Goal: Task Accomplishment & Management: Manage account settings

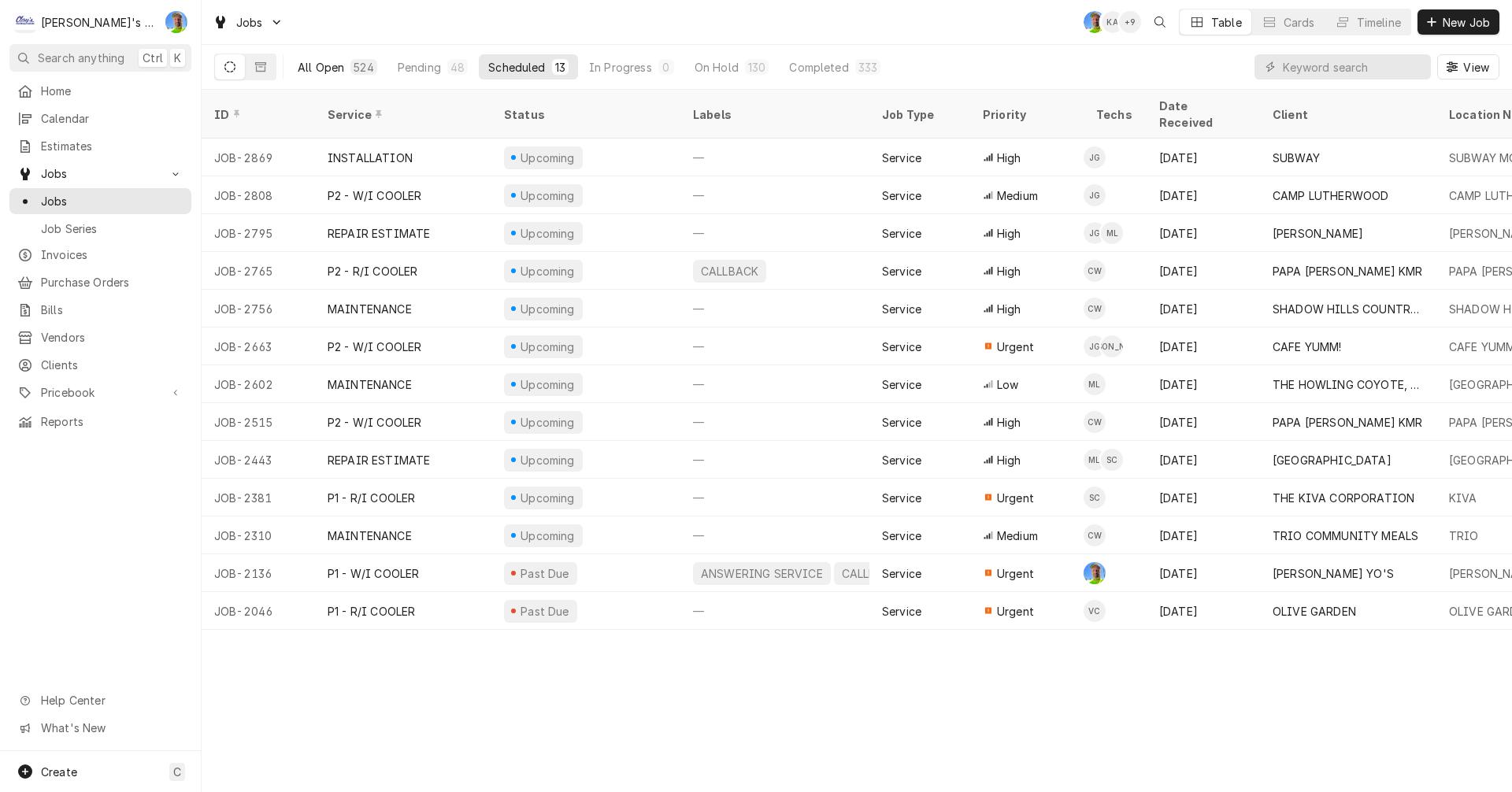
click at [327, 70] on div "All Open" at bounding box center [321, 67] width 46 height 17
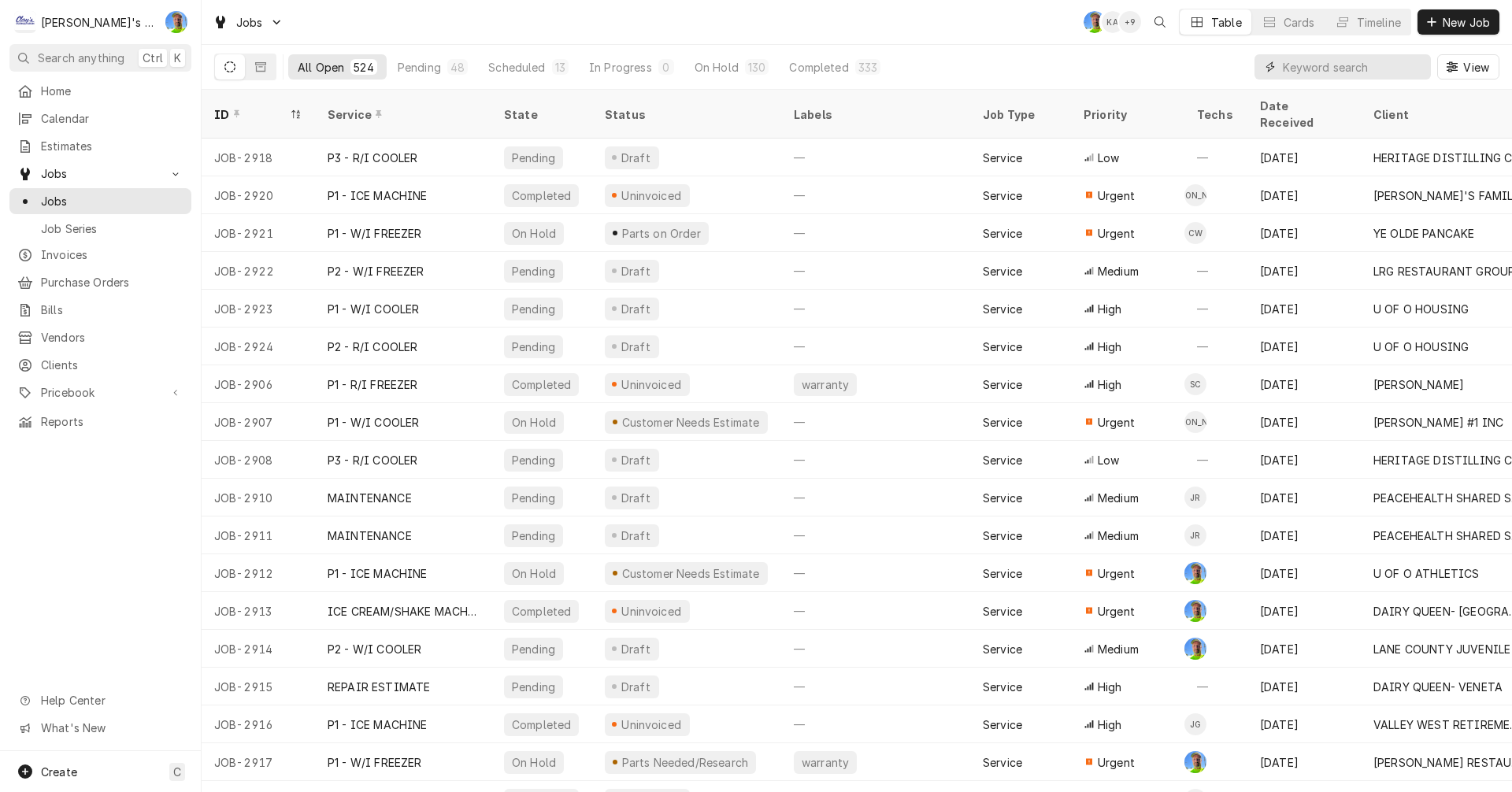
click at [1325, 76] on input "Dynamic Content Wrapper" at bounding box center [1353, 66] width 140 height 25
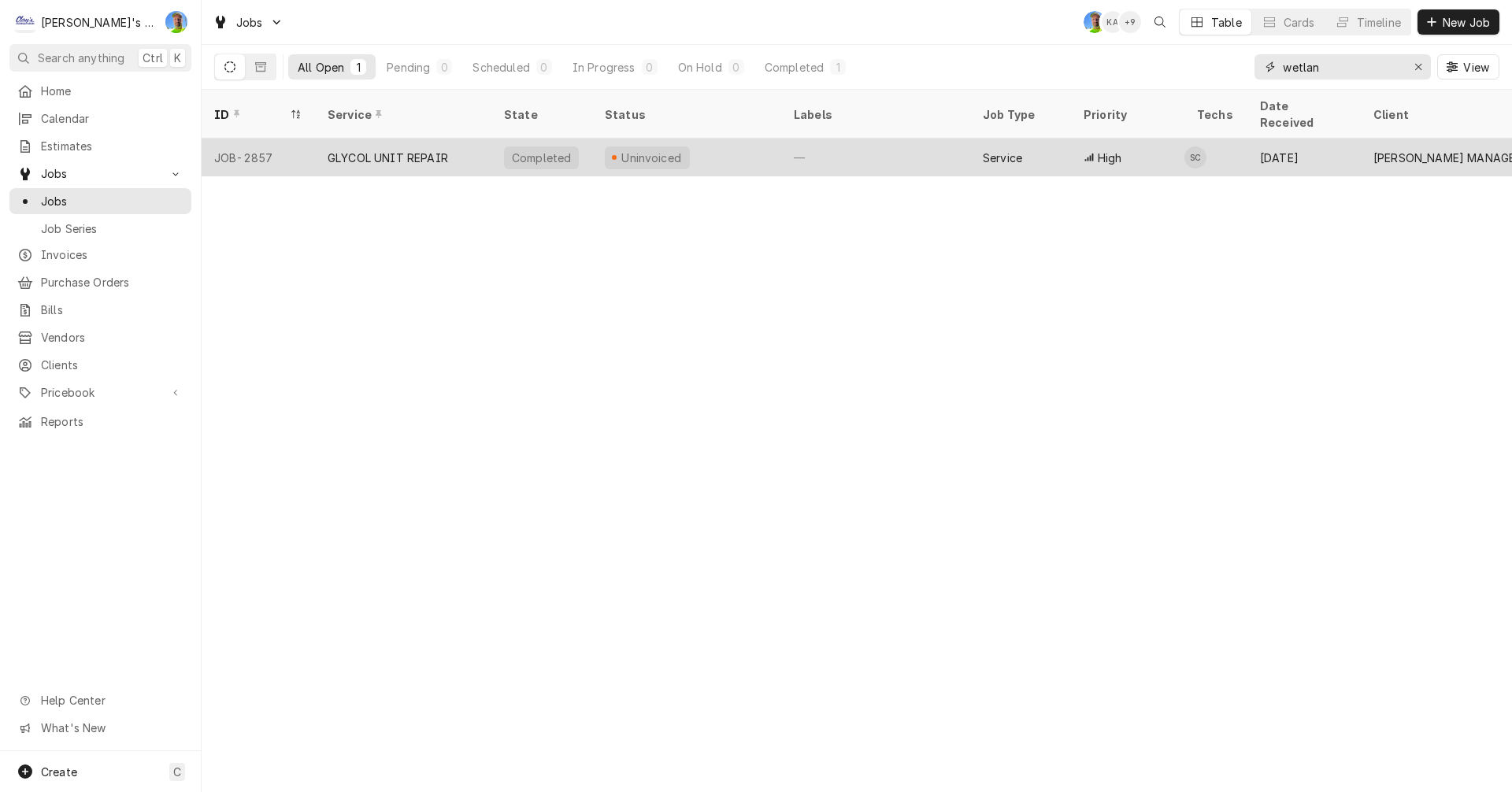
type input "wetlan"
click at [1056, 152] on div "Service" at bounding box center [1020, 158] width 101 height 38
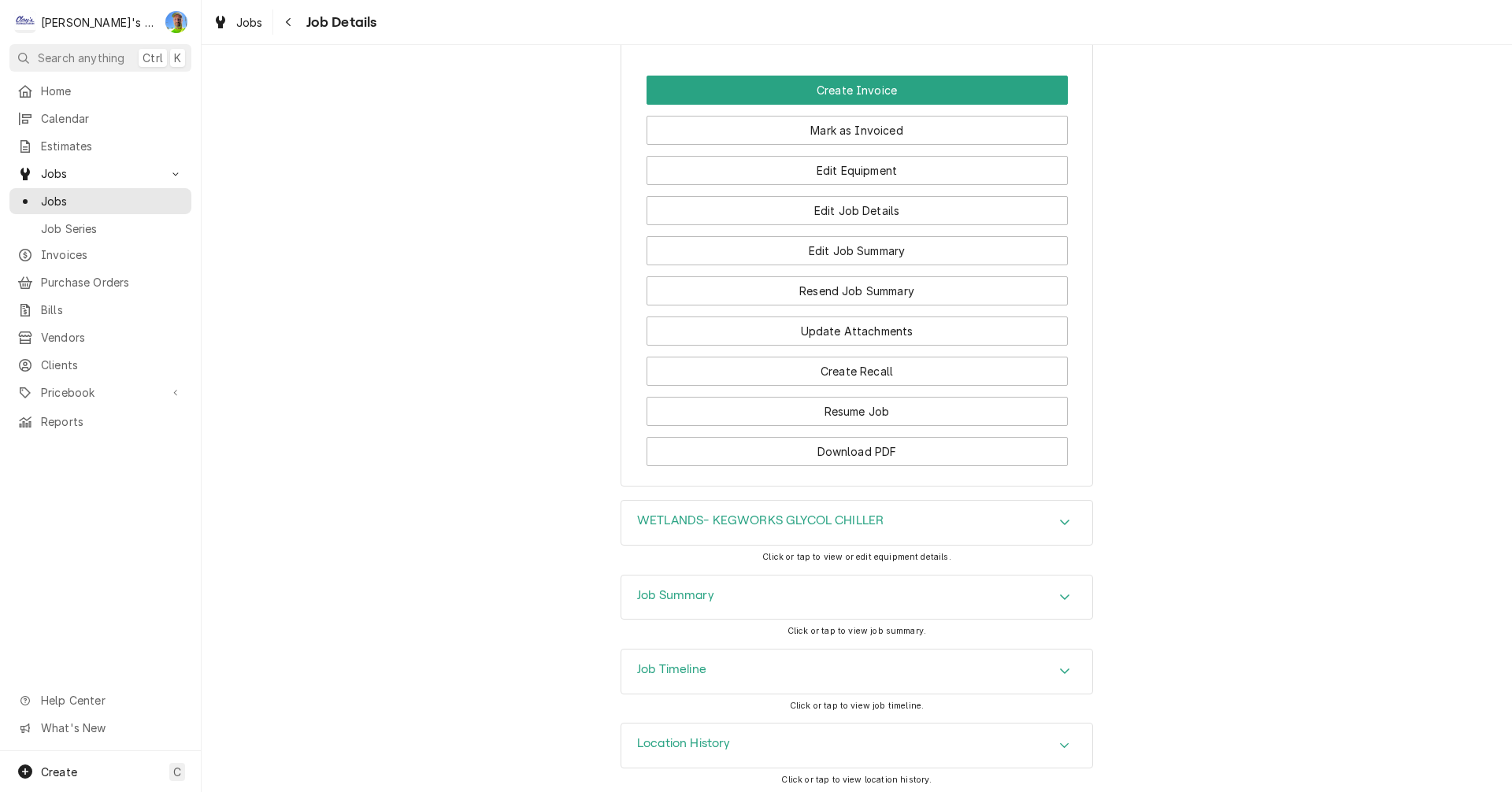
scroll to position [1821, 0]
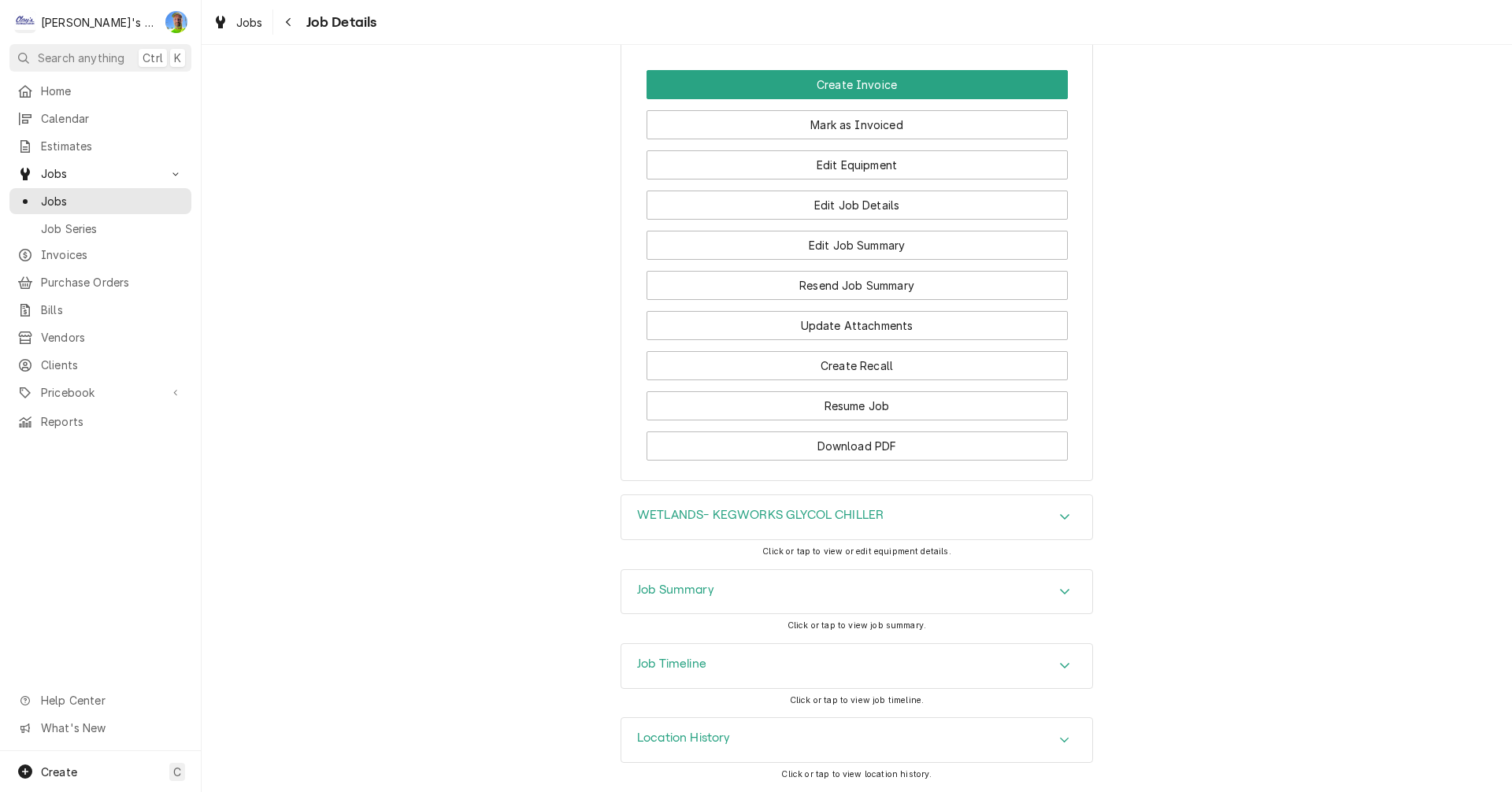
click at [1053, 598] on div "Accordion Header" at bounding box center [1065, 591] width 24 height 19
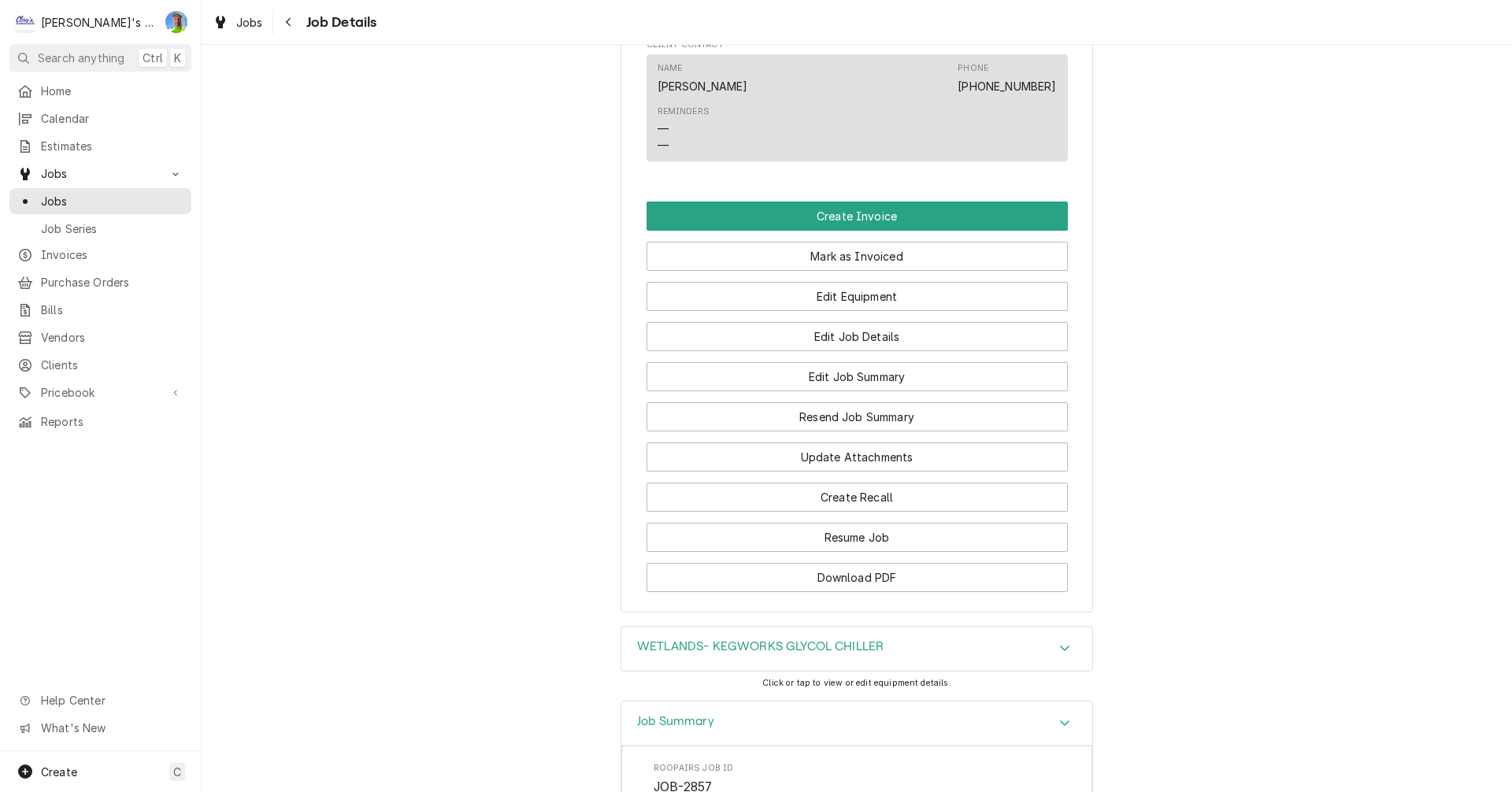
scroll to position [1720, 0]
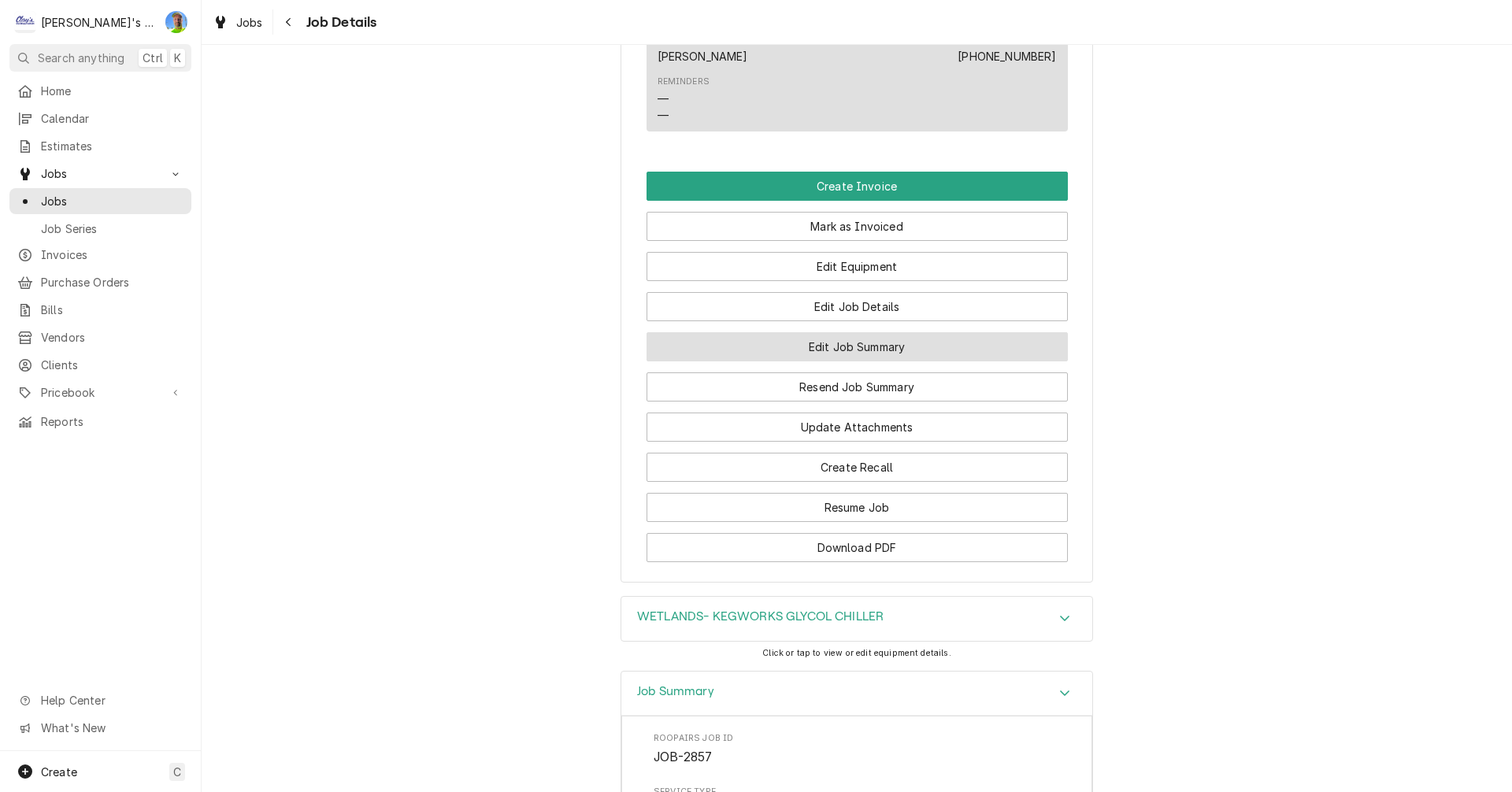
click at [1016, 352] on button "Edit Job Summary" at bounding box center [857, 347] width 422 height 29
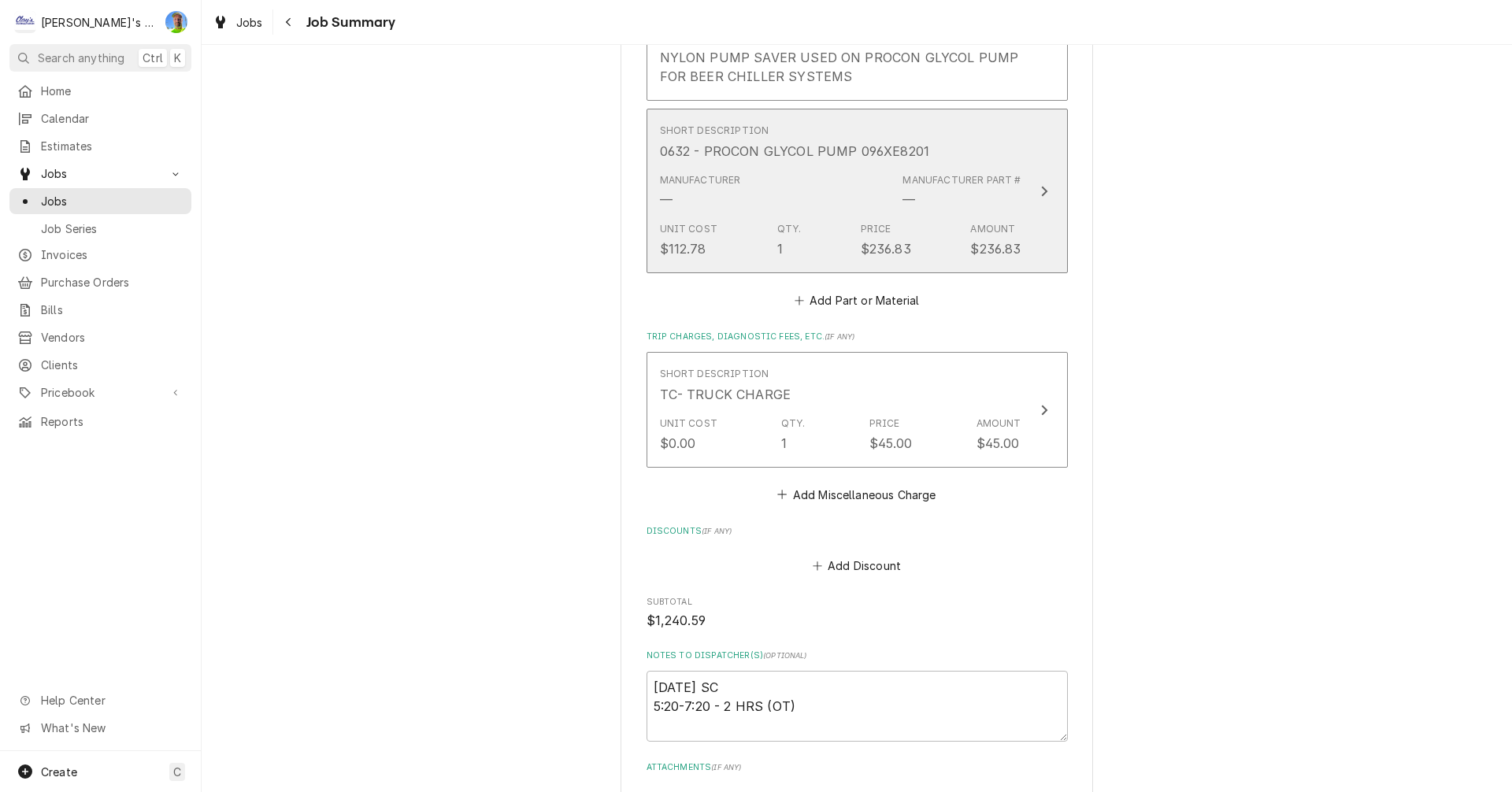
scroll to position [1367, 0]
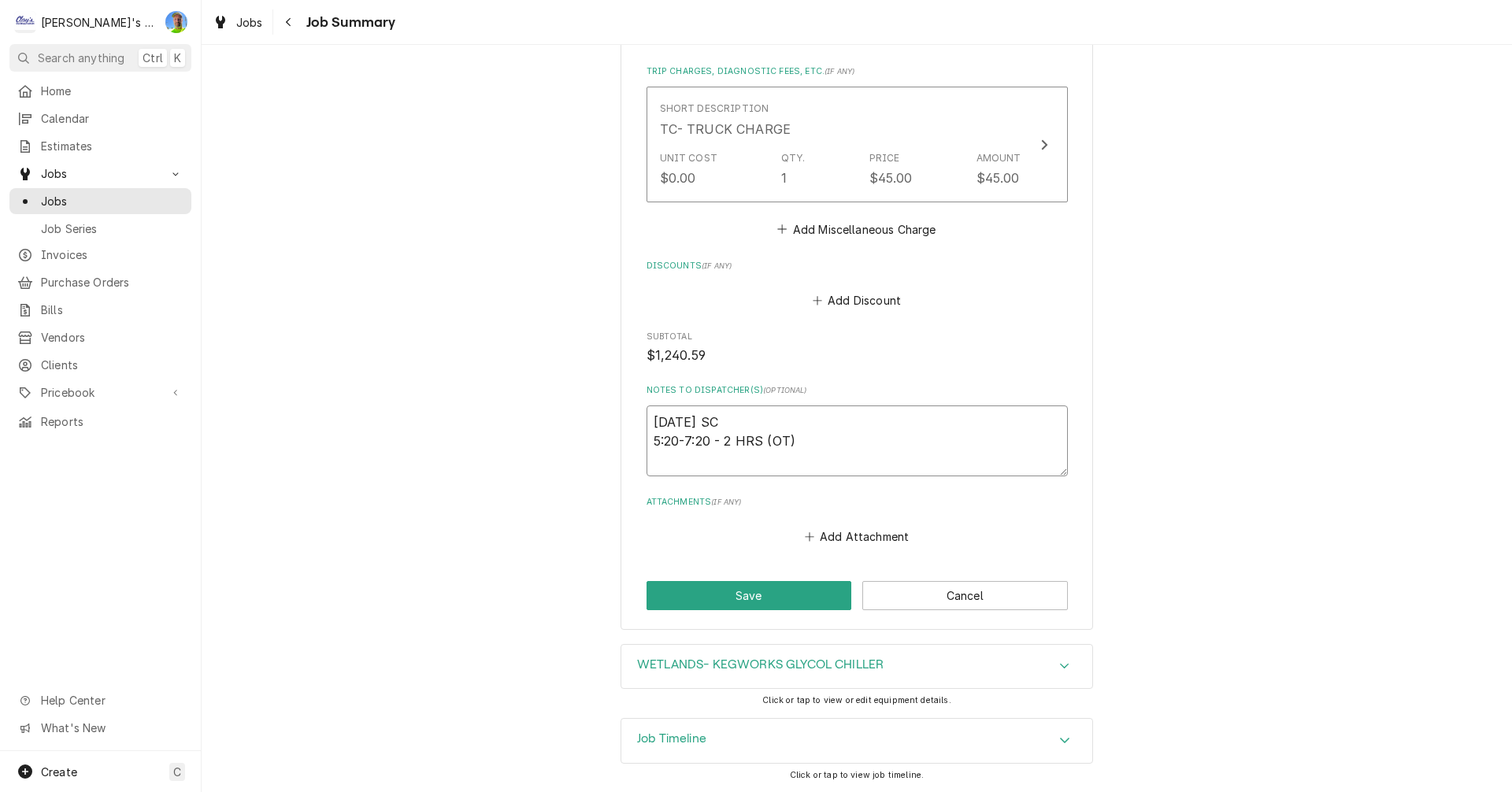
click at [895, 450] on textarea "9/4/2025 SC 5:20-7:20 - 2 HRS (OT)" at bounding box center [857, 440] width 422 height 71
type textarea "x"
type textarea "9/4/2025 SC 5:20-7:20 - 2 HRS (OT)"
type textarea "x"
type textarea "9/4/2025 SC 5:20-7:20 - 2 HRS (OT)"
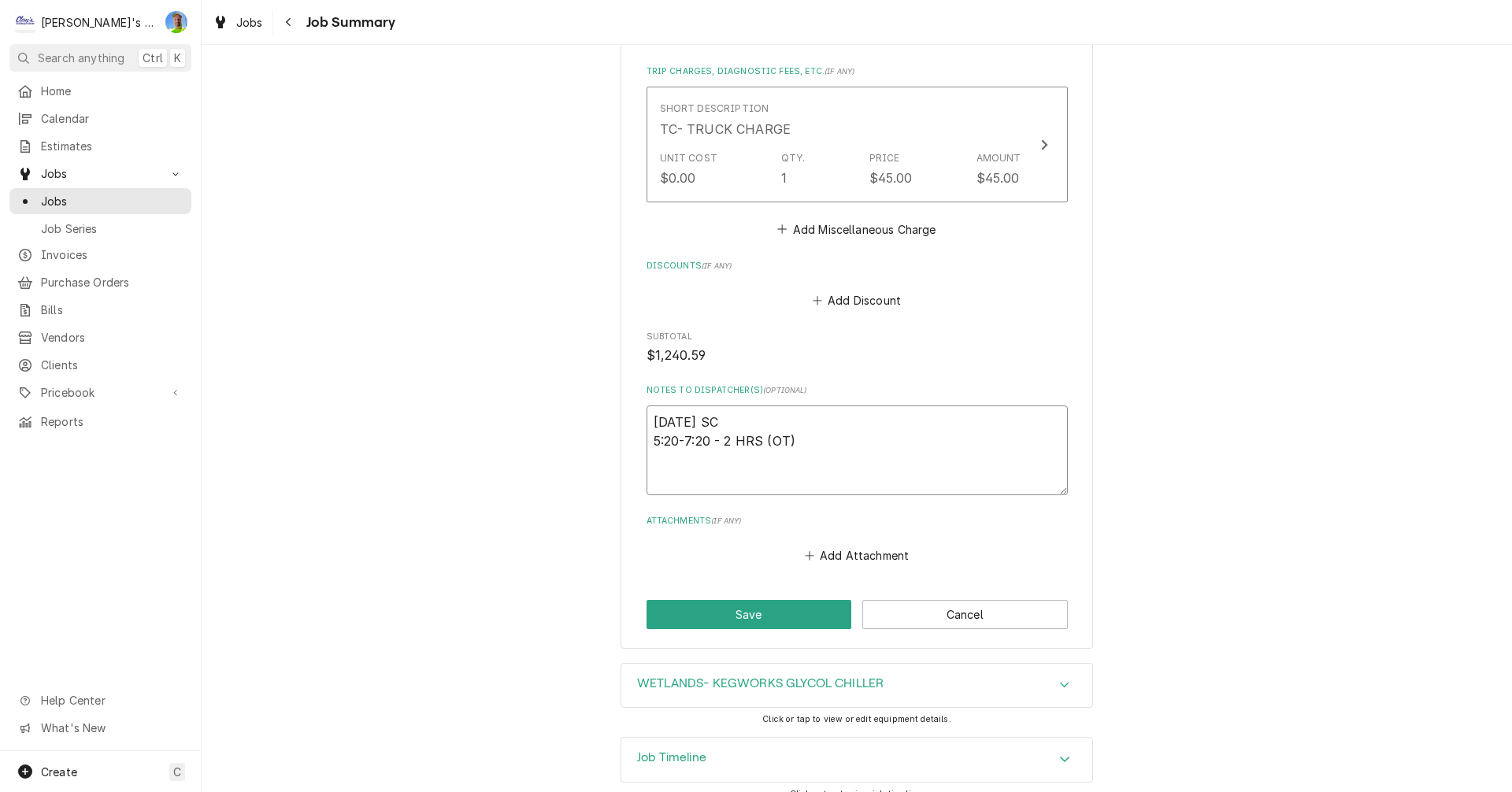
type textarea "x"
type textarea "9/4/2025 SC 5:20-7:20 - 2 HRS (OT) *"
type textarea "x"
type textarea "9/4/2025 SC 5:20-7:20 - 2 HRS (OT) *9"
type textarea "x"
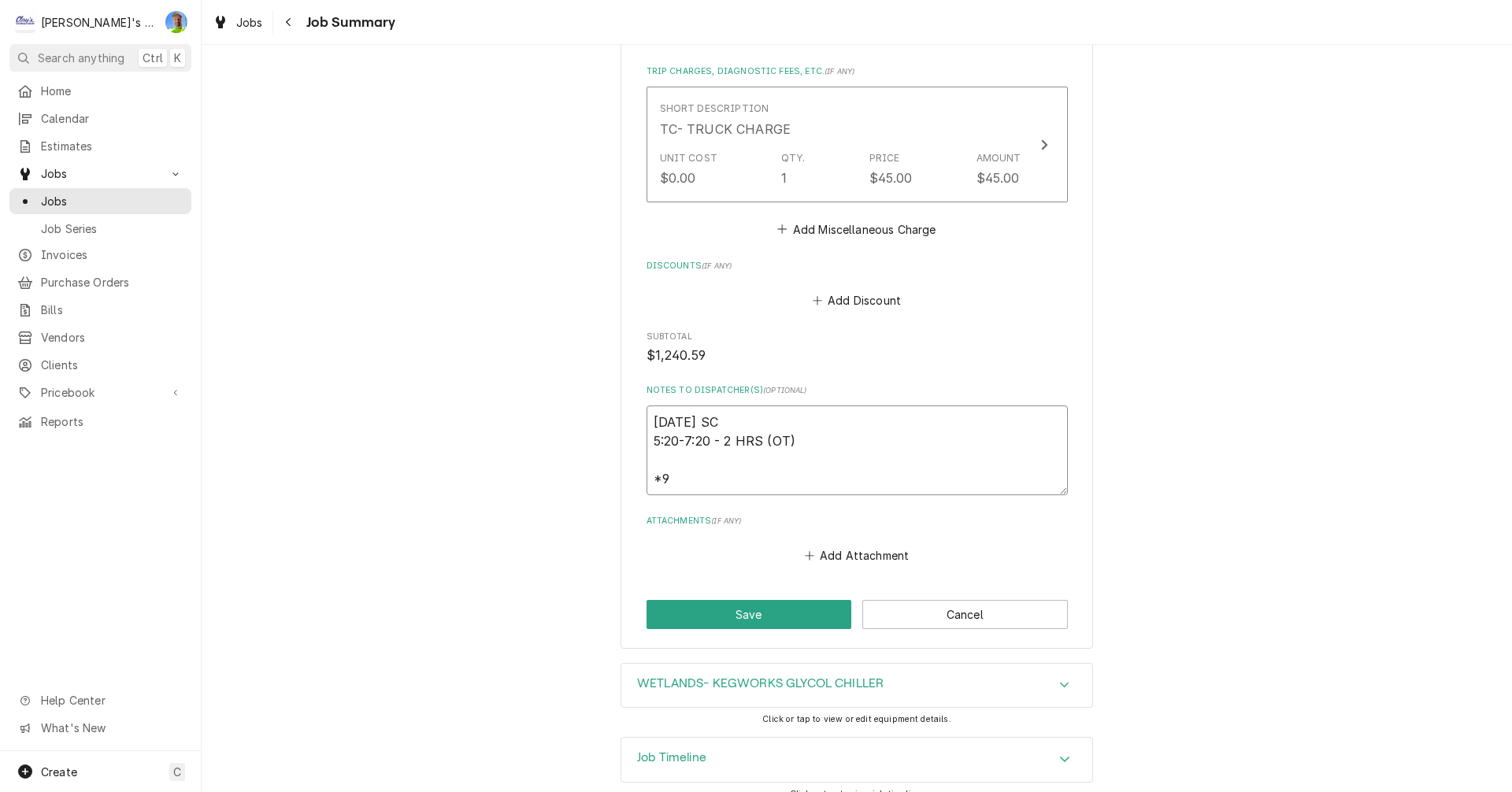
type textarea "9/4/2025 SC 5:20-7:20 - 2 HRS (OT) *9/"
type textarea "x"
type textarea "9/4/2025 SC 5:20-7:20 - 2 HRS (OT) *9/1"
type textarea "x"
type textarea "9/4/2025 SC 5:20-7:20 - 2 HRS (OT) *9/11"
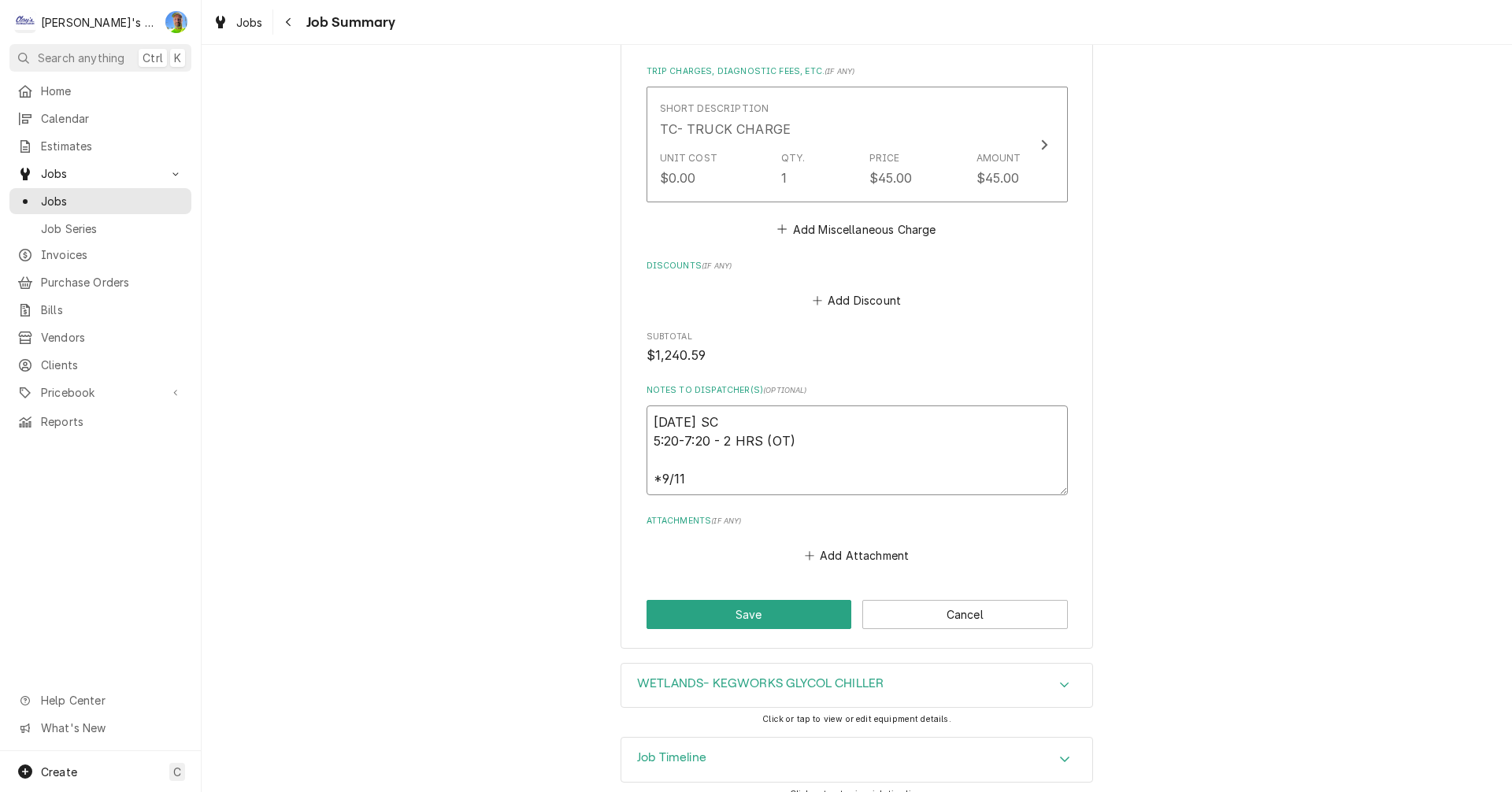
type textarea "x"
type textarea "9/4/2025 SC 5:20-7:20 - 2 HRS (OT) *9/11"
type textarea "x"
type textarea "9/4/2025 SC 5:20-7:20 - 2 HRS (OT) *9/11 G"
type textarea "x"
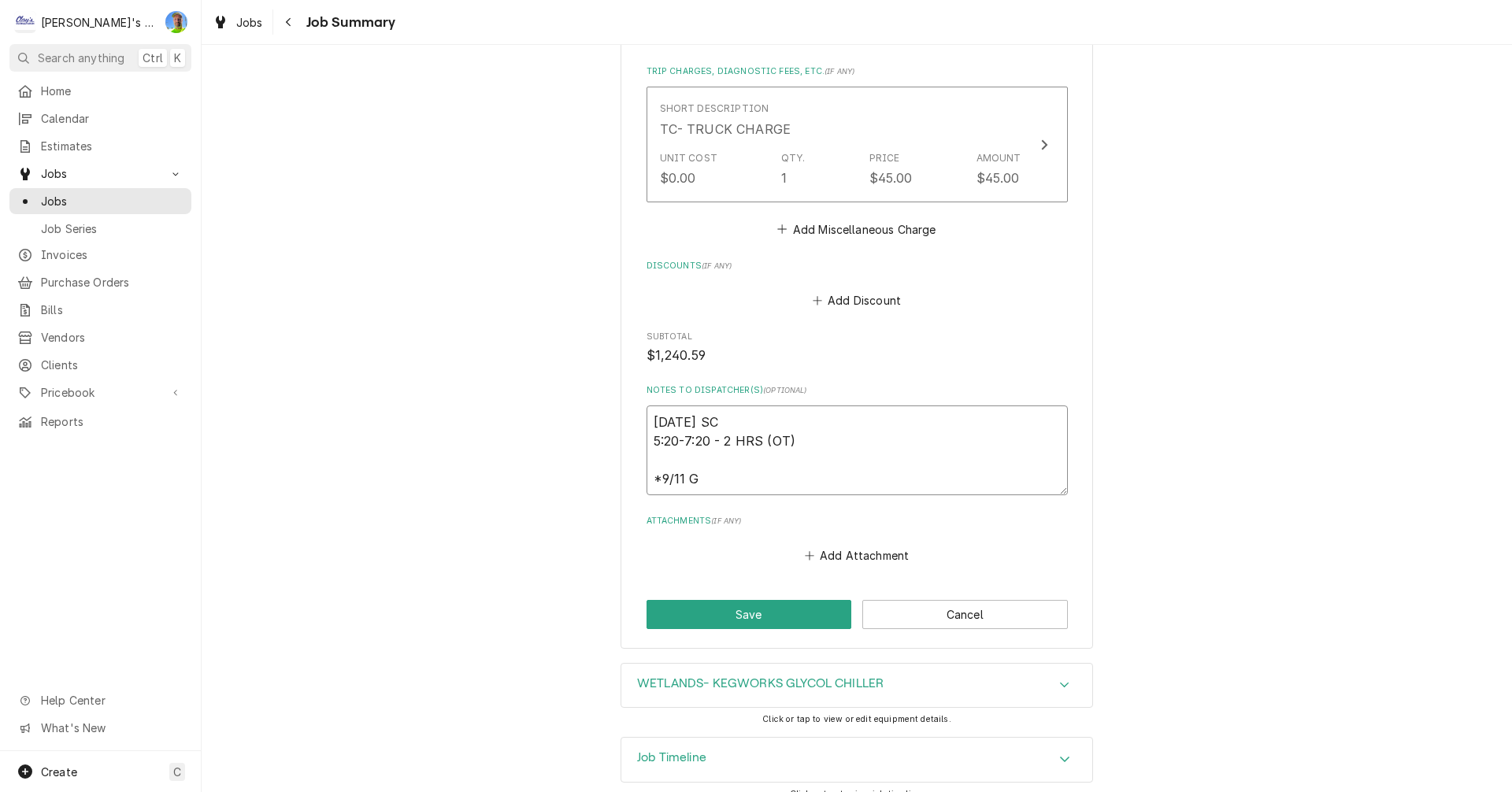
type textarea "9/4/2025 SC 5:20-7:20 - 2 HRS (OT) *9/11 GA"
type textarea "x"
type textarea "9/4/2025 SC 5:20-7:20 - 2 HRS (OT) *9/11 GA"
type textarea "x"
type textarea "9/4/2025 SC 5:20-7:20 - 2 HRS (OT) *9/11 GA -"
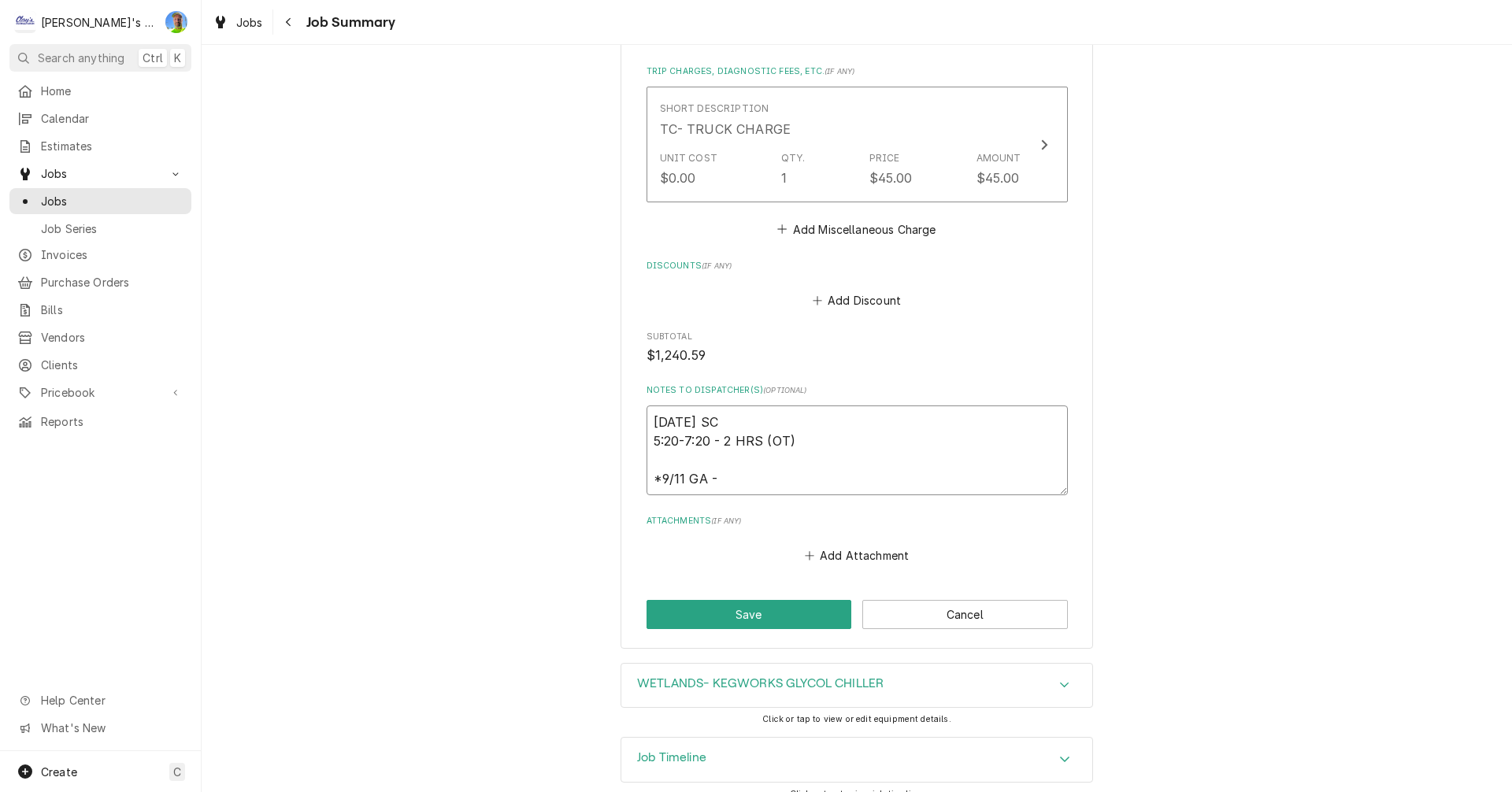
type textarea "x"
type textarea "9/4/2025 SC 5:20-7:20 - 2 HRS (OT) *9/11 GA -"
type textarea "x"
type textarea "9/4/2025 SC 5:20-7:20 - 2 HRS (OT) *9/11 GA - I"
type textarea "x"
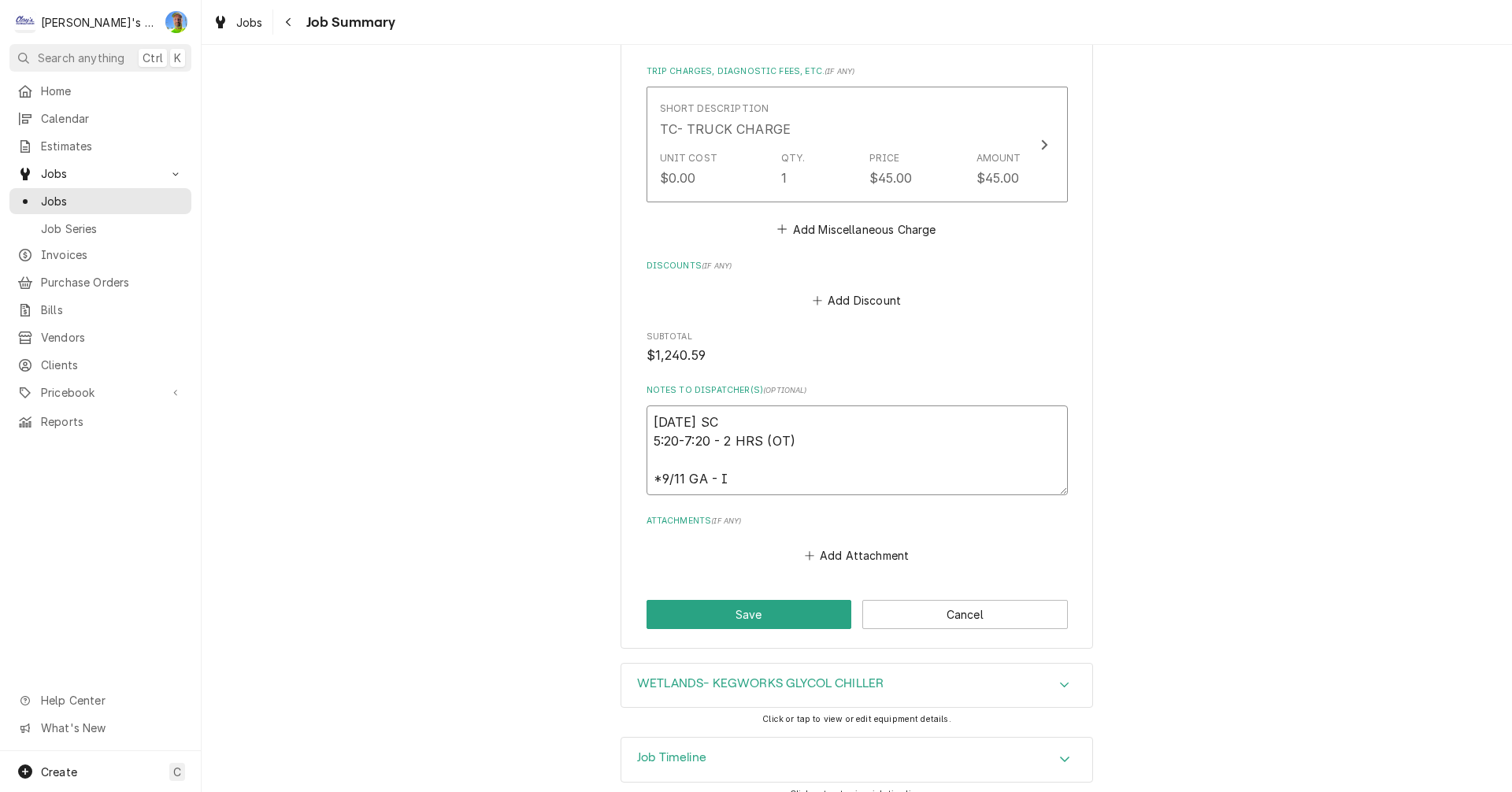
type textarea "9/4/2025 SC 5:20-7:20 - 2 HRS (OT) *9/11 GA - I"
type textarea "x"
type textarea "9/4/2025 SC 5:20-7:20 - 2 HRS (OT) *9/11 GA - I n"
type textarea "x"
type textarea "9/4/2025 SC 5:20-7:20 - 2 HRS (OT) *9/11 GA - I ne"
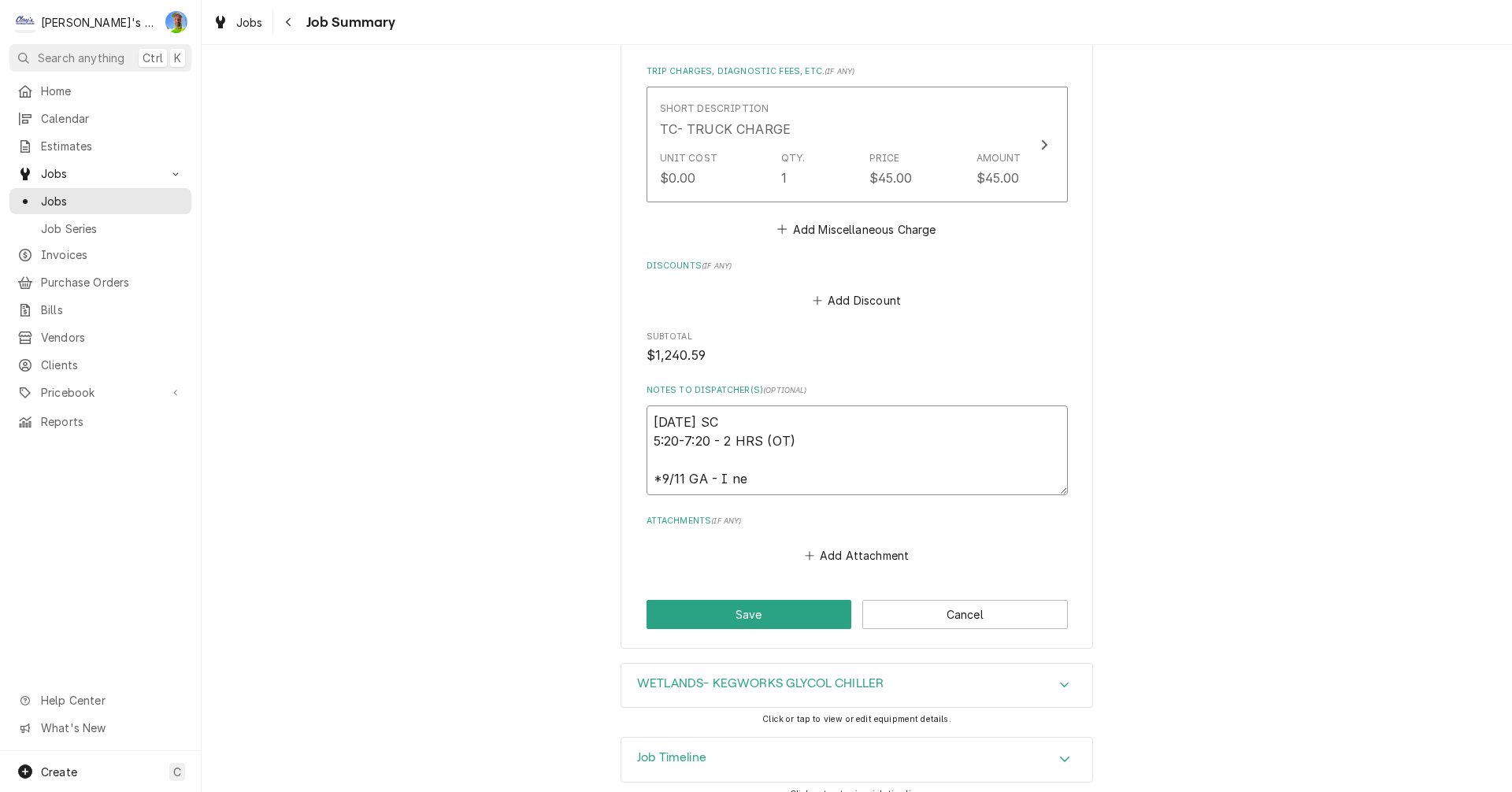
type textarea "x"
type textarea "9/4/2025 SC 5:20-7:20 - 2 HRS (OT) *9/11 GA - I nee"
type textarea "x"
type textarea "9/4/2025 SC 5:20-7:20 - 2 HRS (OT) *9/11 GA - I need"
type textarea "x"
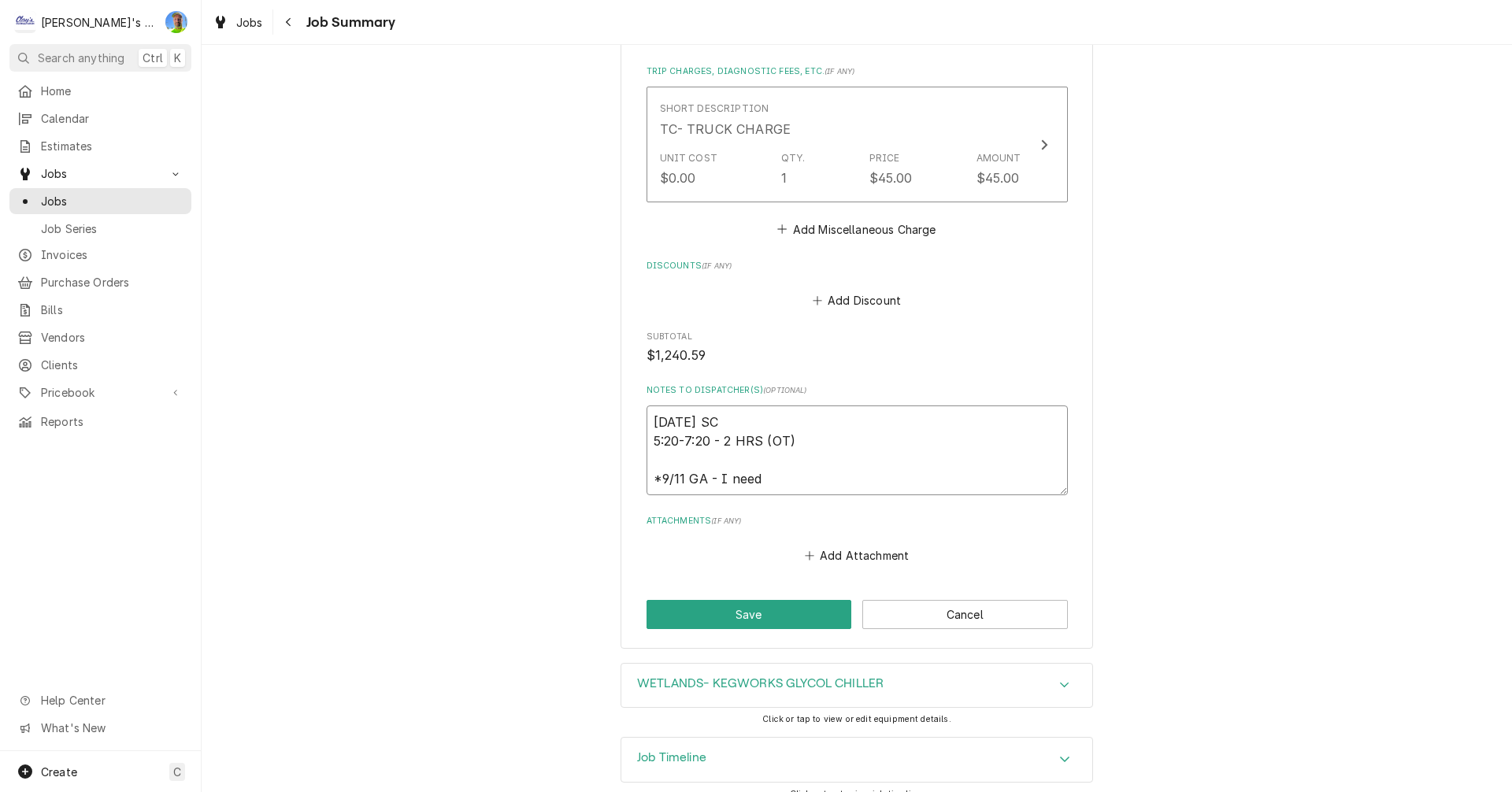
type textarea "9/4/2025 SC 5:20-7:20 - 2 HRS (OT) *9/11 GA - I need"
type textarea "x"
type textarea "9/4/2025 SC 5:20-7:20 - 2 HRS (OT) *9/11 GA - I need s"
type textarea "x"
type textarea "9/4/2025 SC 5:20-7:20 - 2 HRS (OT) *9/11 GA - I need so"
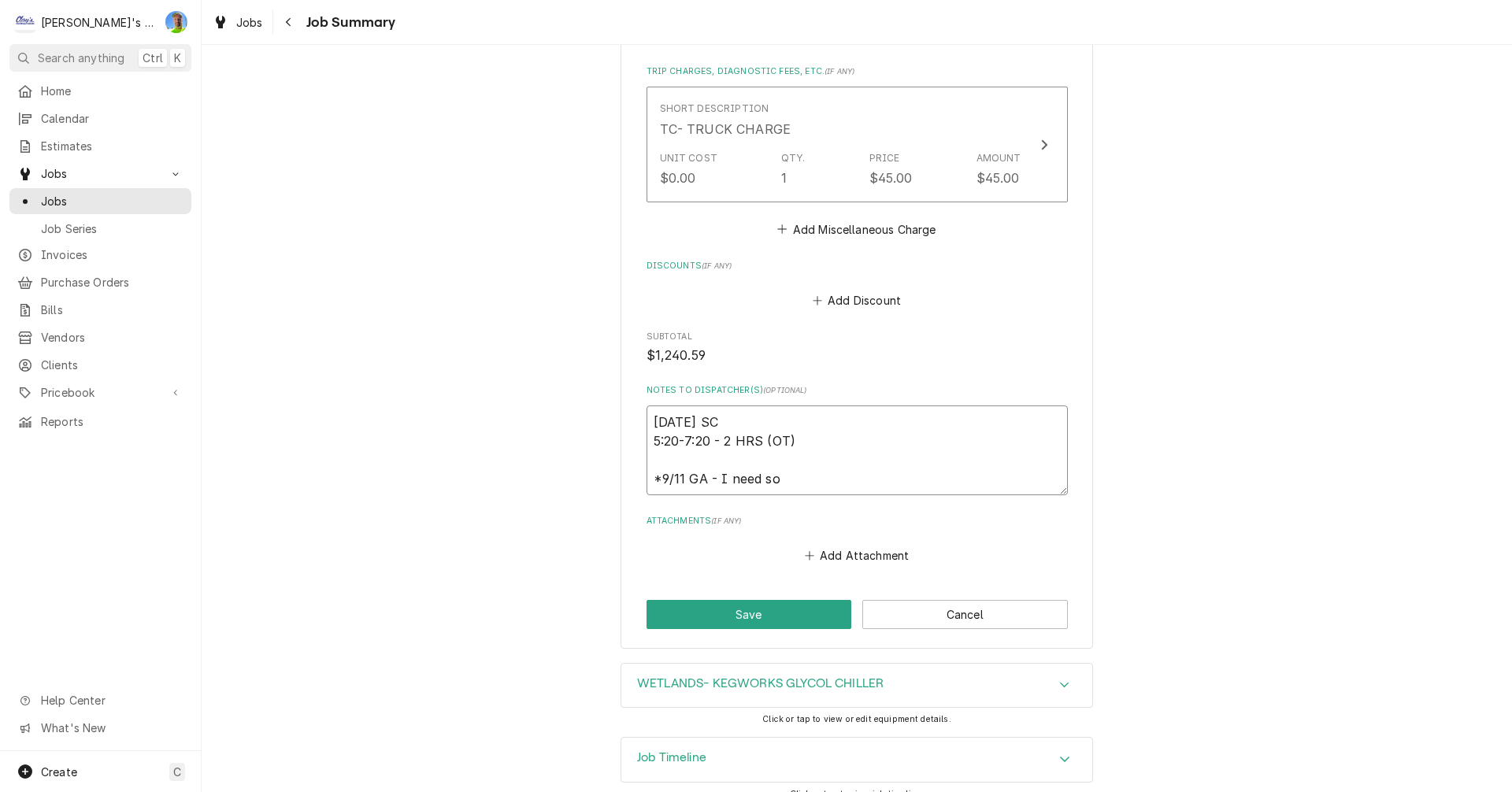
type textarea "x"
type textarea "9/4/2025 SC 5:20-7:20 - 2 HRS (OT) *9/11 GA - I need som"
type textarea "x"
type textarea "9/4/2025 SC 5:20-7:20 - 2 HRS (OT) *9/11 GA - I need some"
type textarea "x"
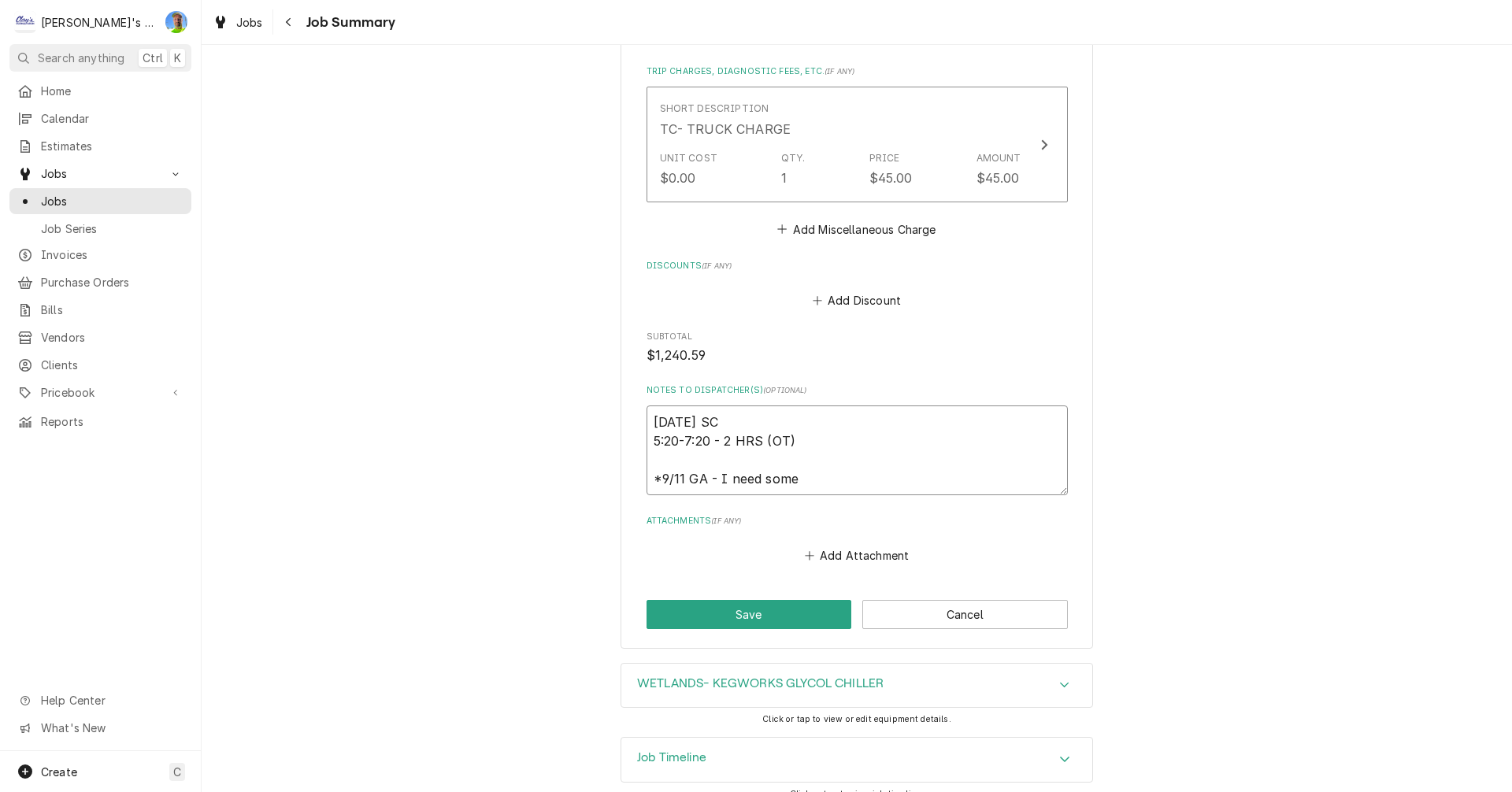
type textarea "9/4/2025 SC 5:20-7:20 - 2 HRS (OT) *9/11 GA - I need some"
type textarea "x"
type textarea "9/4/2025 SC 5:20-7:20 - 2 HRS (OT) *9/11 GA - I need some c"
type textarea "x"
type textarea "9/4/2025 SC 5:20-7:20 - 2 HRS (OT) *9/11 GA - I need some cl"
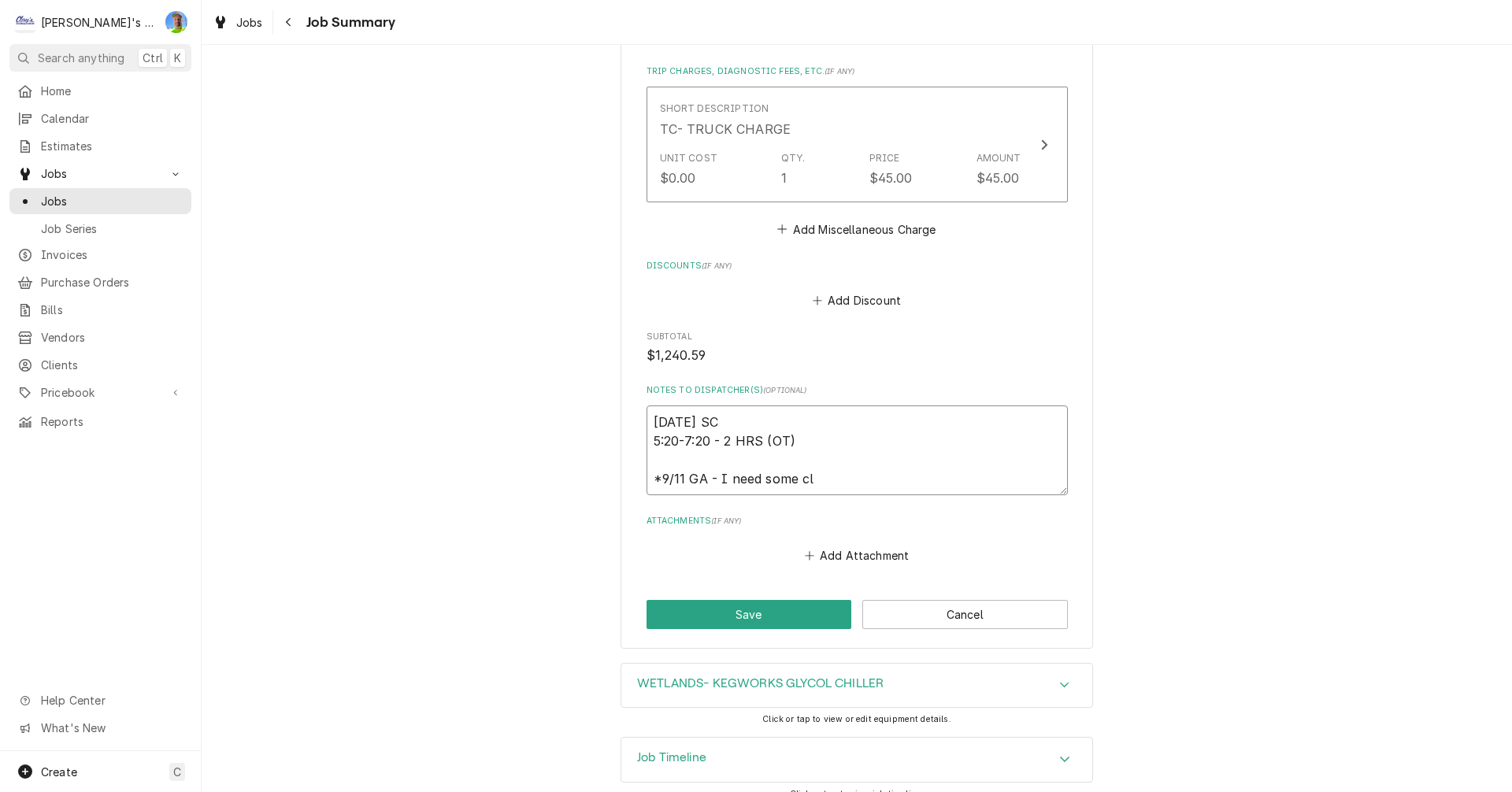
type textarea "x"
type textarea "9/4/2025 SC 5:20-7:20 - 2 HRS (OT) *9/11 GA - I need some cla"
type textarea "x"
type textarea "9/4/2025 SC 5:20-7:20 - 2 HRS (OT) *9/11 GA - I need some clar"
type textarea "x"
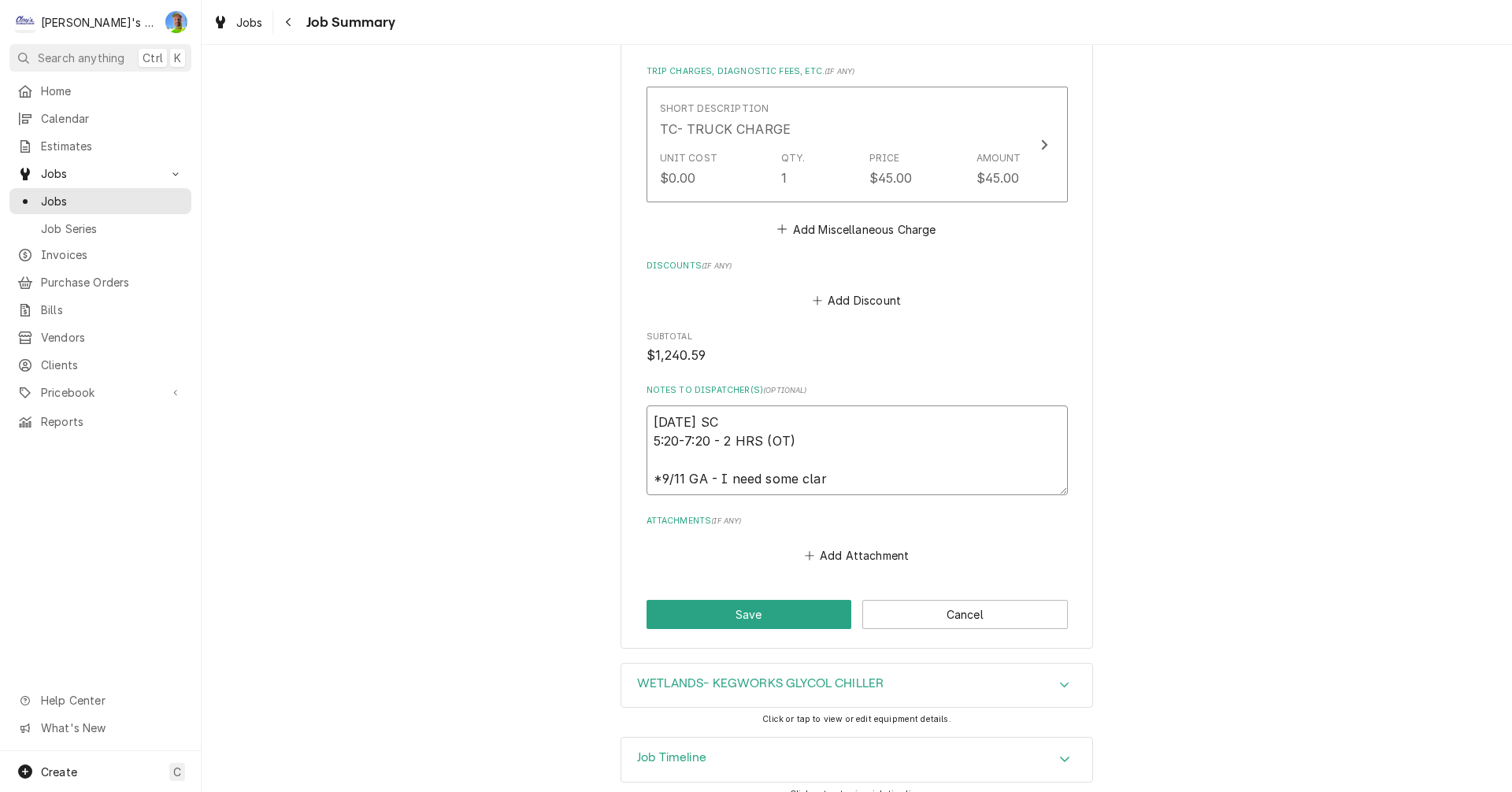
type textarea "9/4/2025 SC 5:20-7:20 - 2 HRS (OT) *9/11 GA - I need some clari"
type textarea "x"
type textarea "9/4/2025 SC 5:20-7:20 - 2 HRS (OT) *9/11 GA - I need some clarit"
type textarea "x"
type textarea "9/4/2025 SC 5:20-7:20 - 2 HRS (OT) *9/11 GA - I need some clarity"
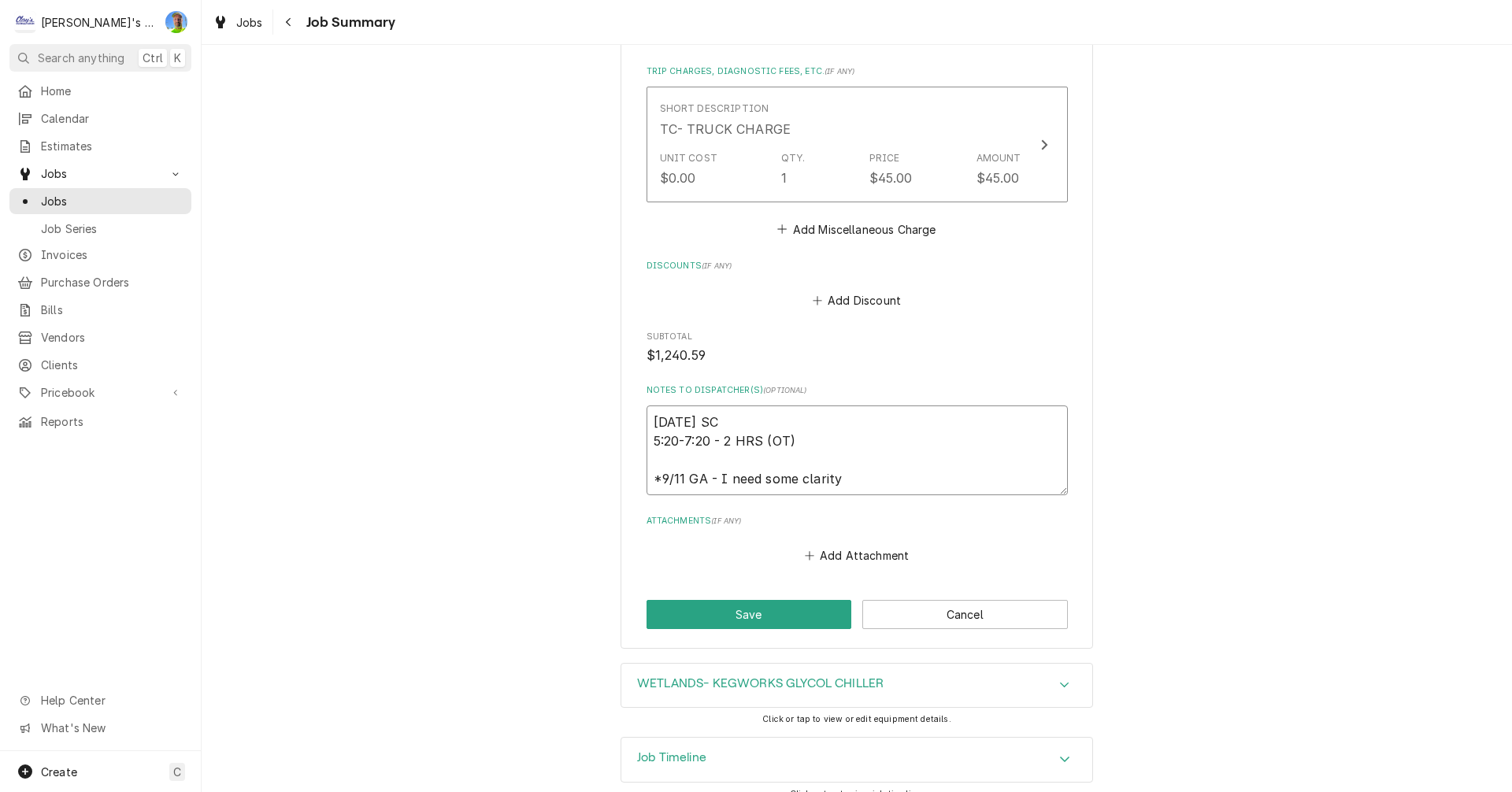
type textarea "x"
type textarea "9/4/2025 SC 5:20-7:20 - 2 HRS (OT) *9/11 GA - I need some clarity"
type textarea "x"
type textarea "9/4/2025 SC 5:20-7:20 - 2 HRS (OT) *9/11 GA - I need some clarity h"
type textarea "x"
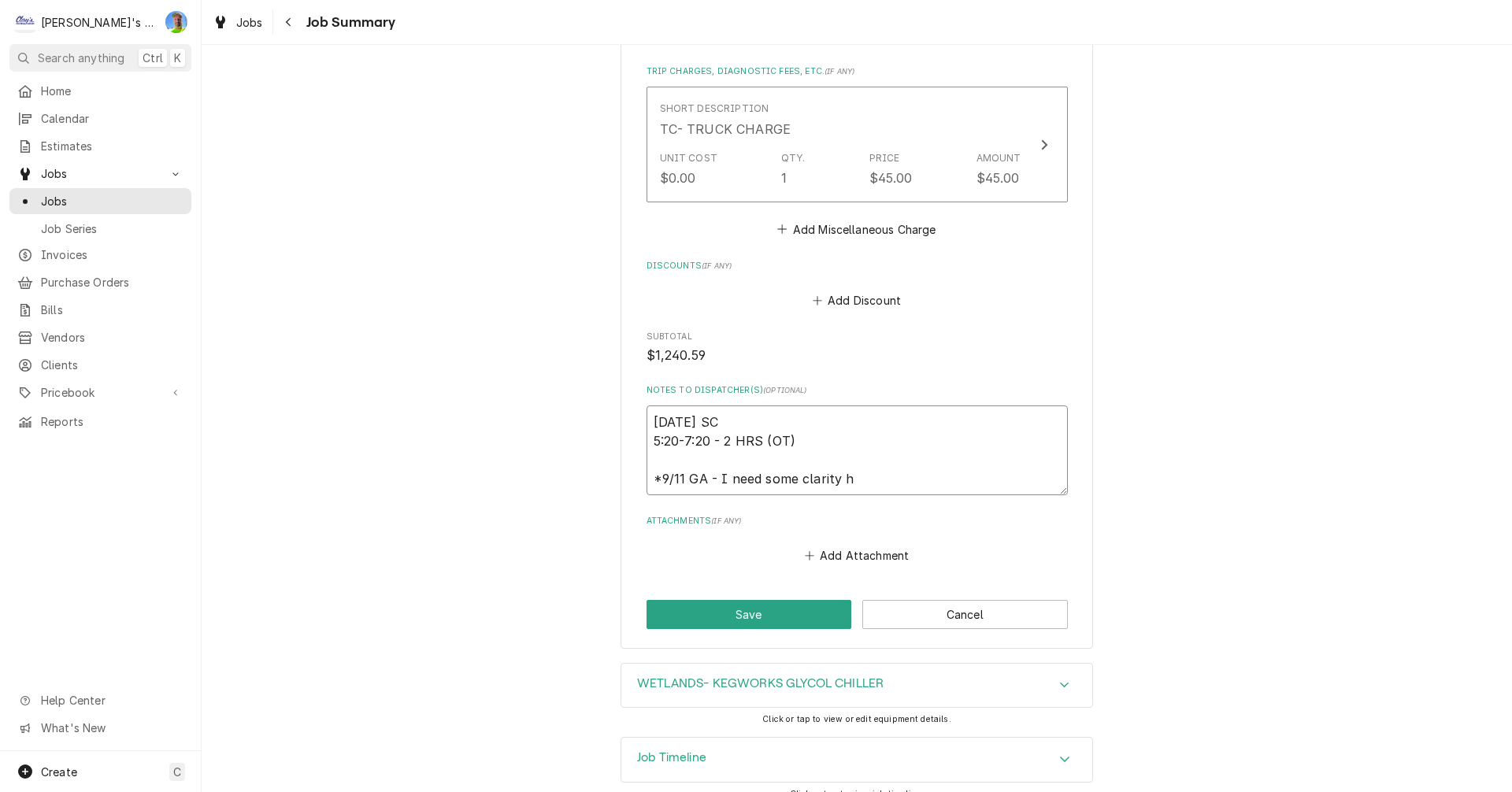
type textarea "9/4/2025 SC 5:20-7:20 - 2 HRS (OT) *9/11 GA - I need some clarity he"
type textarea "x"
type textarea "9/4/2025 SC 5:20-7:20 - 2 HRS (OT) *9/11 GA - I need some clarity her"
type textarea "x"
type textarea "9/4/2025 SC 5:20-7:20 - 2 HRS (OT) *9/11 GA - I need some clarity here"
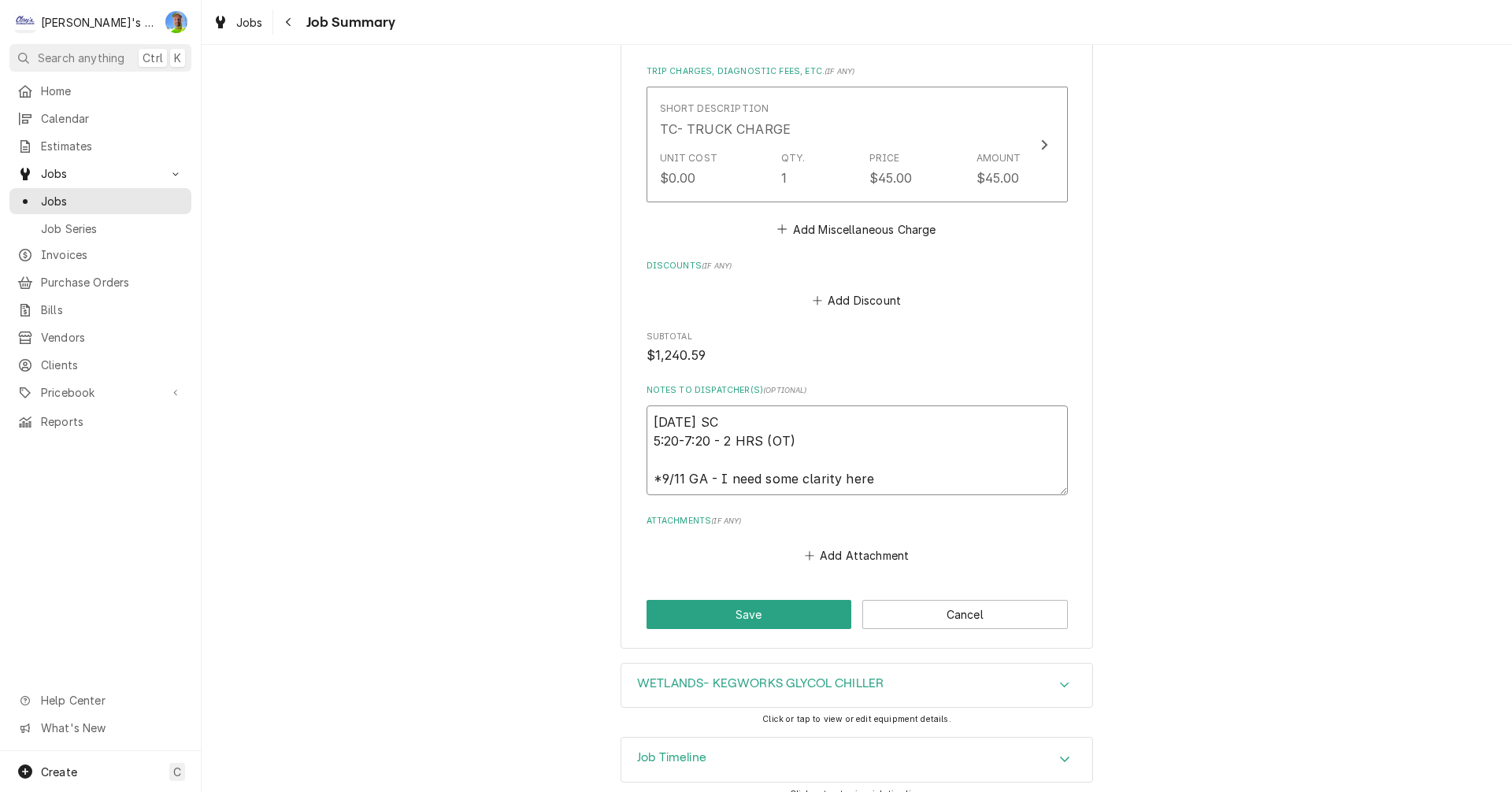
type textarea "x"
type textarea "9/4/2025 SC 5:20-7:20 - 2 HRS (OT) *9/11 GA - I need some clarity here,"
type textarea "x"
type textarea "9/4/2025 SC 5:20-7:20 - 2 HRS (OT) *9/11 GA - I need some clarity here,"
type textarea "x"
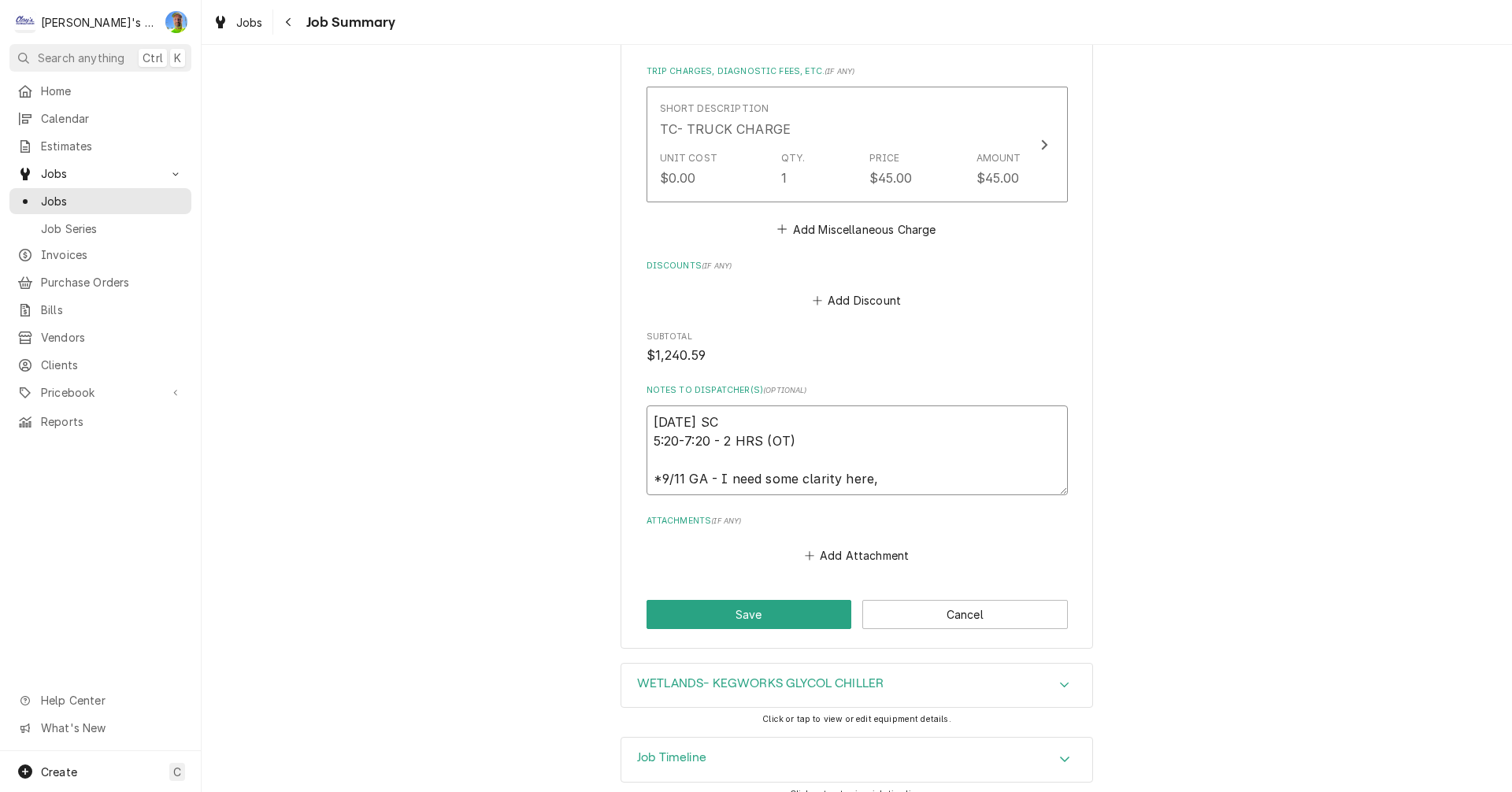
type textarea "9/4/2025 SC 5:20-7:20 - 2 HRS (OT) *9/11 GA - I need some clarity here, s"
type textarea "x"
type textarea "9/4/2025 SC 5:20-7:20 - 2 HRS (OT) *9/11 GA - I need some clarity here, st"
type textarea "x"
type textarea "9/4/2025 SC 5:20-7:20 - 2 HRS (OT) *9/11 GA - I need some clarity here, sto"
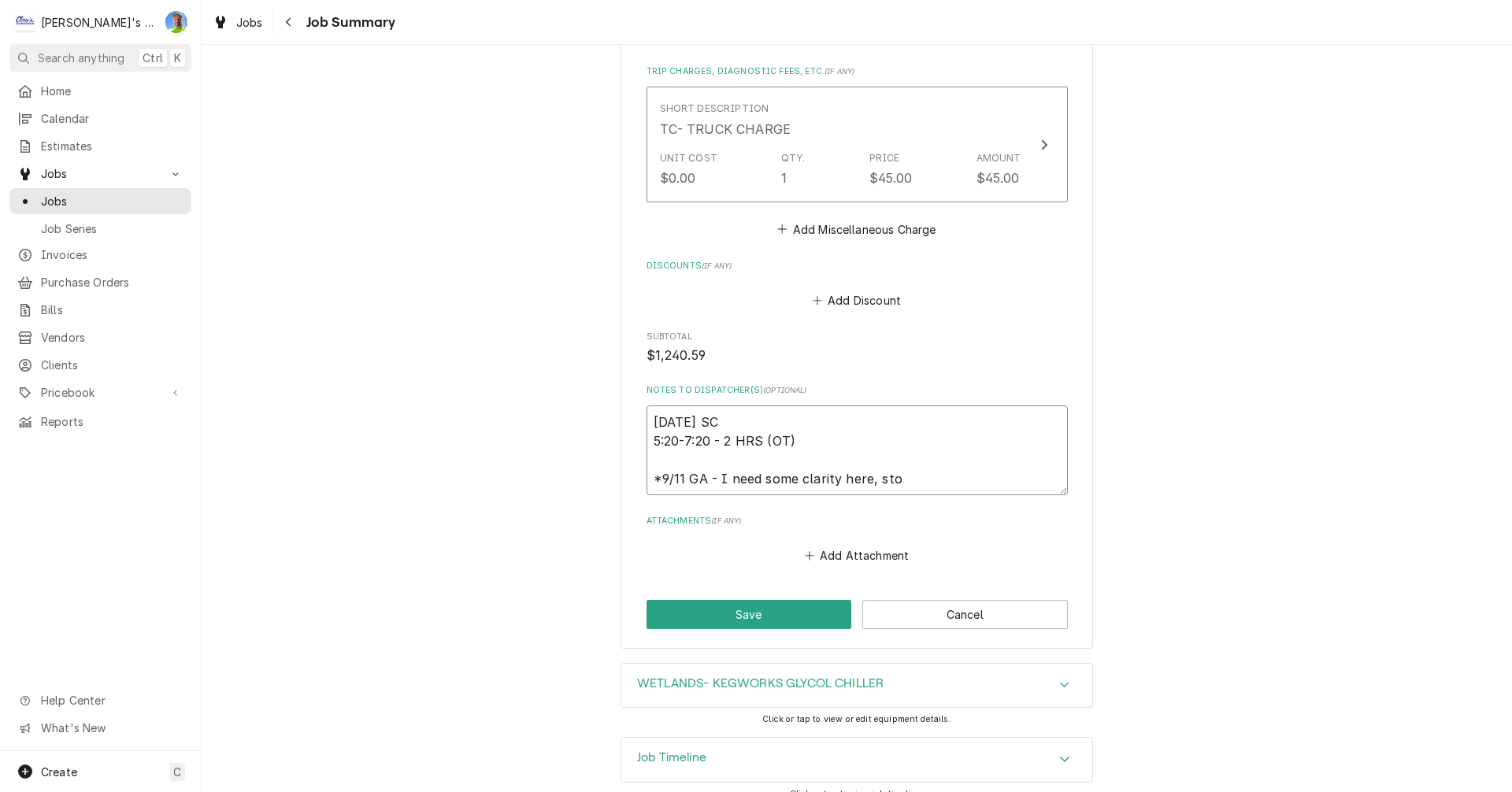
type textarea "x"
type textarea "9/4/2025 SC 5:20-7:20 - 2 HRS (OT) *9/11 GA - I need some clarity here, stor"
type textarea "x"
type textarea "9/4/2025 SC 5:20-7:20 - 2 HRS (OT) *9/11 GA - I need some clarity here, story"
type textarea "x"
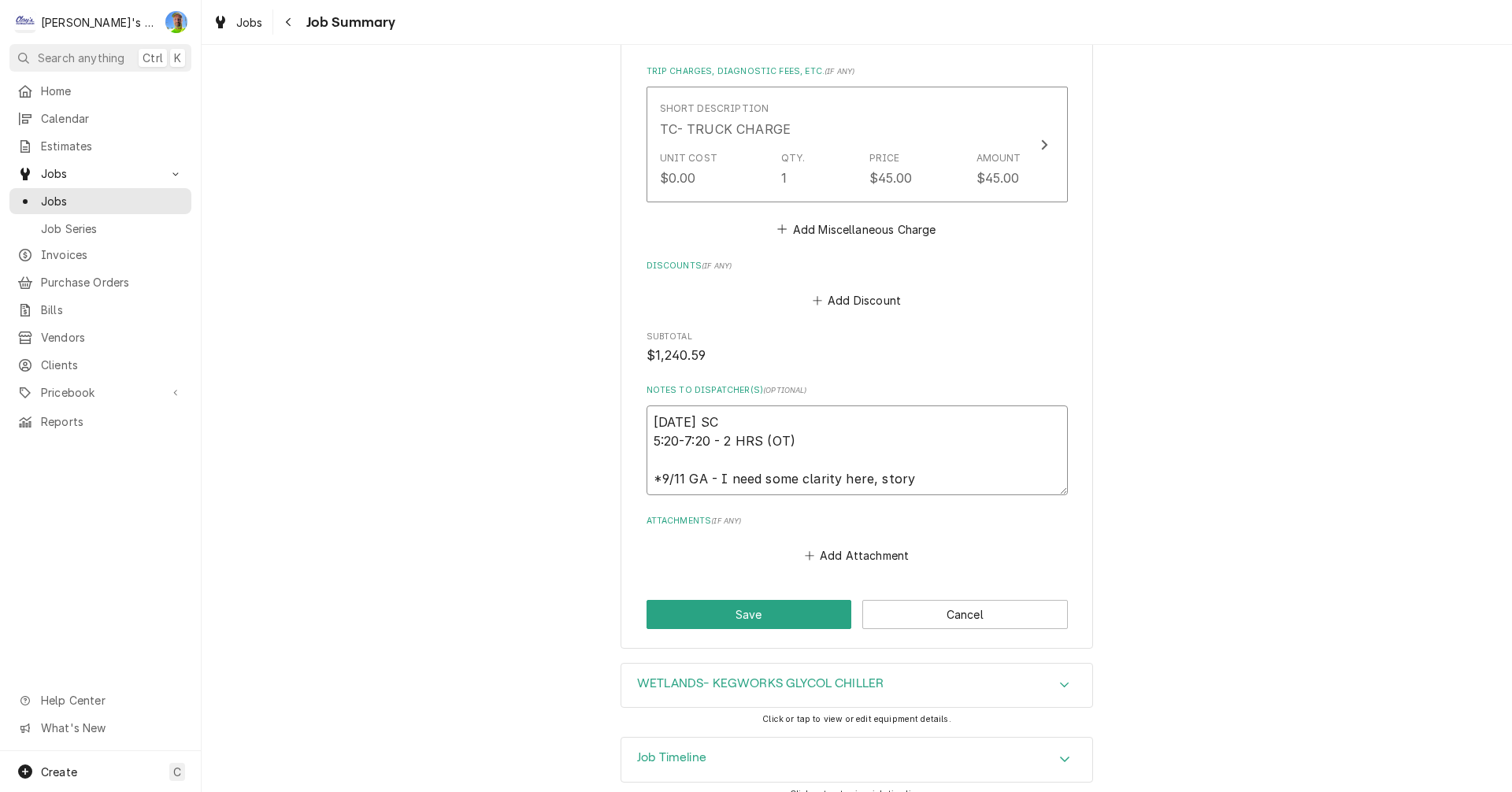
type textarea "9/4/2025 SC 5:20-7:20 - 2 HRS (OT) *9/11 GA - I need some clarity here, story"
type textarea "x"
type textarea "9/4/2025 SC 5:20-7:20 - 2 HRS (OT) *9/11 GA - I need some clarity here, story d"
type textarea "x"
type textarea "9/4/2025 SC 5:20-7:20 - 2 HRS (OT) *9/11 GA - I need some clarity here, story"
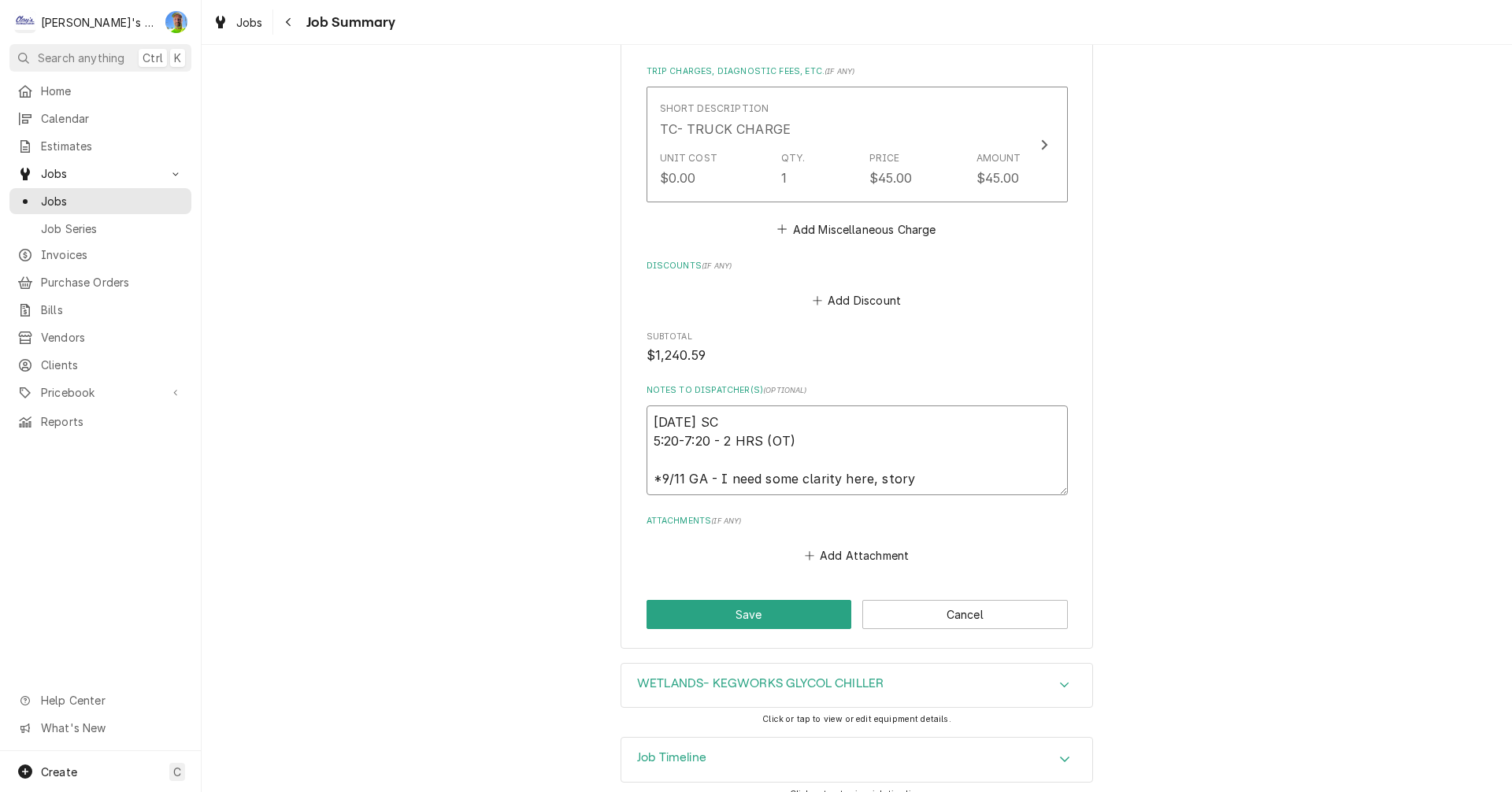
type textarea "x"
type textarea "9/4/2025 SC 5:20-7:20 - 2 HRS (OT) *9/11 GA - I need some clarity here, story s"
type textarea "x"
type textarea "9/4/2025 SC 5:20-7:20 - 2 HRS (OT) *9/11 GA - I need some clarity here, story sa"
type textarea "x"
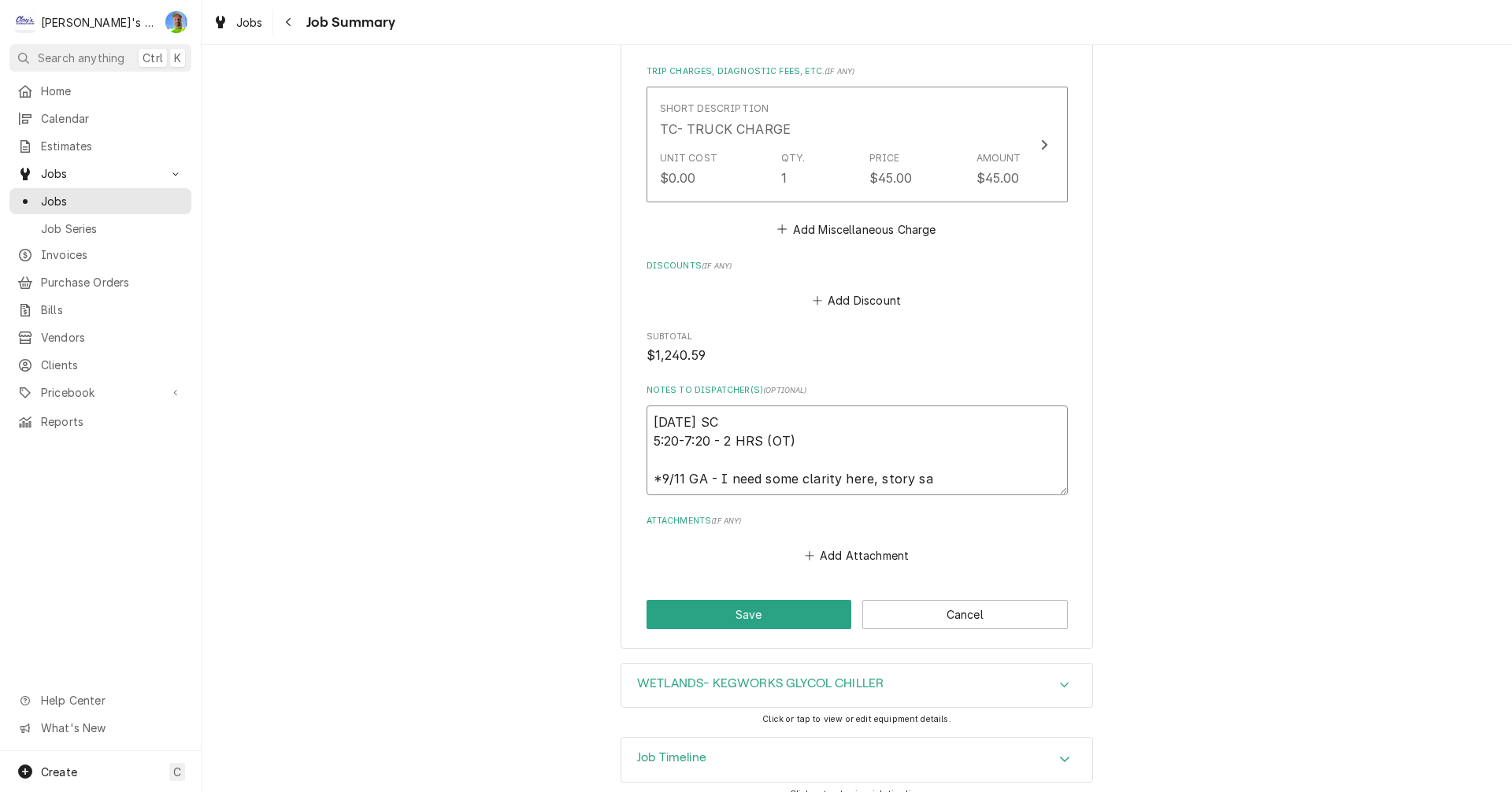
type textarea "9/4/2025 SC 5:20-7:20 - 2 HRS (OT) *9/11 GA - I need some clarity here, story s…"
type textarea "x"
type textarea "9/4/2025 SC 5:20-7:20 - 2 HRS (OT) *9/11 GA - I need some clarity here, story s…"
type textarea "x"
type textarea "9/4/2025 SC 5:20-7:20 - 2 HRS (OT) *9/11 GA - I need some clarity here, story s…"
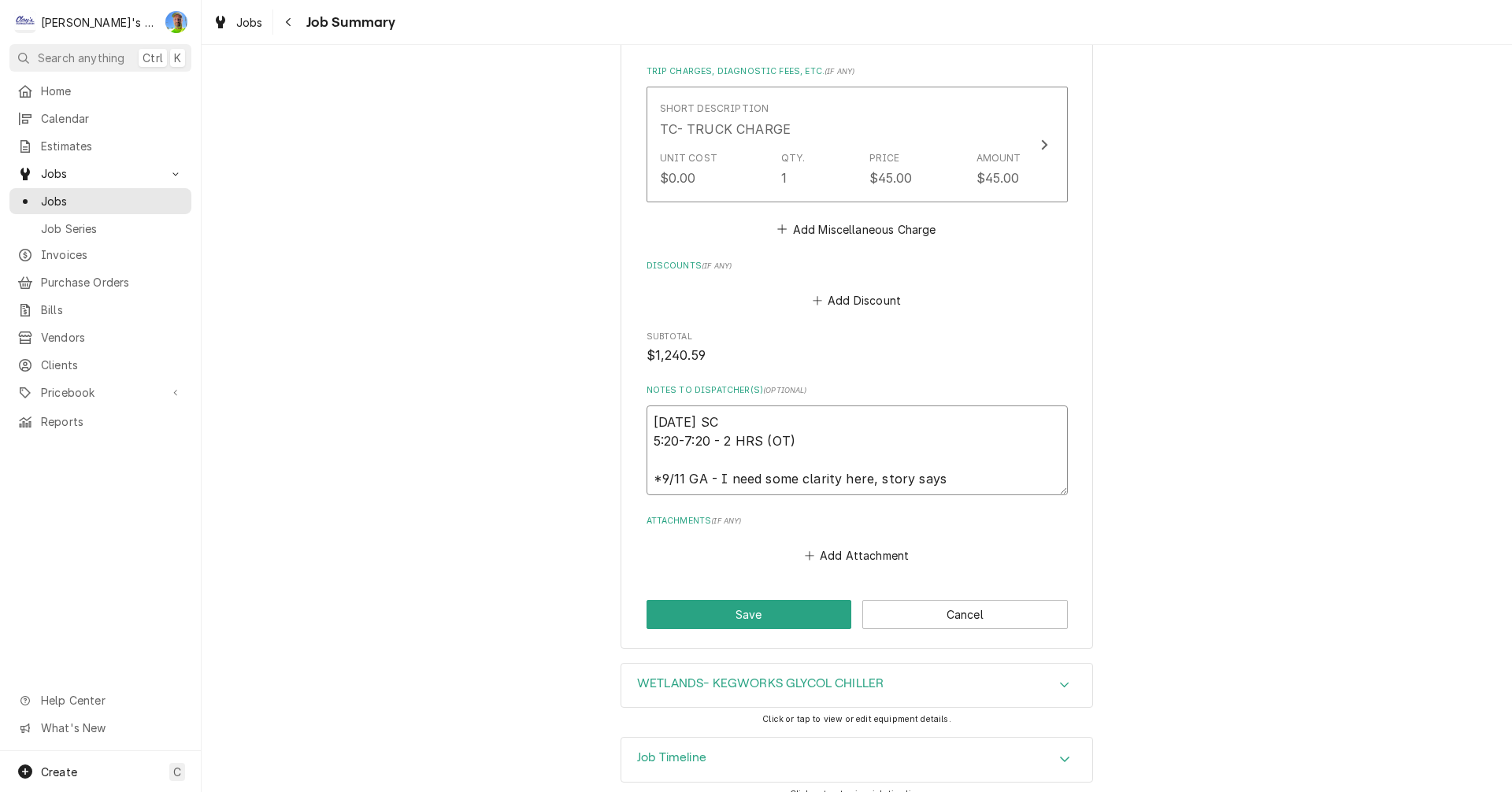
type textarea "x"
type textarea "9/4/2025 SC 5:20-7:20 - 2 HRS (OT) *9/11 GA - I need some clarity here, story s…"
type textarea "x"
type textarea "9/4/2025 SC 5:20-7:20 - 2 HRS (OT) *9/11 GA - I need some clarity here, story s…"
type textarea "x"
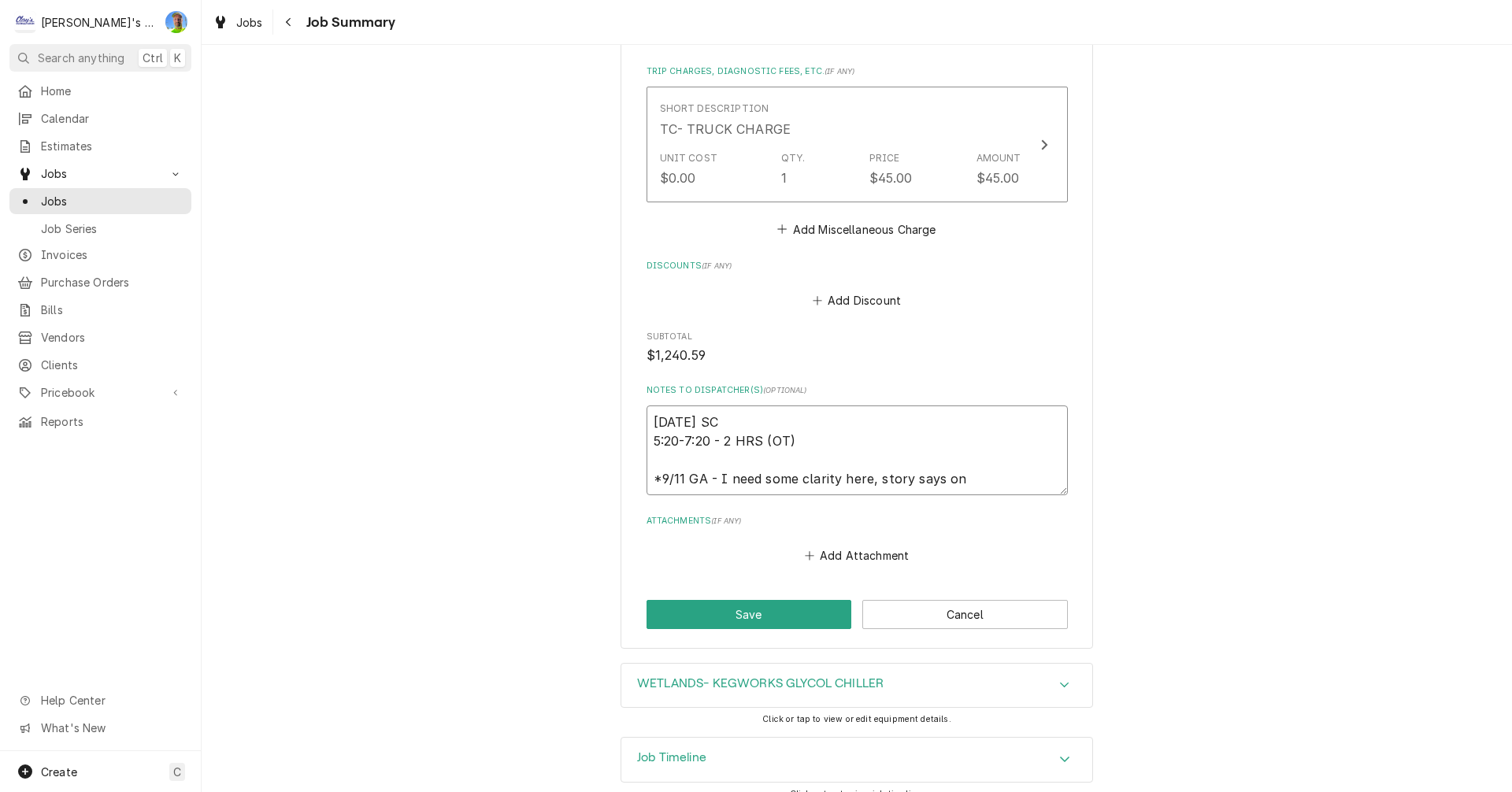
type textarea "9/4/2025 SC 5:20-7:20 - 2 HRS (OT) *9/11 GA - I need some clarity here, story s…"
type textarea "x"
type textarea "9/4/2025 SC 5:20-7:20 - 2 HRS (OT) *9/11 GA - I need some clarity here, story s…"
type textarea "x"
type textarea "9/4/2025 SC 5:20-7:20 - 2 HRS (OT) *9/11 GA - I need some clarity here, story s…"
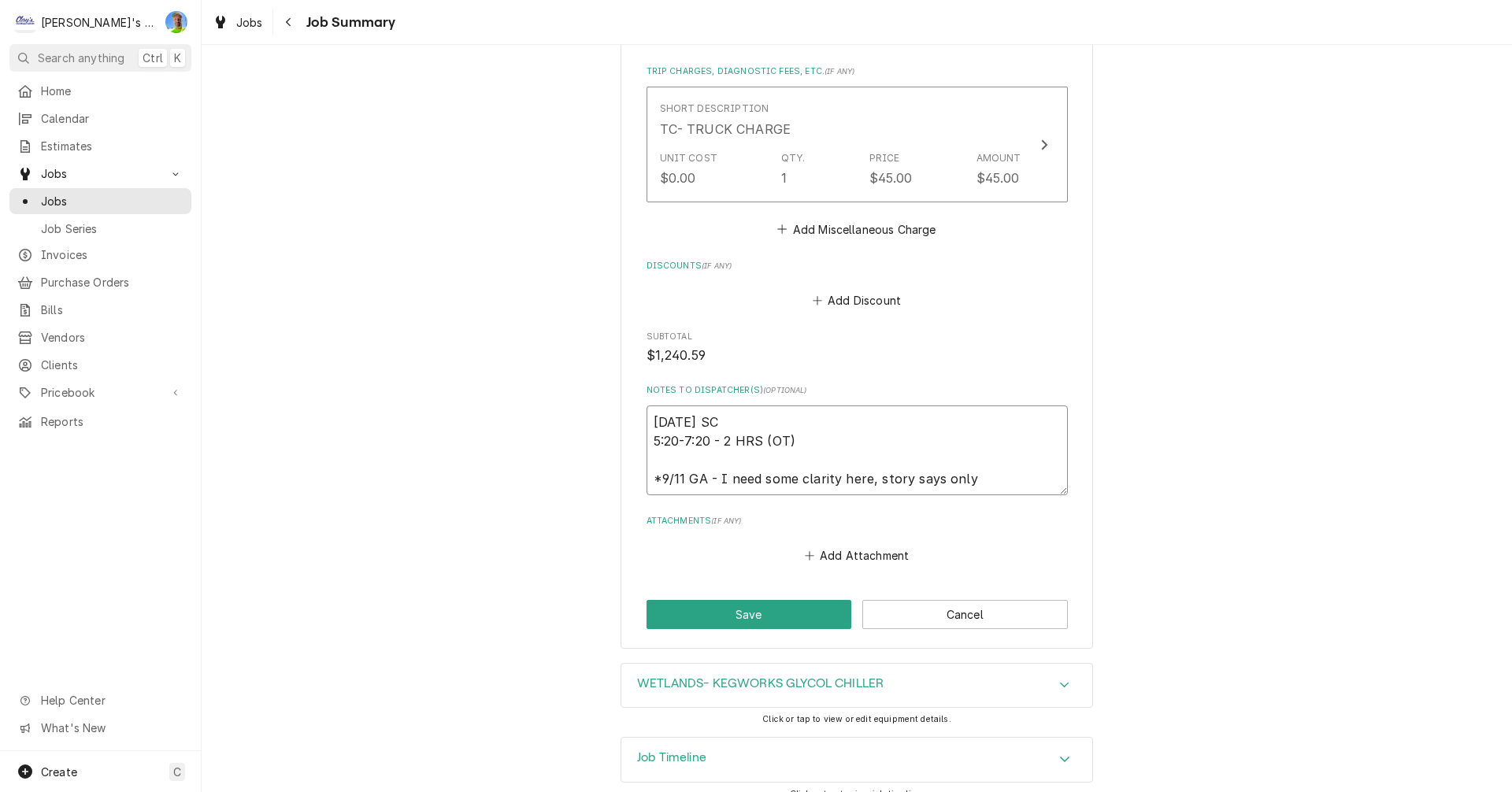
type textarea "x"
type textarea "9/4/2025 SC 5:20-7:20 - 2 HRS (OT) *9/11 GA - I need some clarity here, story s…"
type textarea "x"
type textarea "9/4/2025 SC 5:20-7:20 - 2 HRS (OT) *9/11 GA - I need some clarity here, story s…"
type textarea "x"
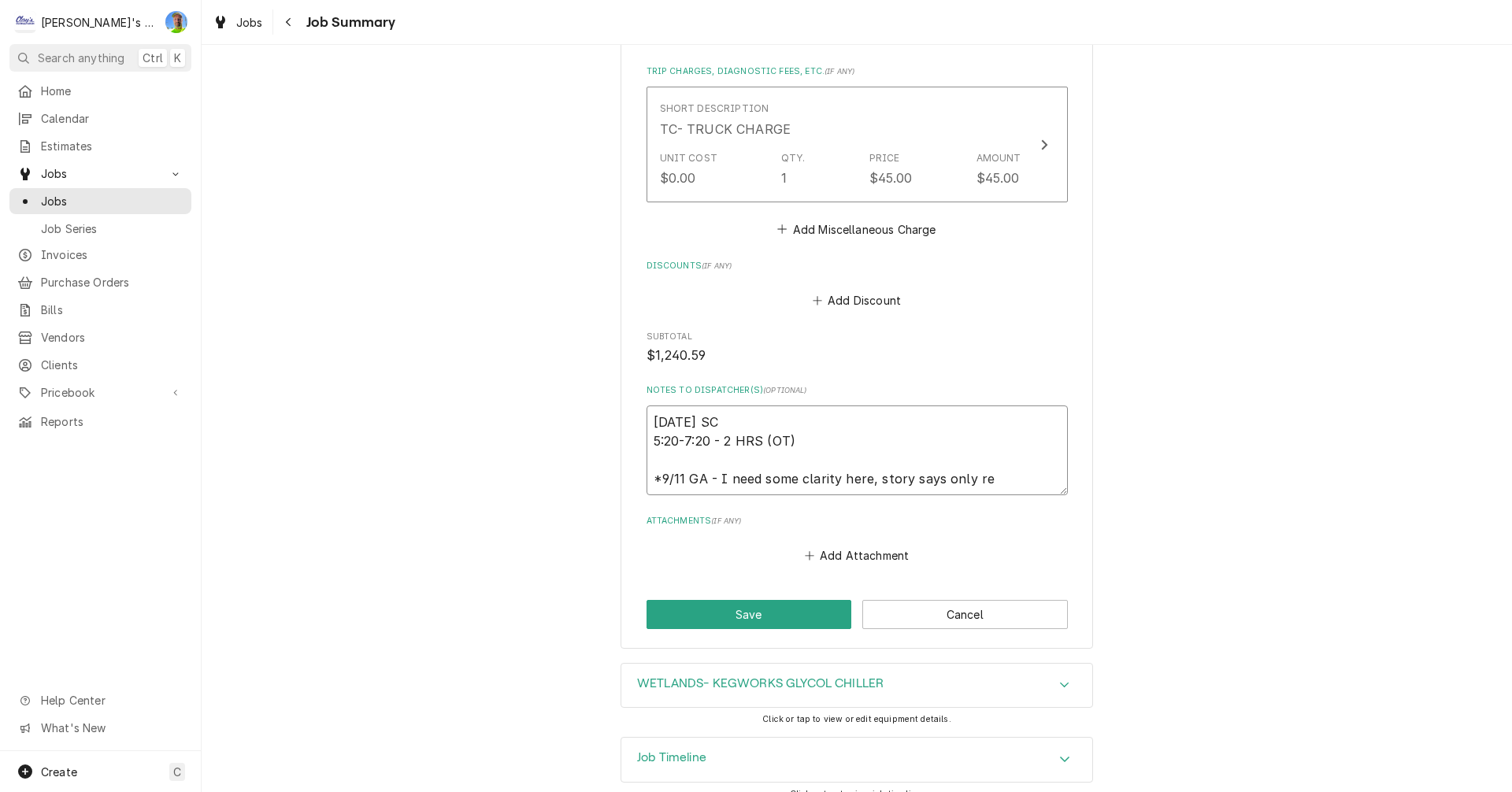
type textarea "9/4/2025 SC 5:20-7:20 - 2 HRS (OT) *9/11 GA - I need some clarity here, story s…"
type textarea "x"
type textarea "9/4/2025 SC 5:20-7:20 - 2 HRS (OT) *9/11 GA - I need some clarity here, story s…"
type textarea "x"
type textarea "9/4/2025 SC 5:20-7:20 - 2 HRS (OT) *9/11 GA - I need some clarity here, story s…"
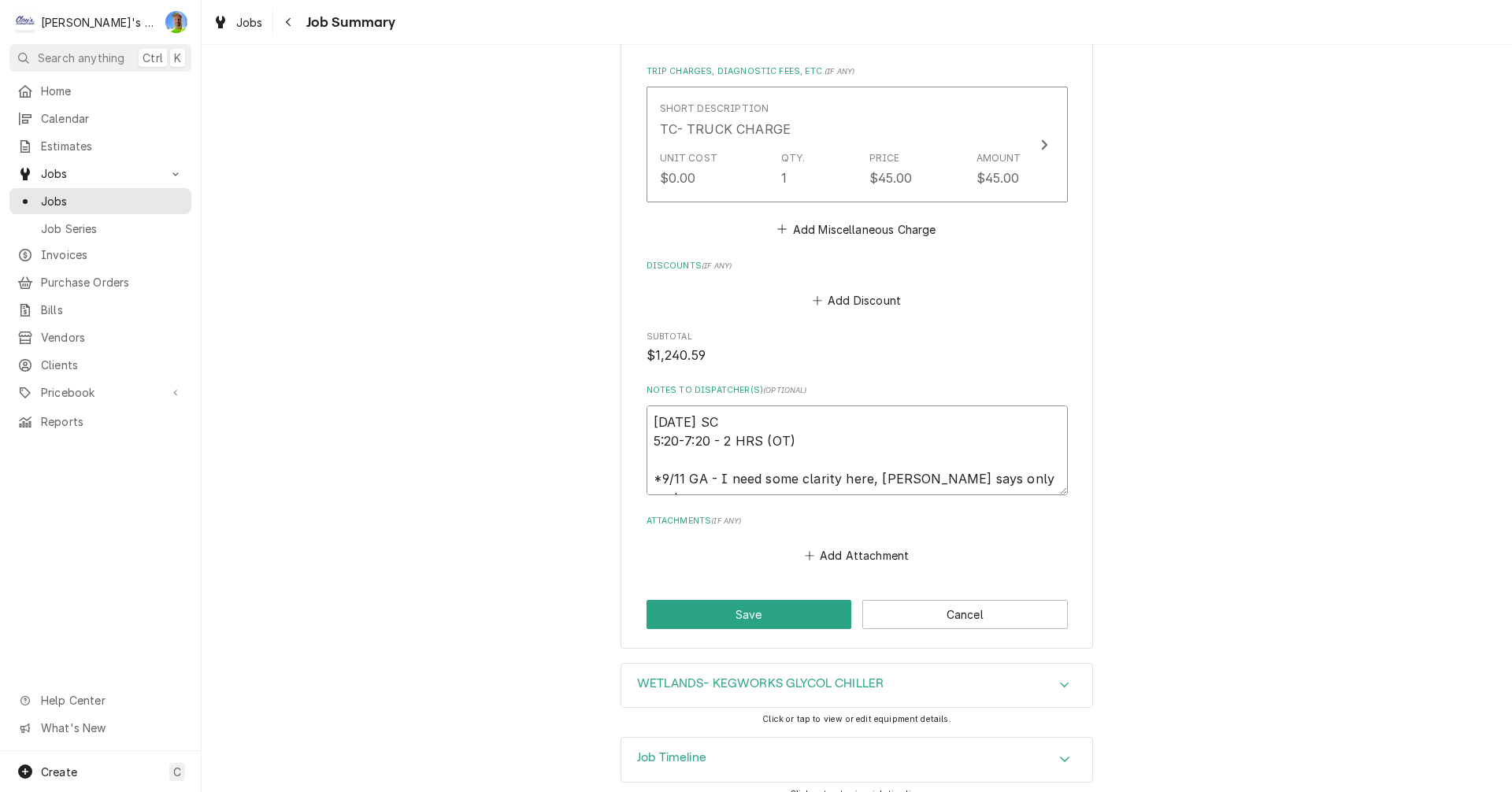
type textarea "x"
type textarea "9/4/2025 SC 5:20-7:20 - 2 HRS (OT) *9/11 GA - I need some clarity here, story s…"
type textarea "x"
type textarea "9/4/2025 SC 5:20-7:20 - 2 HRS (OT) *9/11 GA - I need some clarity here, story s…"
type textarea "x"
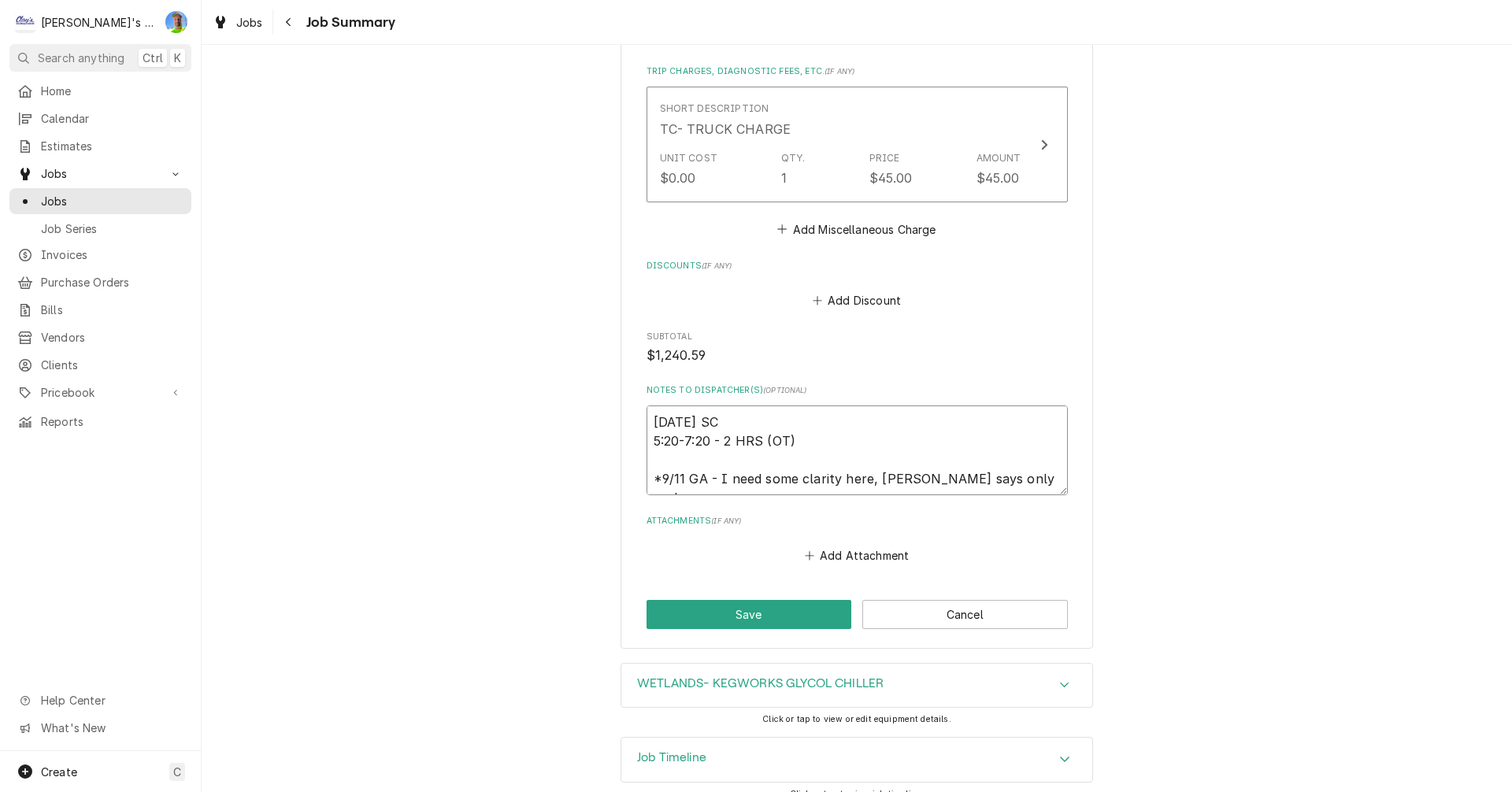
type textarea "9/4/2025 SC 5:20-7:20 - 2 HRS (OT) *9/11 GA - I need some clarity here, story s…"
type textarea "x"
type textarea "9/4/2025 SC 5:20-7:20 - 2 HRS (OT) *9/11 GA - I need some clarity here, story s…"
type textarea "x"
type textarea "9/4/2025 SC 5:20-7:20 - 2 HRS (OT) *9/11 GA - I need some clarity here, story s…"
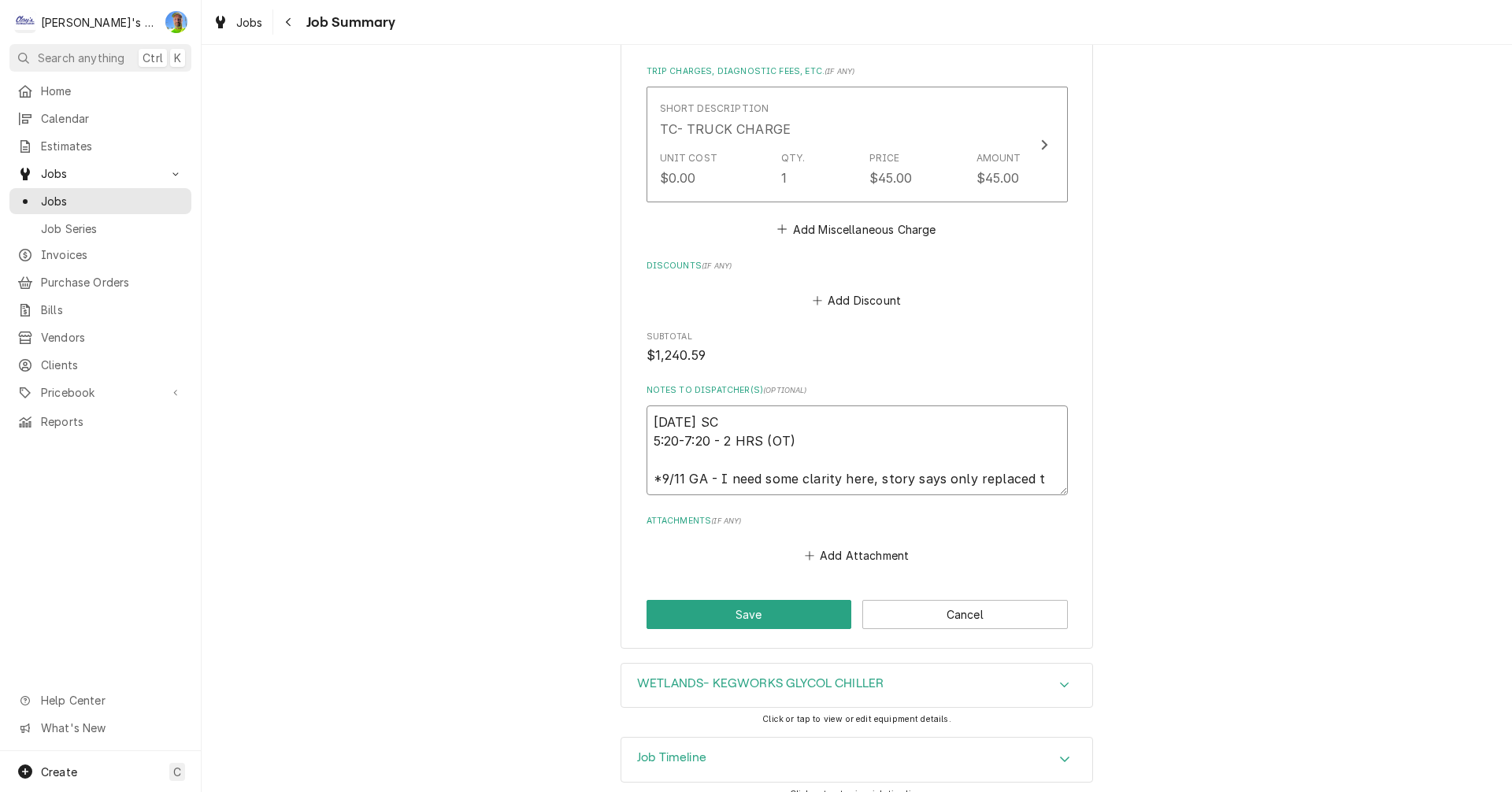
type textarea "x"
type textarea "9/4/2025 SC 5:20-7:20 - 2 HRS (OT) *9/11 GA - I need some clarity here, story s…"
type textarea "x"
type textarea "9/4/2025 SC 5:20-7:20 - 2 HRS (OT) *9/11 GA - I need some clarity here, story s…"
type textarea "x"
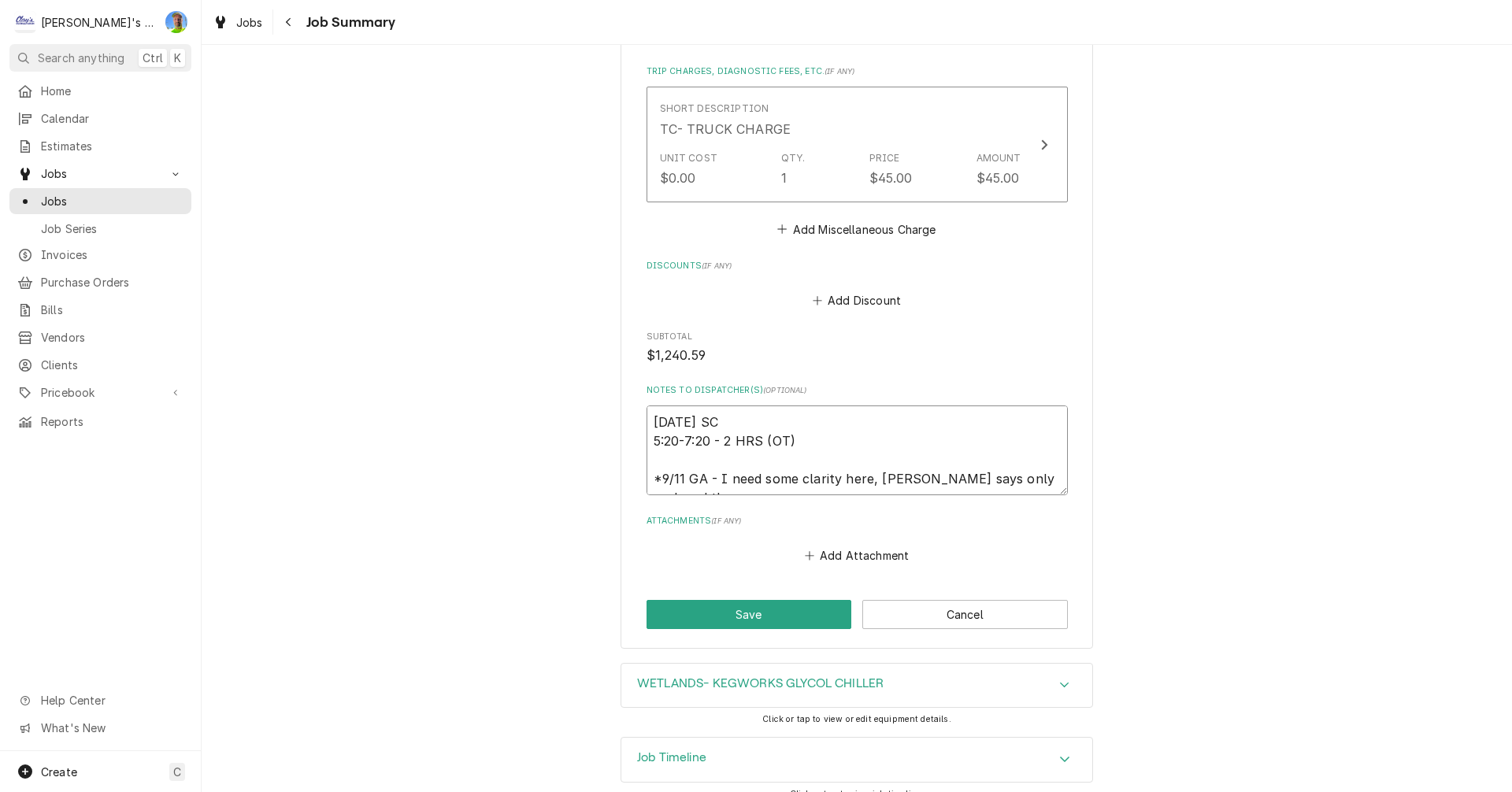
type textarea "9/4/2025 SC 5:20-7:20 - 2 HRS (OT) *9/11 GA - I need some clarity here, story s…"
type textarea "x"
type textarea "9/4/2025 SC 5:20-7:20 - 2 HRS (OT) *9/11 GA - I need some clarity here, story s…"
type textarea "x"
type textarea "9/4/2025 SC 5:20-7:20 - 2 HRS (OT) *9/11 GA - I need some clarity here, story s…"
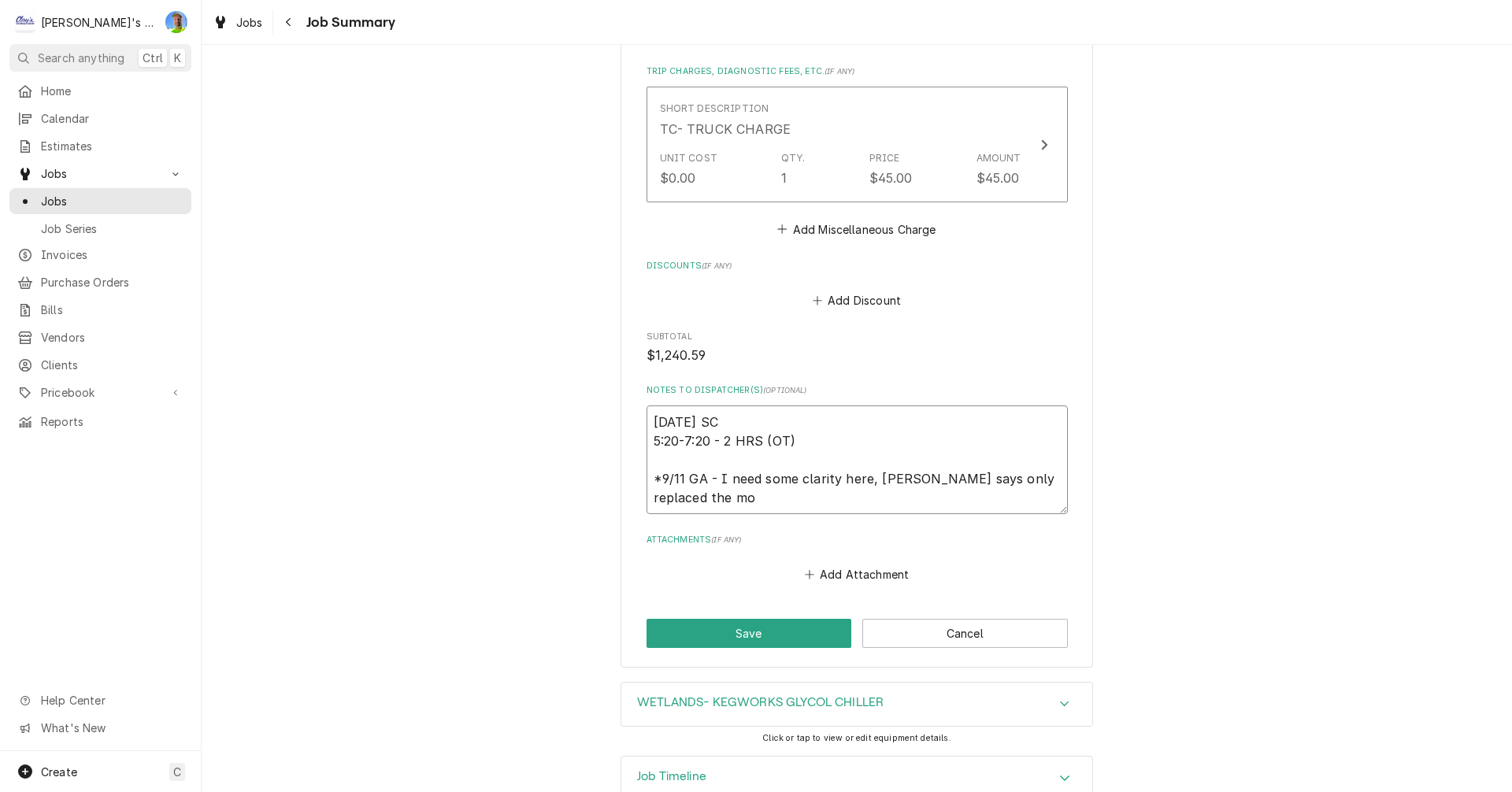
type textarea "x"
type textarea "9/4/2025 SC 5:20-7:20 - 2 HRS (OT) *9/11 GA - I need some clarity here, story s…"
type textarea "x"
type textarea "9/4/2025 SC 5:20-7:20 - 2 HRS (OT) *9/11 GA - I need some clarity here, story s…"
type textarea "x"
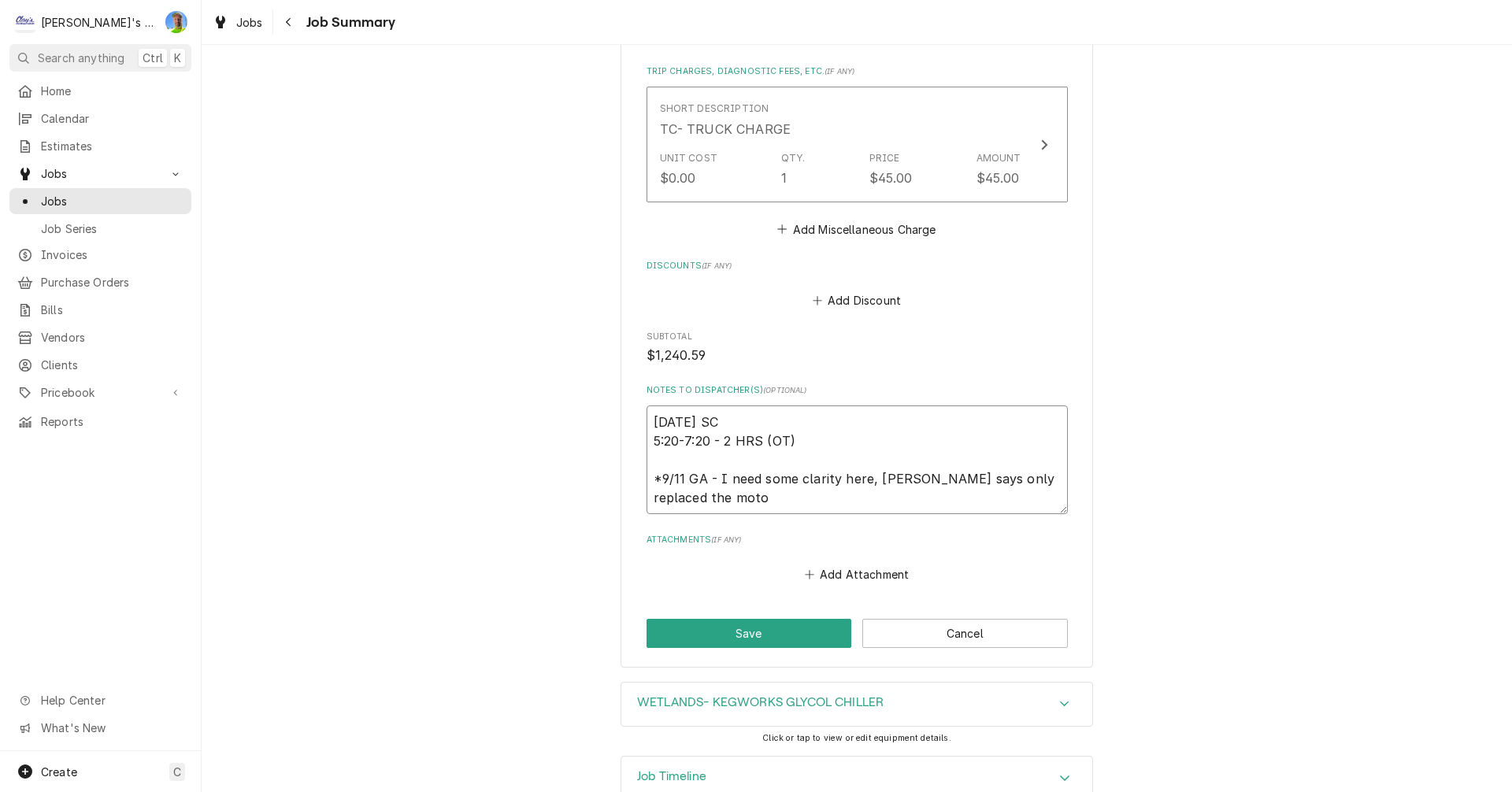
type textarea "9/4/2025 SC 5:20-7:20 - 2 HRS (OT) *9/11 GA - I need some clarity here, story s…"
type textarea "x"
type textarea "9/4/2025 SC 5:20-7:20 - 2 HRS (OT) *9/11 GA - I need some clarity here, story s…"
type textarea "x"
type textarea "9/4/2025 SC 5:20-7:20 - 2 HRS (OT) *9/11 GA - I need some clarity here, story s…"
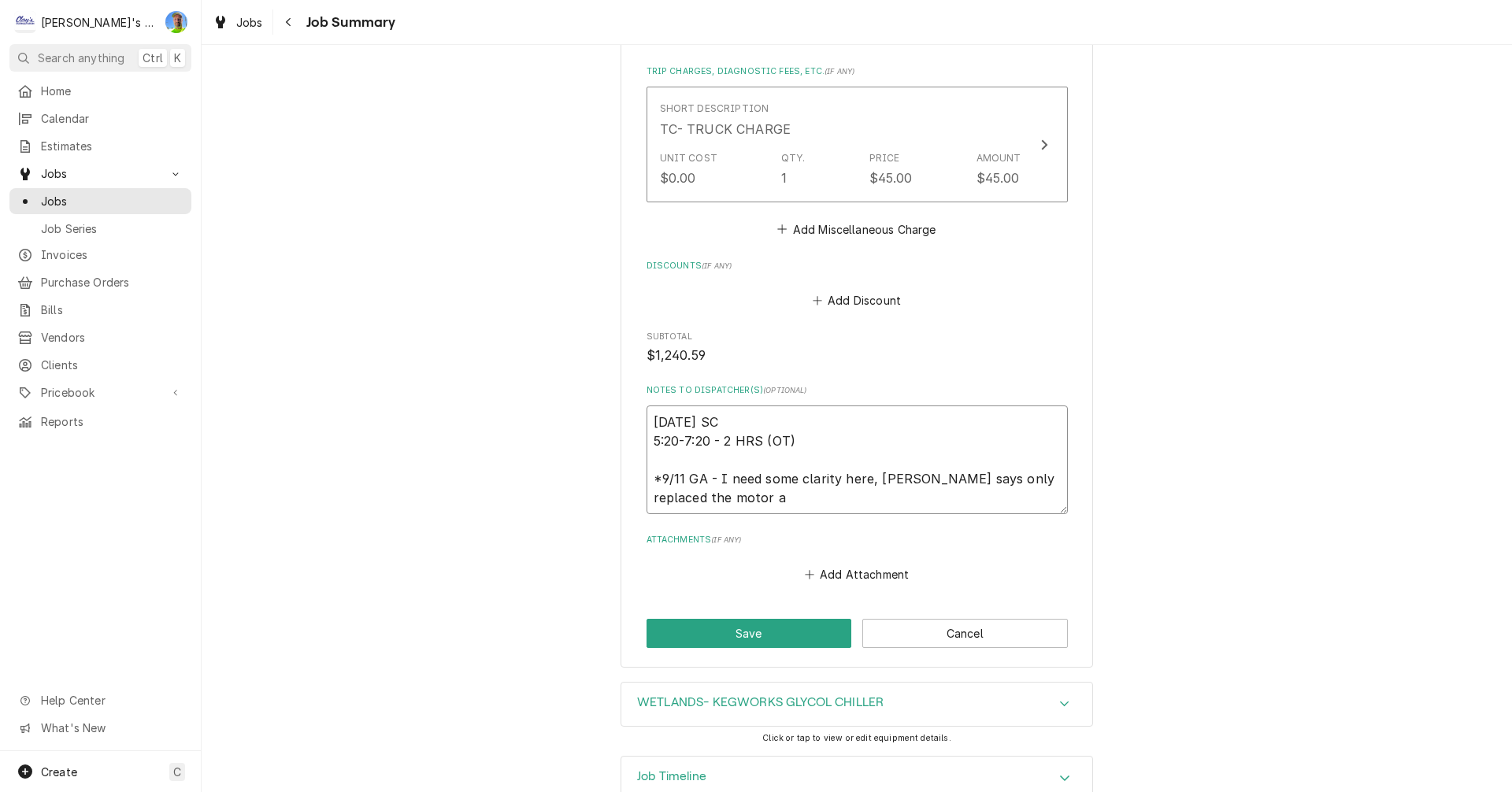
type textarea "x"
type textarea "9/4/2025 SC 5:20-7:20 - 2 HRS (OT) *9/11 GA - I need some clarity here, story s…"
type textarea "x"
type textarea "9/4/2025 SC 5:20-7:20 - 2 HRS (OT) *9/11 GA - I need some clarity here, story s…"
type textarea "x"
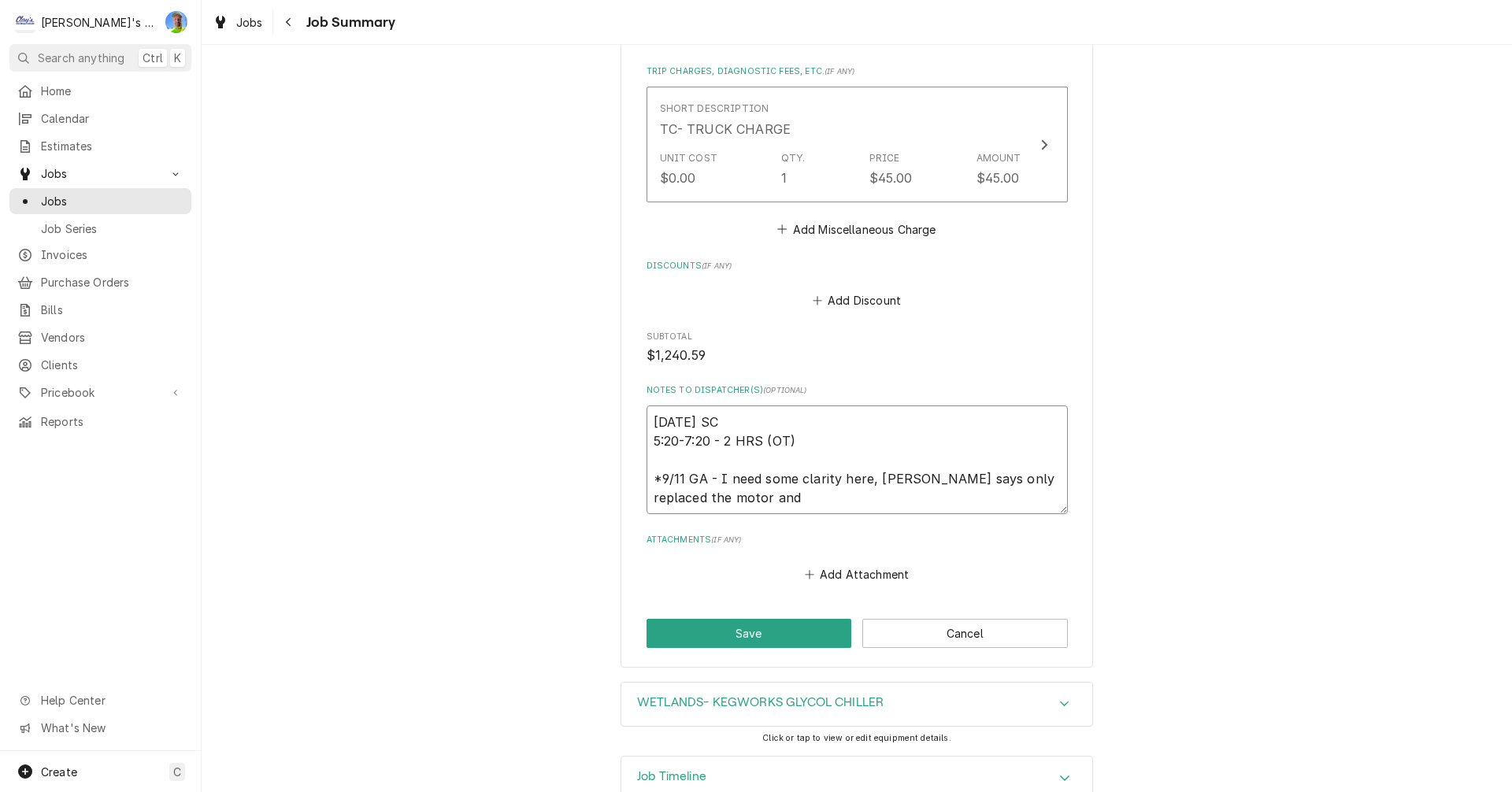
type textarea "9/4/2025 SC 5:20-7:20 - 2 HRS (OT) *9/11 GA - I need some clarity here, story s…"
type textarea "x"
type textarea "9/4/2025 SC 5:20-7:20 - 2 HRS (OT) *9/11 GA - I need some clarity here, story s…"
type textarea "x"
type textarea "9/4/2025 SC 5:20-7:20 - 2 HRS (OT) *9/11 GA - I need some clarity here, story s…"
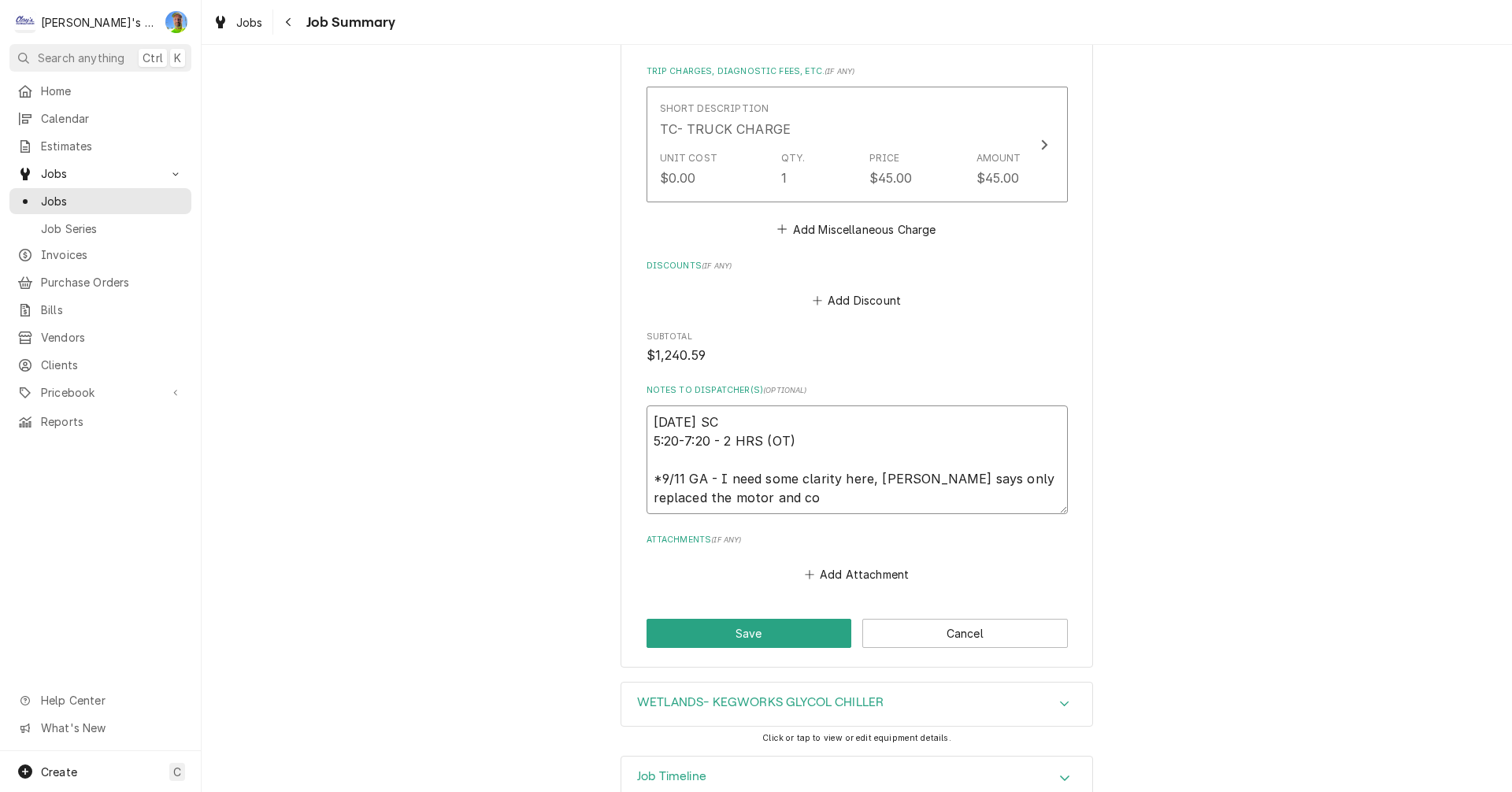
type textarea "x"
type textarea "9/4/2025 SC 5:20-7:20 - 2 HRS (OT) *9/11 GA - I need some clarity here, story s…"
type textarea "x"
type textarea "9/4/2025 SC 5:20-7:20 - 2 HRS (OT) *9/11 GA - I need some clarity here, story s…"
type textarea "x"
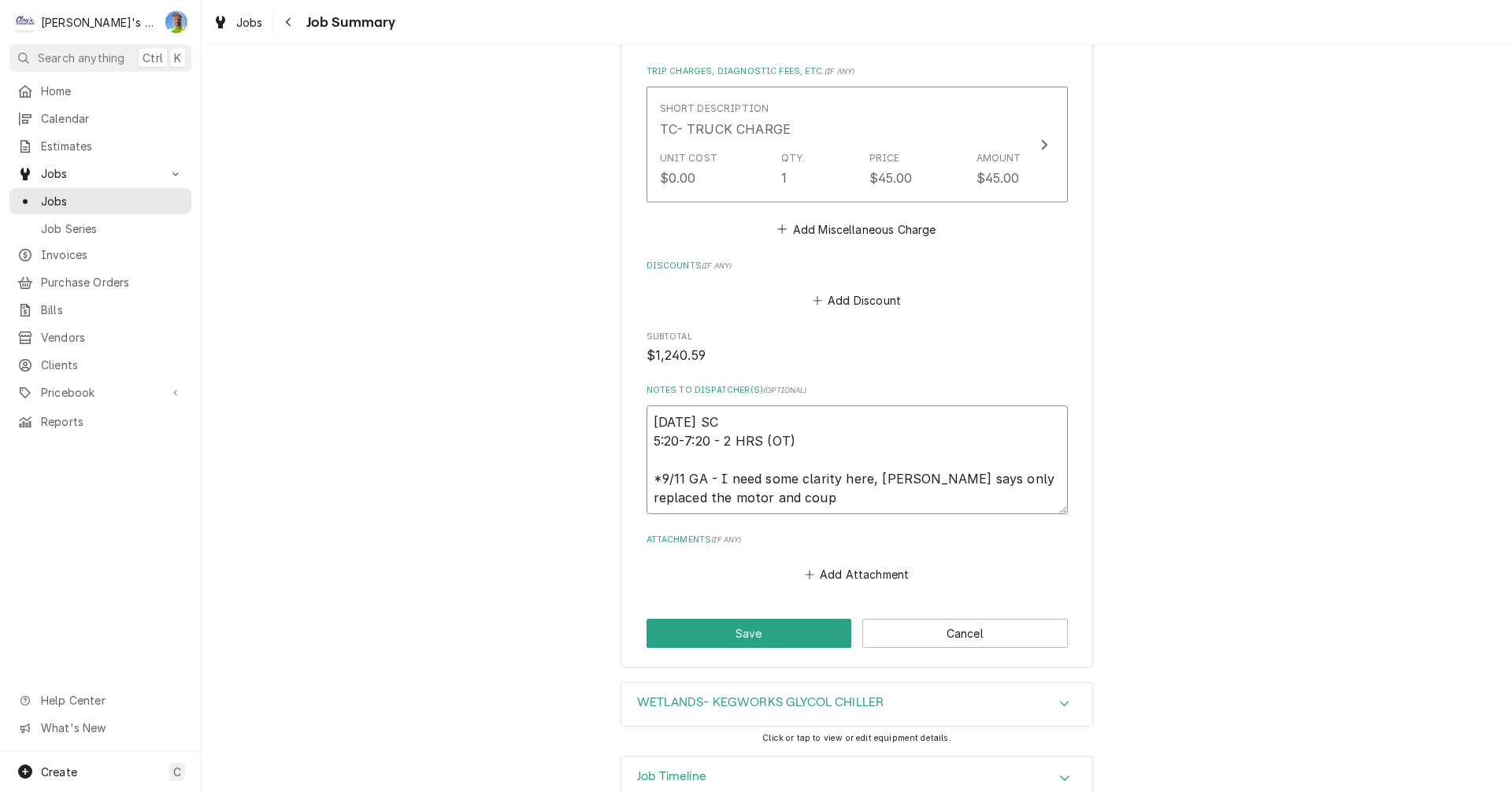
type textarea "9/4/2025 SC 5:20-7:20 - 2 HRS (OT) *9/11 GA - I need some clarity here, story s…"
type textarea "x"
type textarea "9/4/2025 SC 5:20-7:20 - 2 HRS (OT) *9/11 GA - I need some clarity here, story s…"
type textarea "x"
type textarea "9/4/2025 SC 5:20-7:20 - 2 HRS (OT) *9/11 GA - I need some clarity here, story s…"
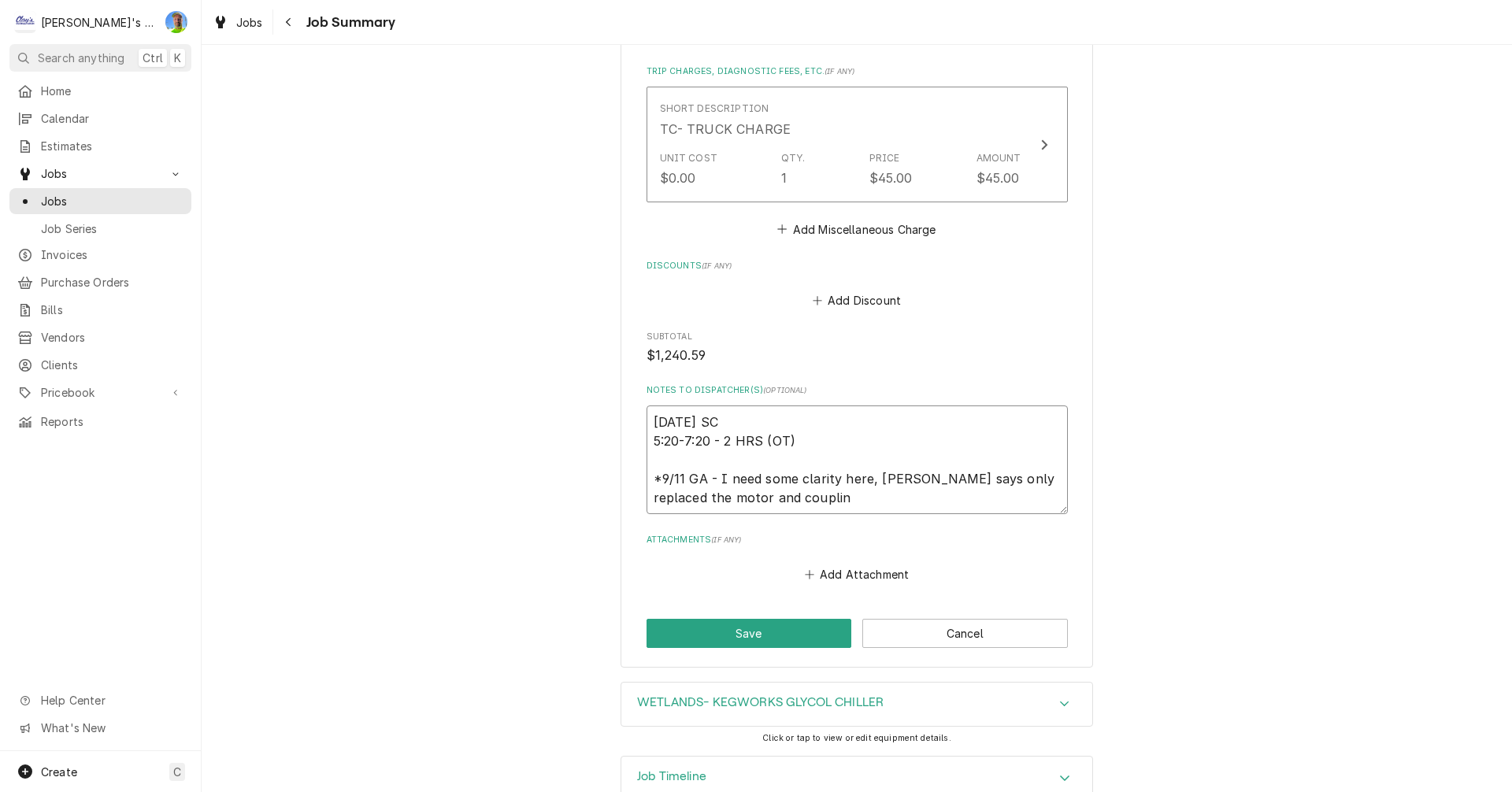
type textarea "x"
type textarea "9/4/2025 SC 5:20-7:20 - 2 HRS (OT) *9/11 GA - I need some clarity here, story s…"
type textarea "x"
type textarea "9/4/2025 SC 5:20-7:20 - 2 HRS (OT) *9/11 GA - I need some clarity here, story s…"
type textarea "x"
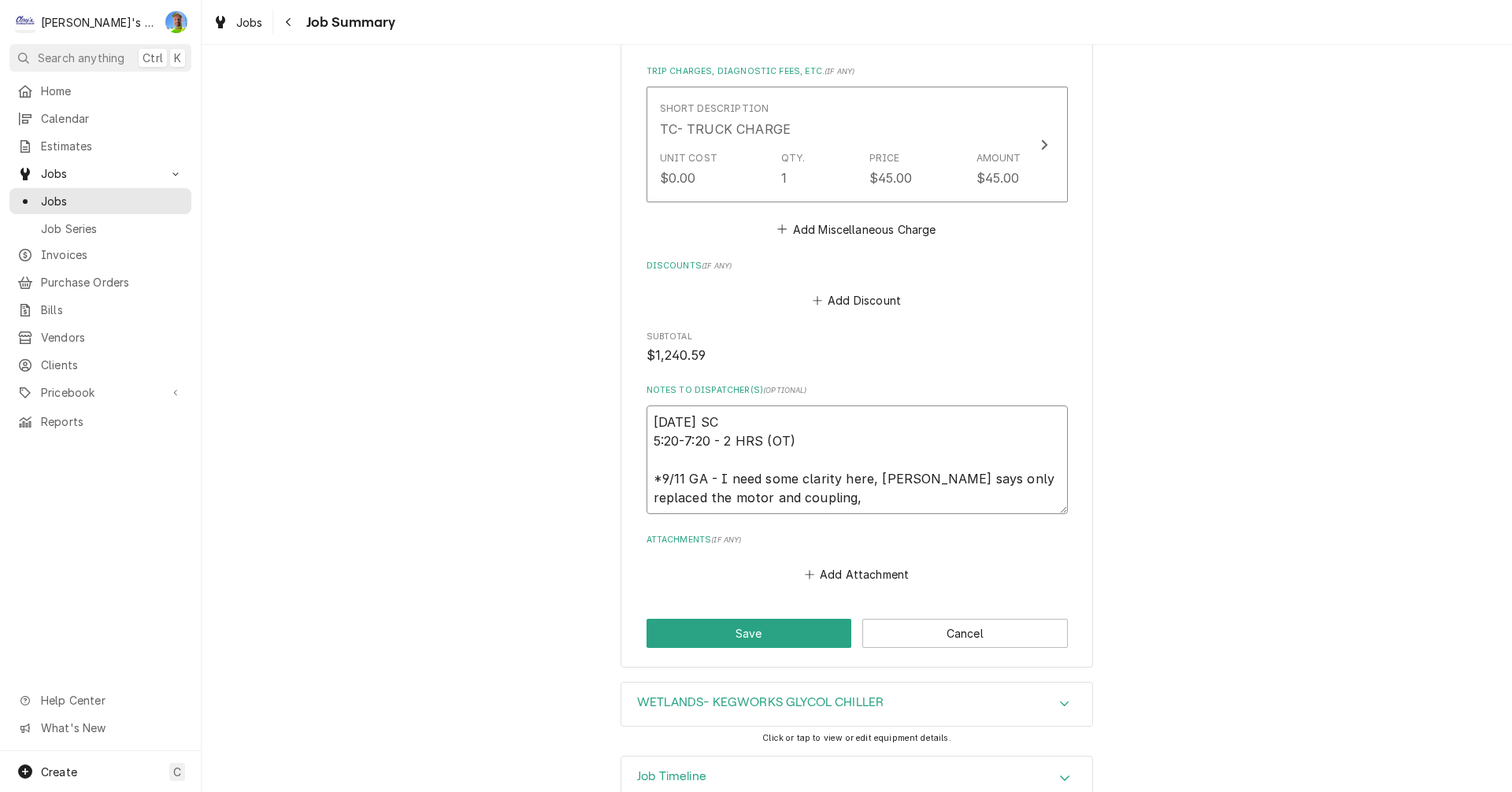
type textarea "9/4/2025 SC 5:20-7:20 - 2 HRS (OT) *9/11 GA - I need some clarity here, story s…"
type textarea "x"
type textarea "9/4/2025 SC 5:20-7:20 - 2 HRS (OT) *9/11 GA - I need some clarity here, story s…"
type textarea "x"
type textarea "9/4/2025 SC 5:20-7:20 - 2 HRS (OT) *9/11 GA - I need some clarity here, story s…"
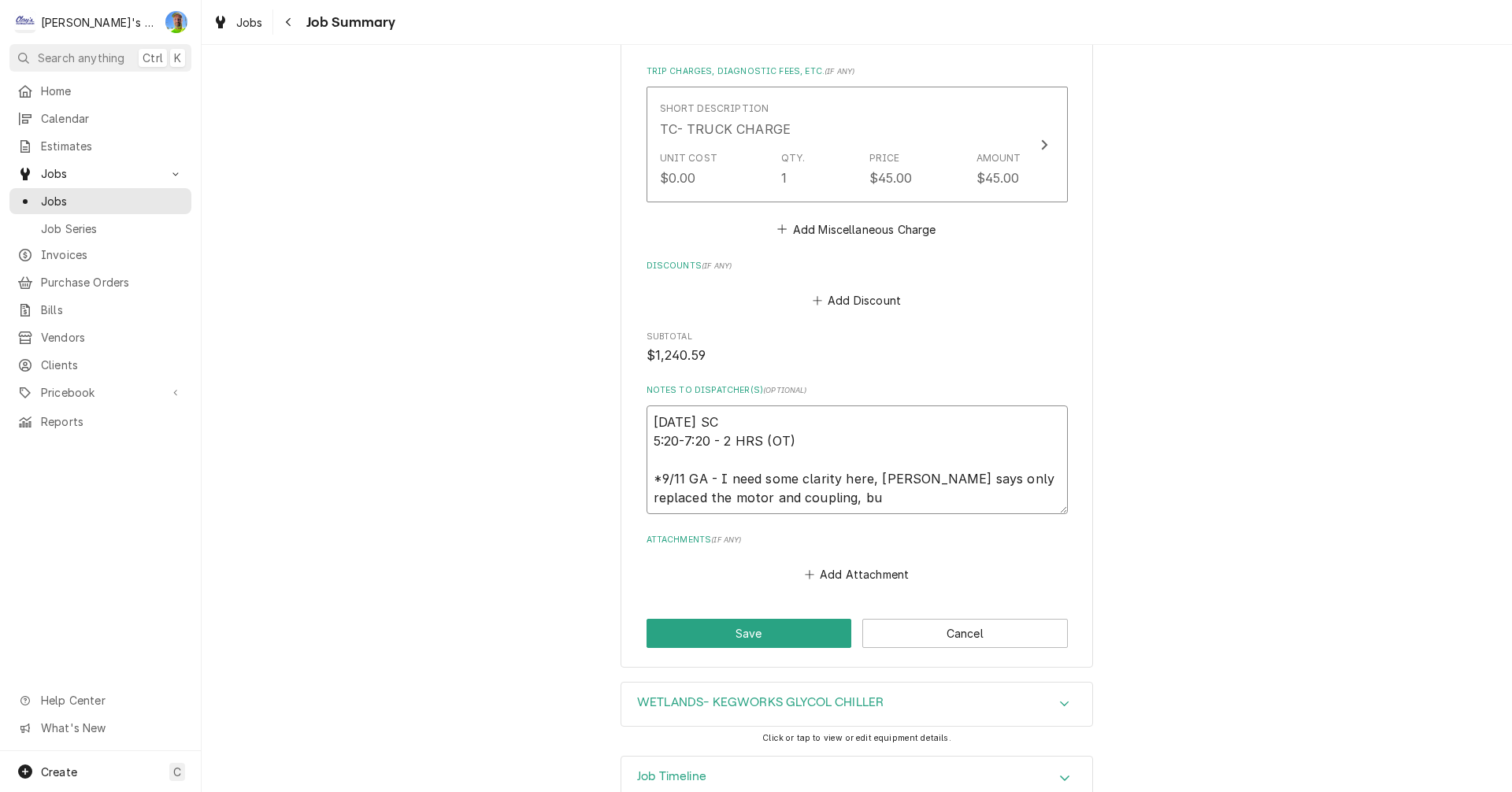
type textarea "x"
type textarea "9/4/2025 SC 5:20-7:20 - 2 HRS (OT) *9/11 GA - I need some clarity here, story s…"
type textarea "x"
type textarea "9/4/2025 SC 5:20-7:20 - 2 HRS (OT) *9/11 GA - I need some clarity here, story s…"
type textarea "x"
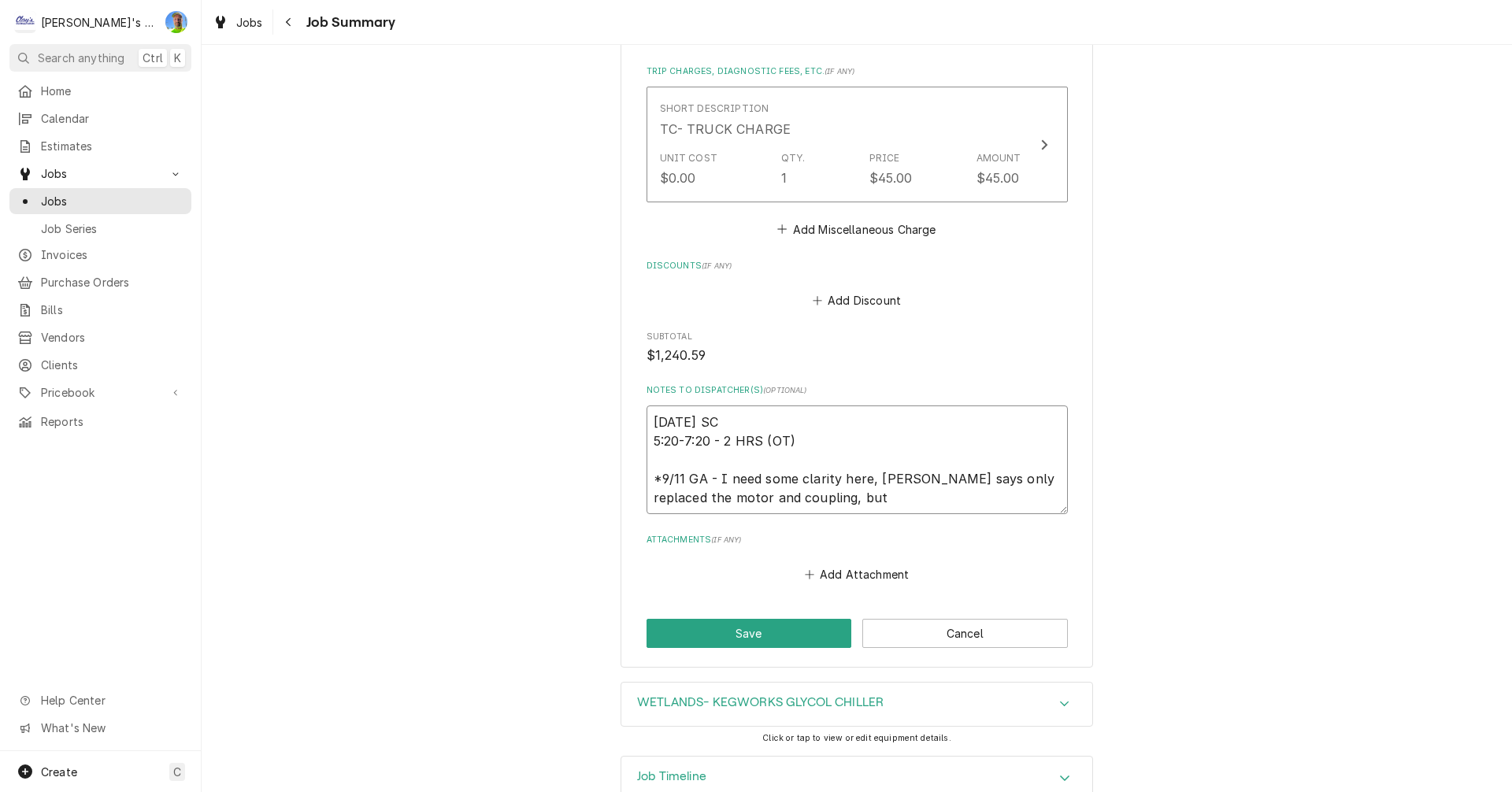
type textarea "9/4/2025 SC 5:20-7:20 - 2 HRS (OT) *9/11 GA - I need some clarity here, story s…"
type textarea "x"
type textarea "9/4/2025 SC 5:20-7:20 - 2 HRS (OT) *9/11 GA - I need some clarity here, story s…"
type textarea "x"
type textarea "9/4/2025 SC 5:20-7:20 - 2 HRS (OT) *9/11 GA - I need some clarity here, story s…"
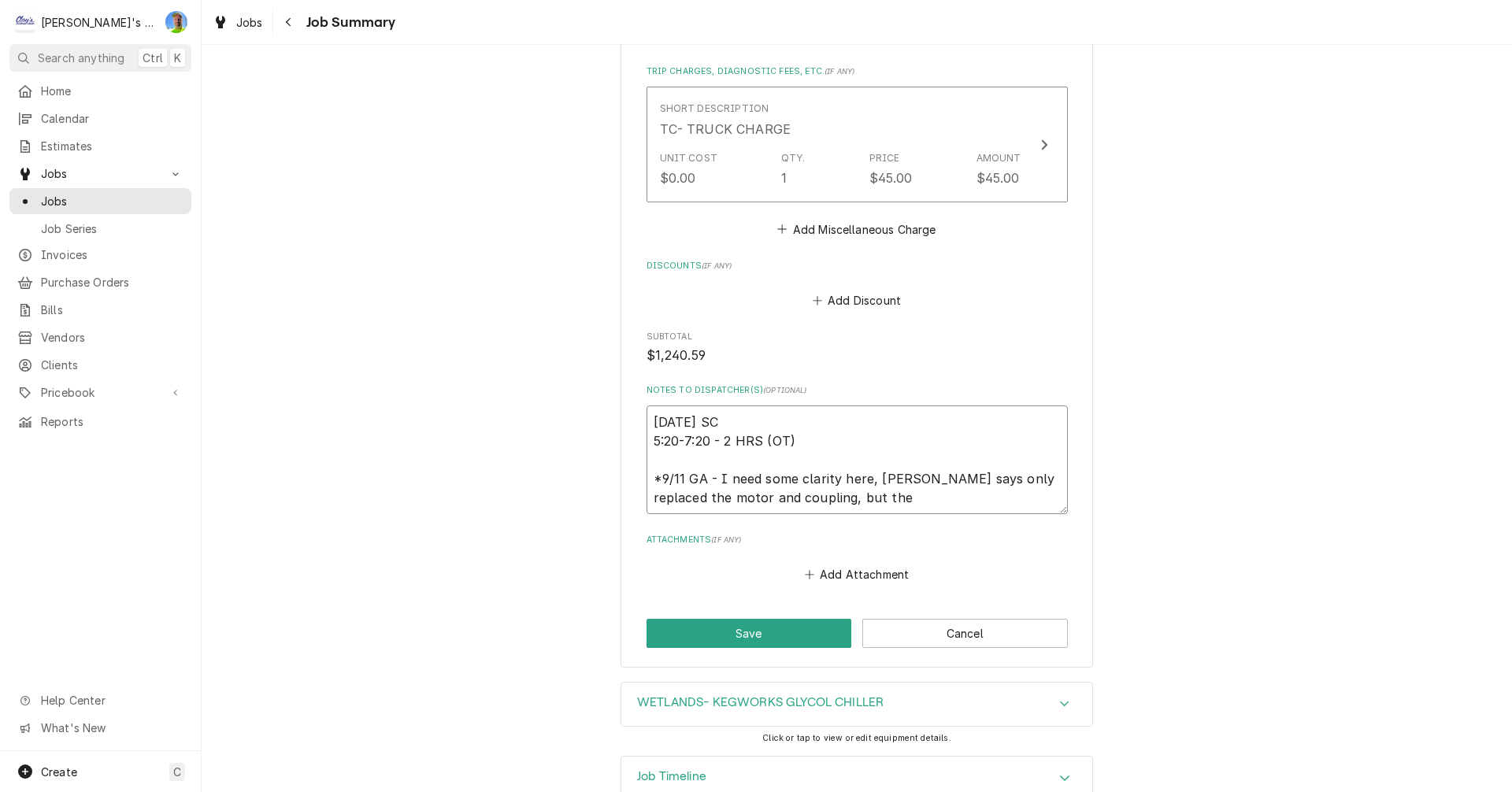
type textarea "x"
type textarea "9/4/2025 SC 5:20-7:20 - 2 HRS (OT) *9/11 GA - I need some clarity here, story s…"
type textarea "x"
type textarea "9/4/2025 SC 5:20-7:20 - 2 HRS (OT) *9/11 GA - I need some clarity here, story s…"
type textarea "x"
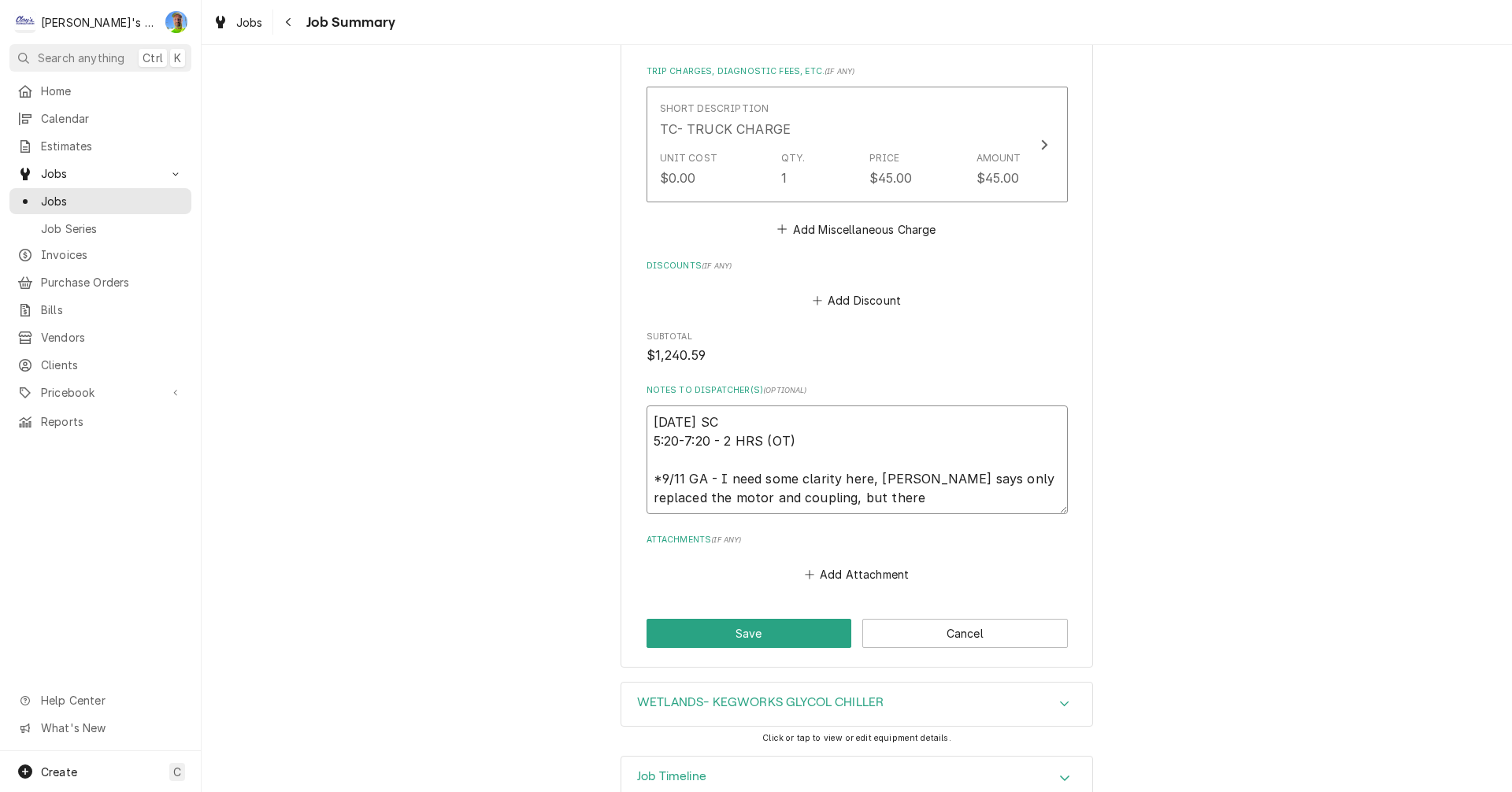
type textarea "9/4/2025 SC 5:20-7:20 - 2 HRS (OT) *9/11 GA - I need some clarity here, story s…"
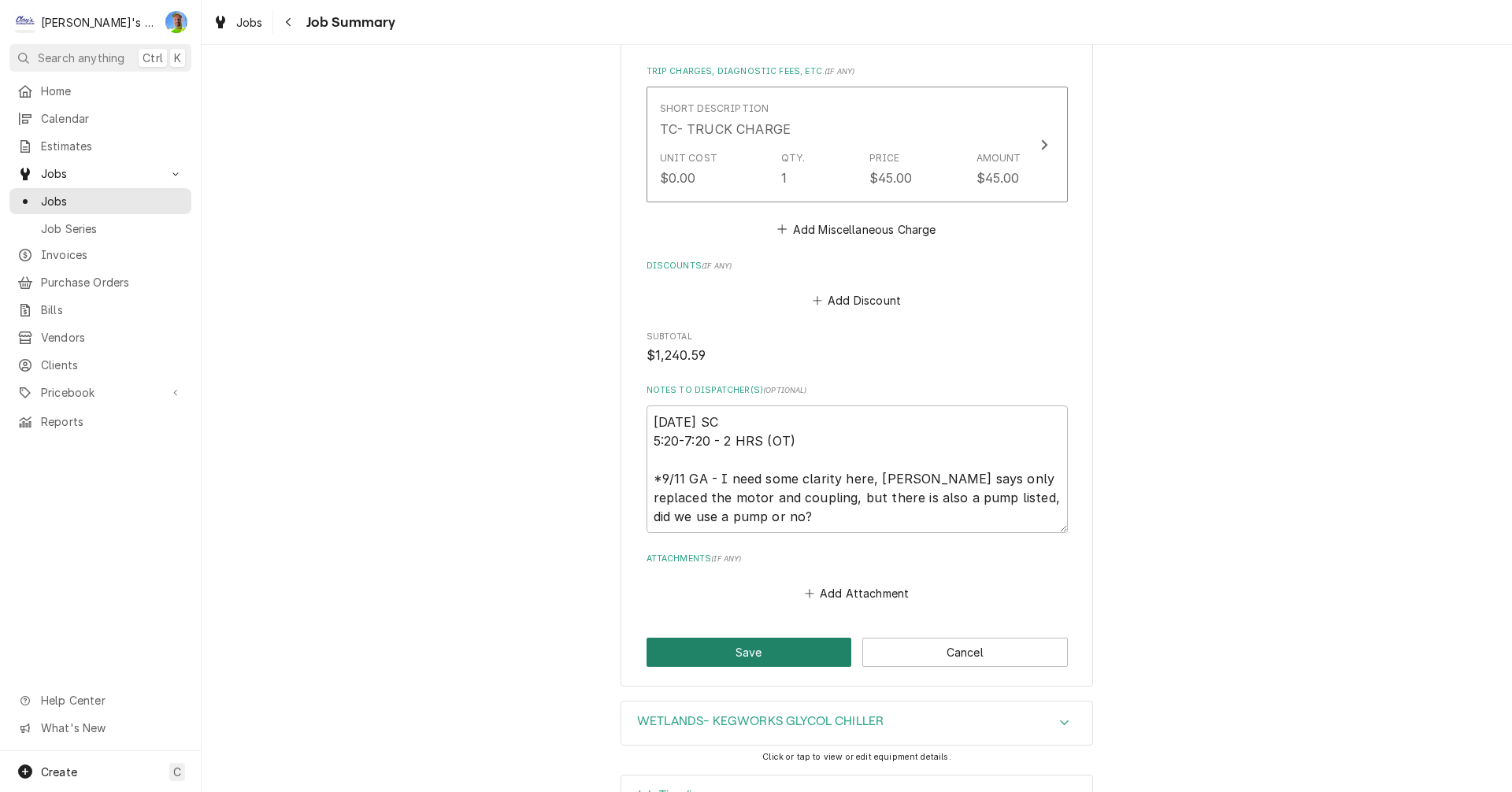
click at [722, 653] on button "Save" at bounding box center [750, 651] width 206 height 29
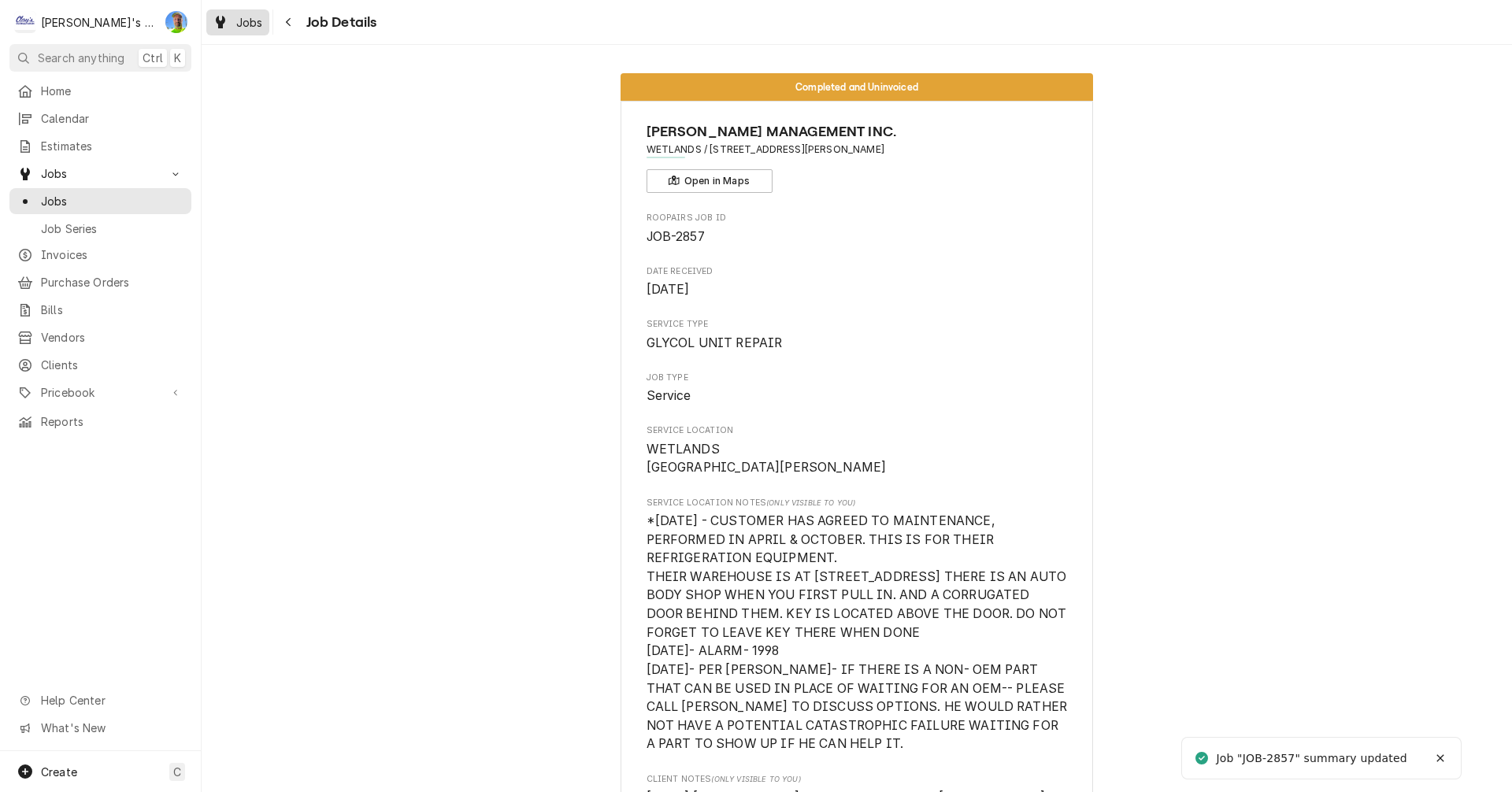
click at [239, 23] on span "Jobs" at bounding box center [249, 22] width 27 height 17
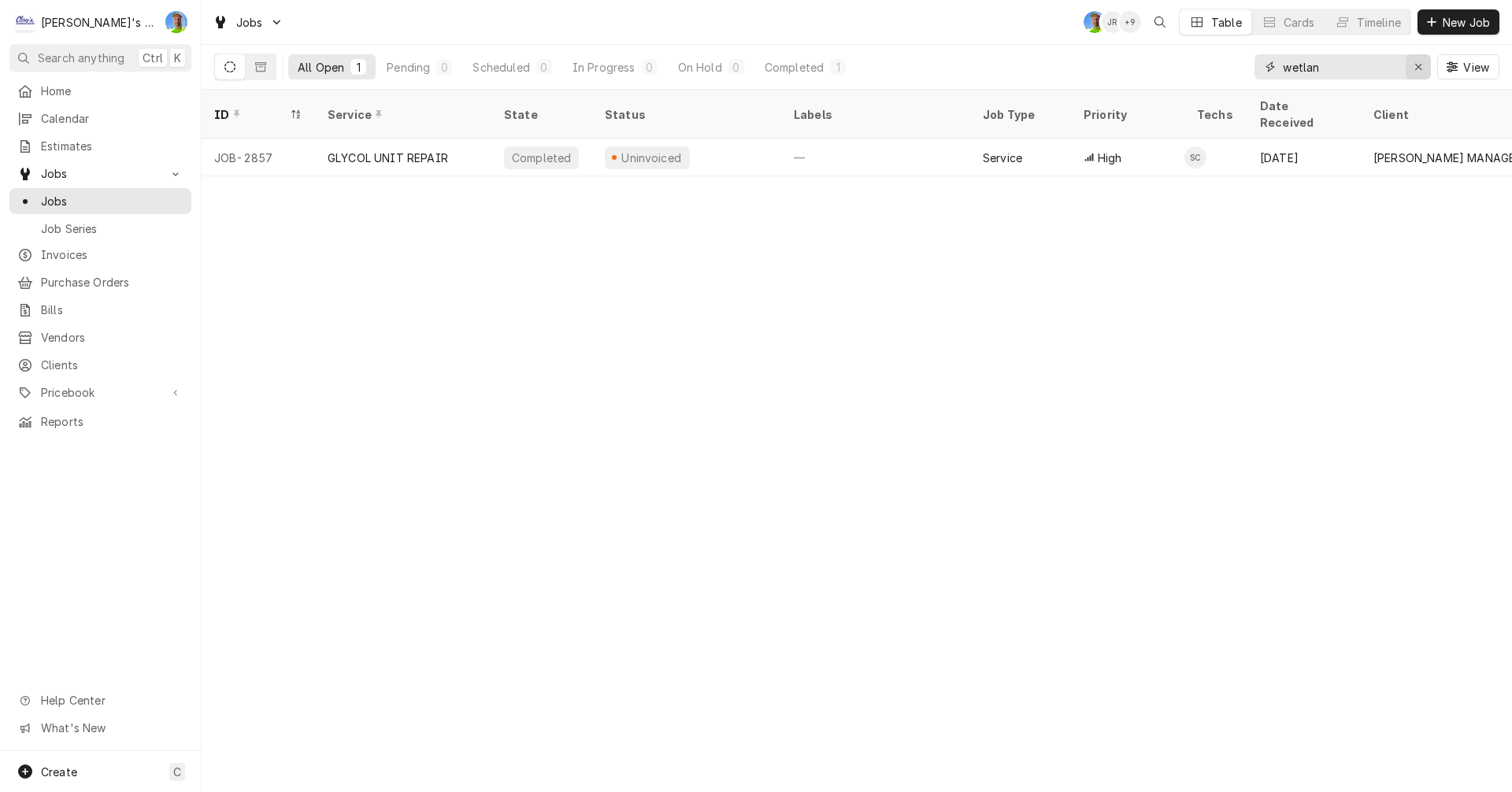
click at [1425, 65] on div "Erase input" at bounding box center [1418, 67] width 16 height 16
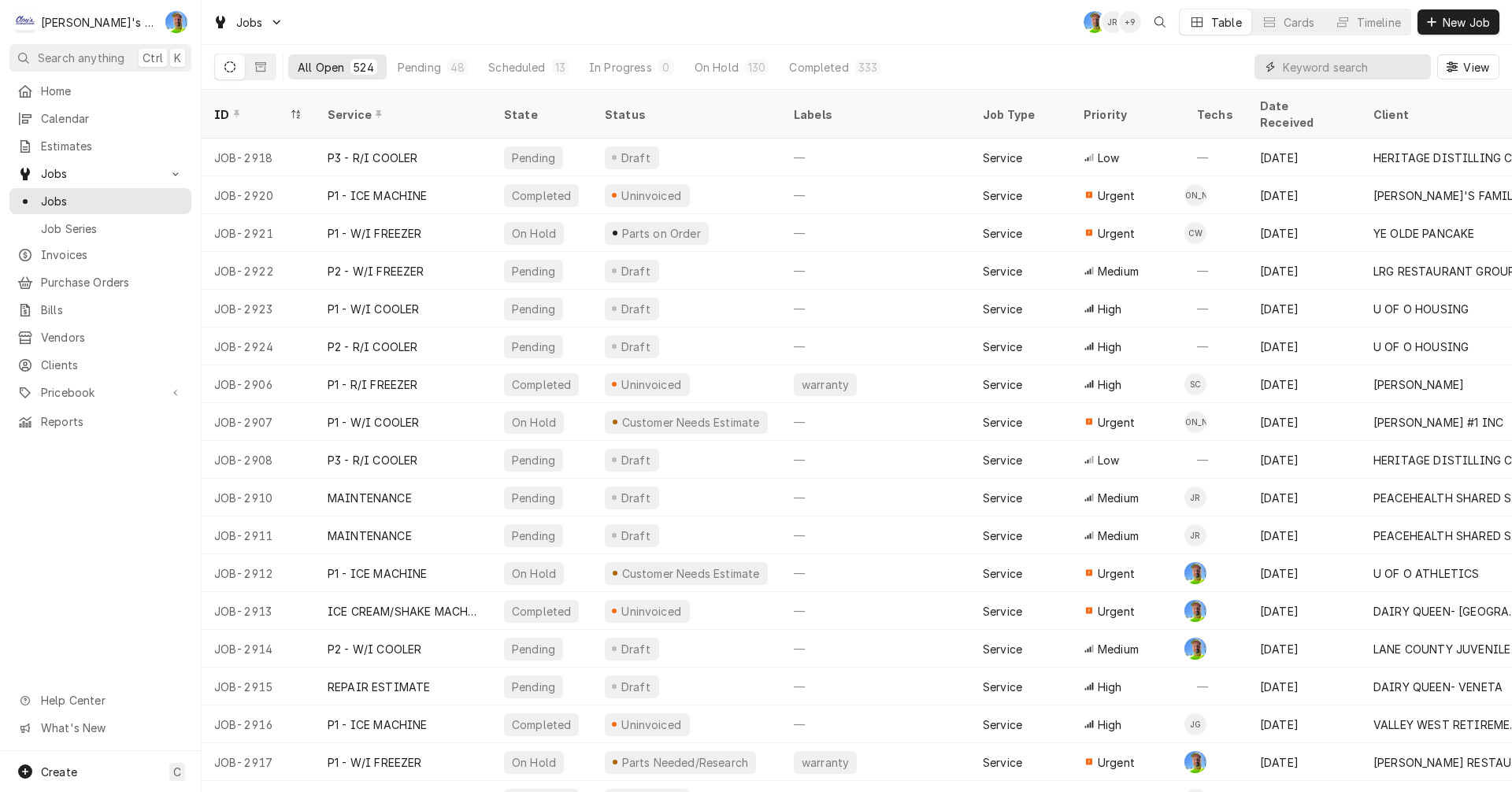
click at [1348, 75] on input "Dynamic Content Wrapper" at bounding box center [1353, 66] width 140 height 25
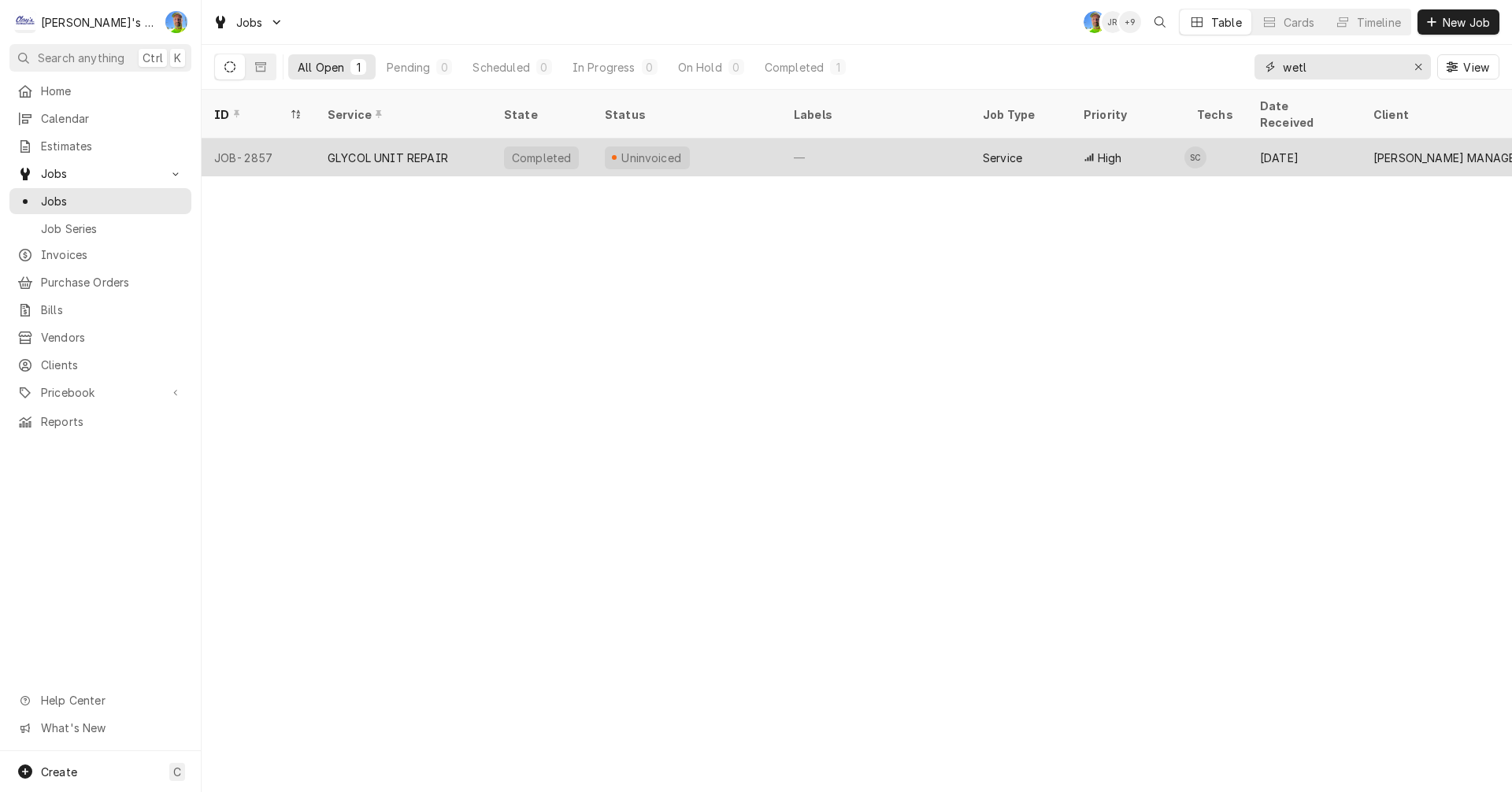
type input "wetl"
click at [1303, 139] on div "[DATE]" at bounding box center [1303, 158] width 113 height 38
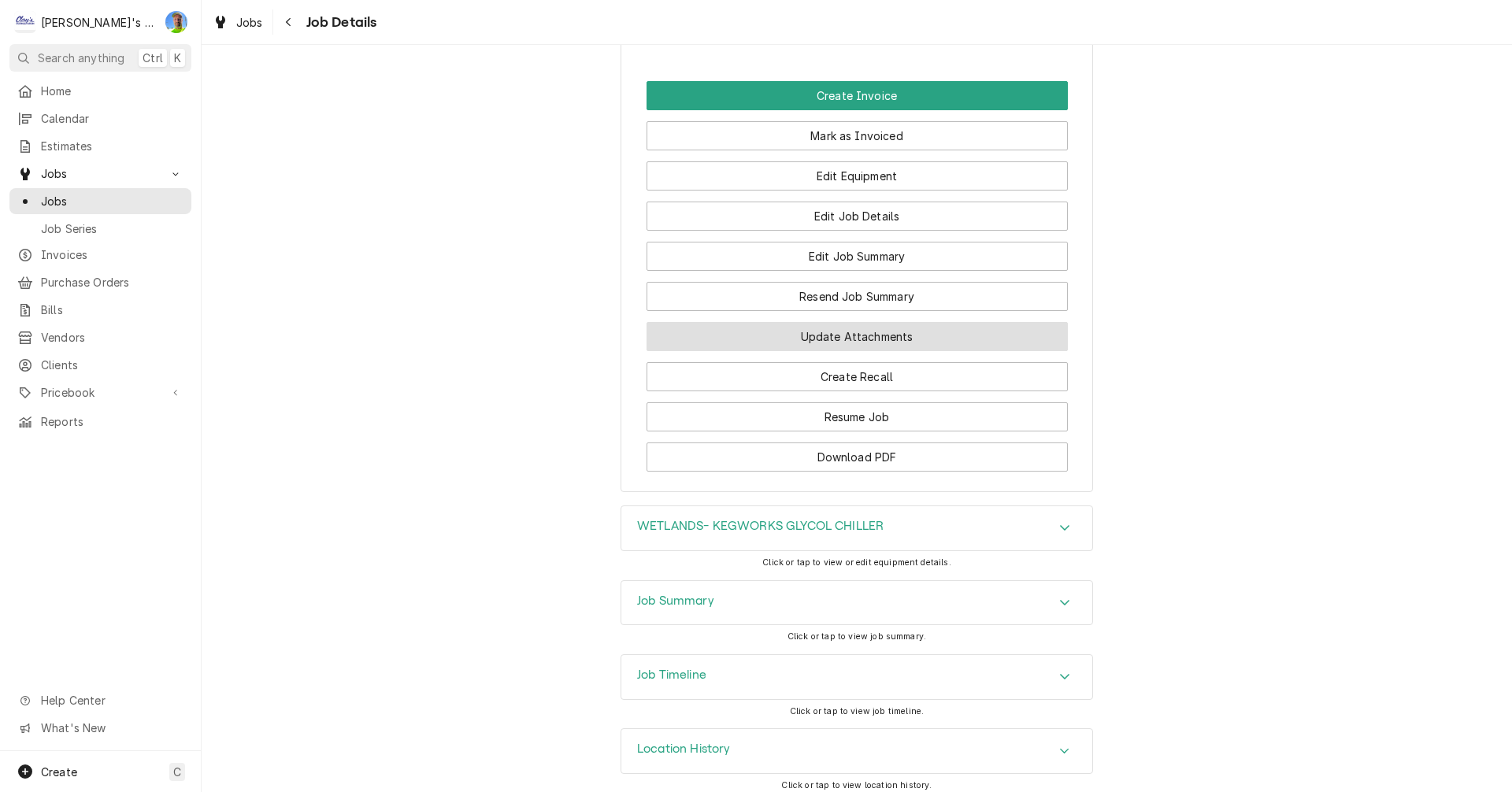
scroll to position [1821, 0]
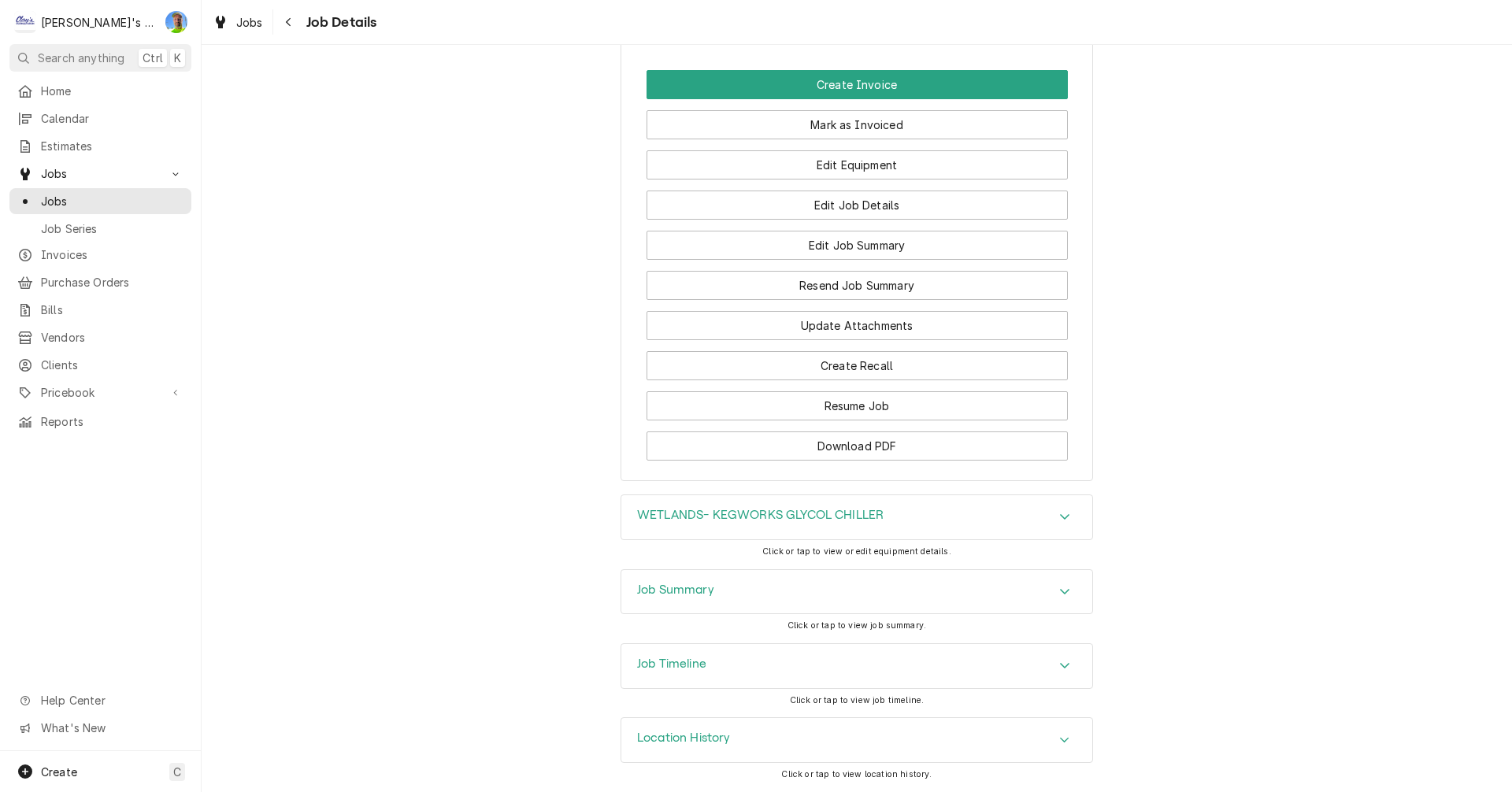
click at [863, 592] on div "Job Summary" at bounding box center [856, 591] width 471 height 44
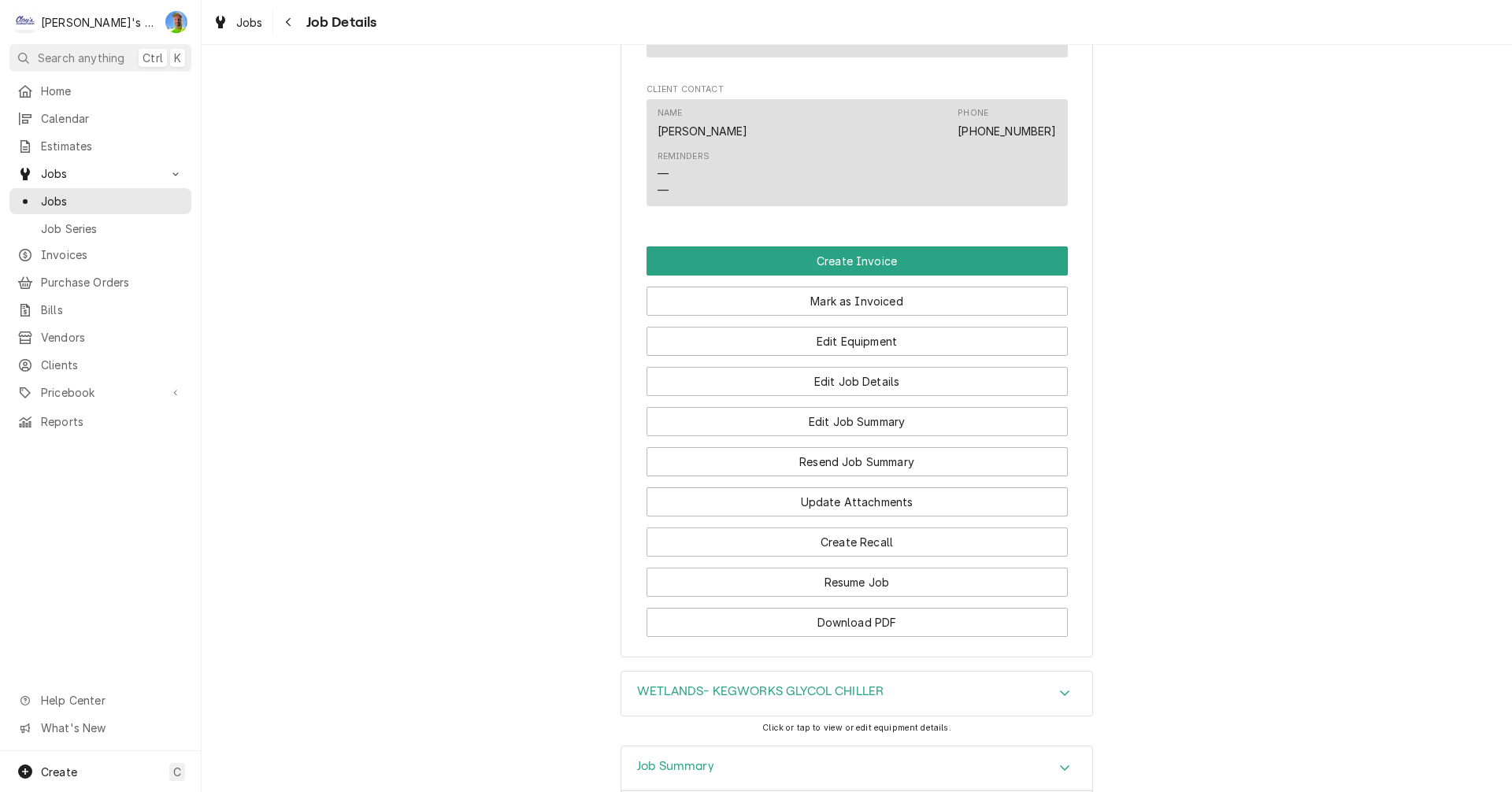
scroll to position [1427, 0]
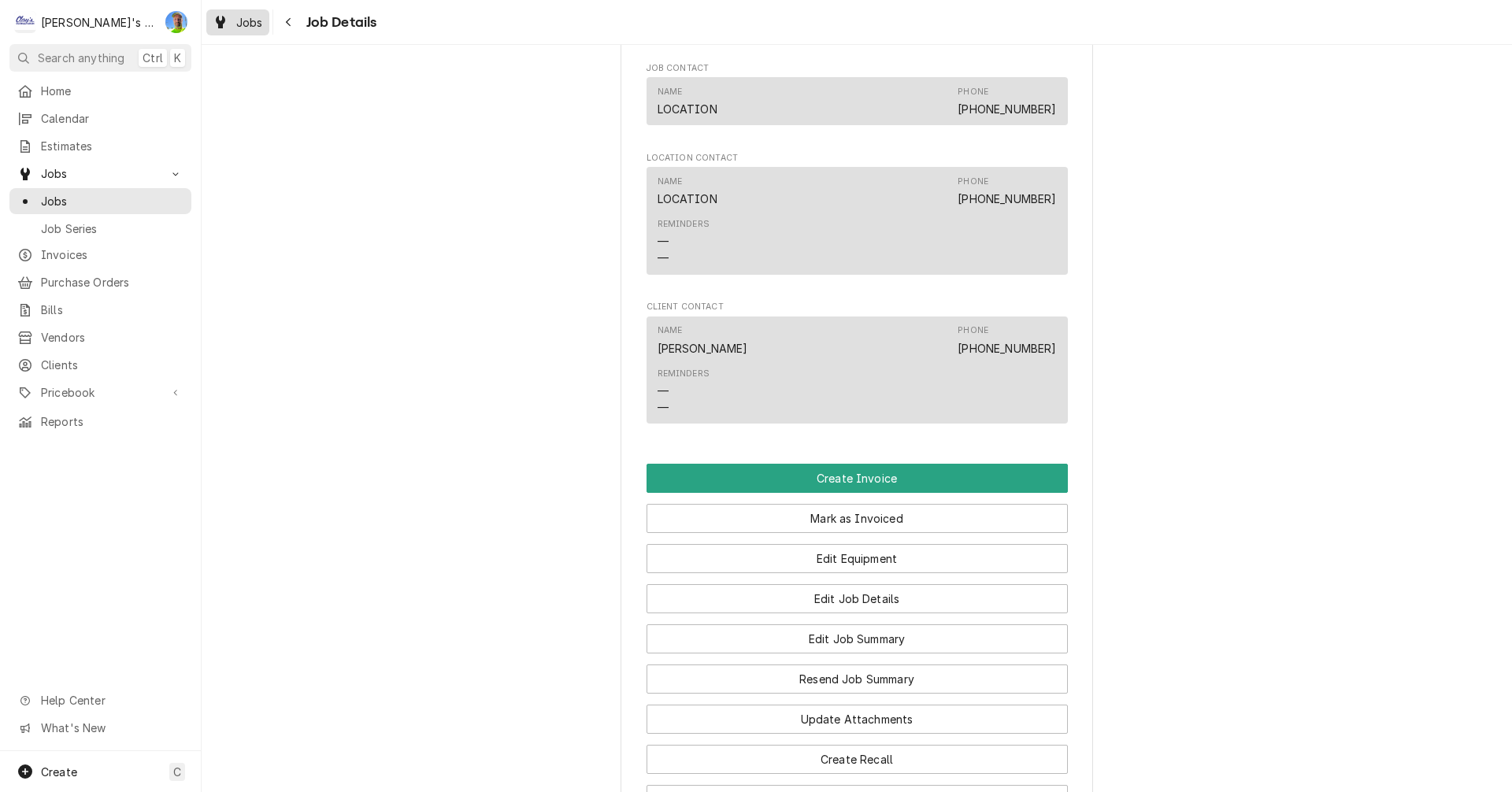
click at [239, 20] on span "Jobs" at bounding box center [249, 22] width 27 height 17
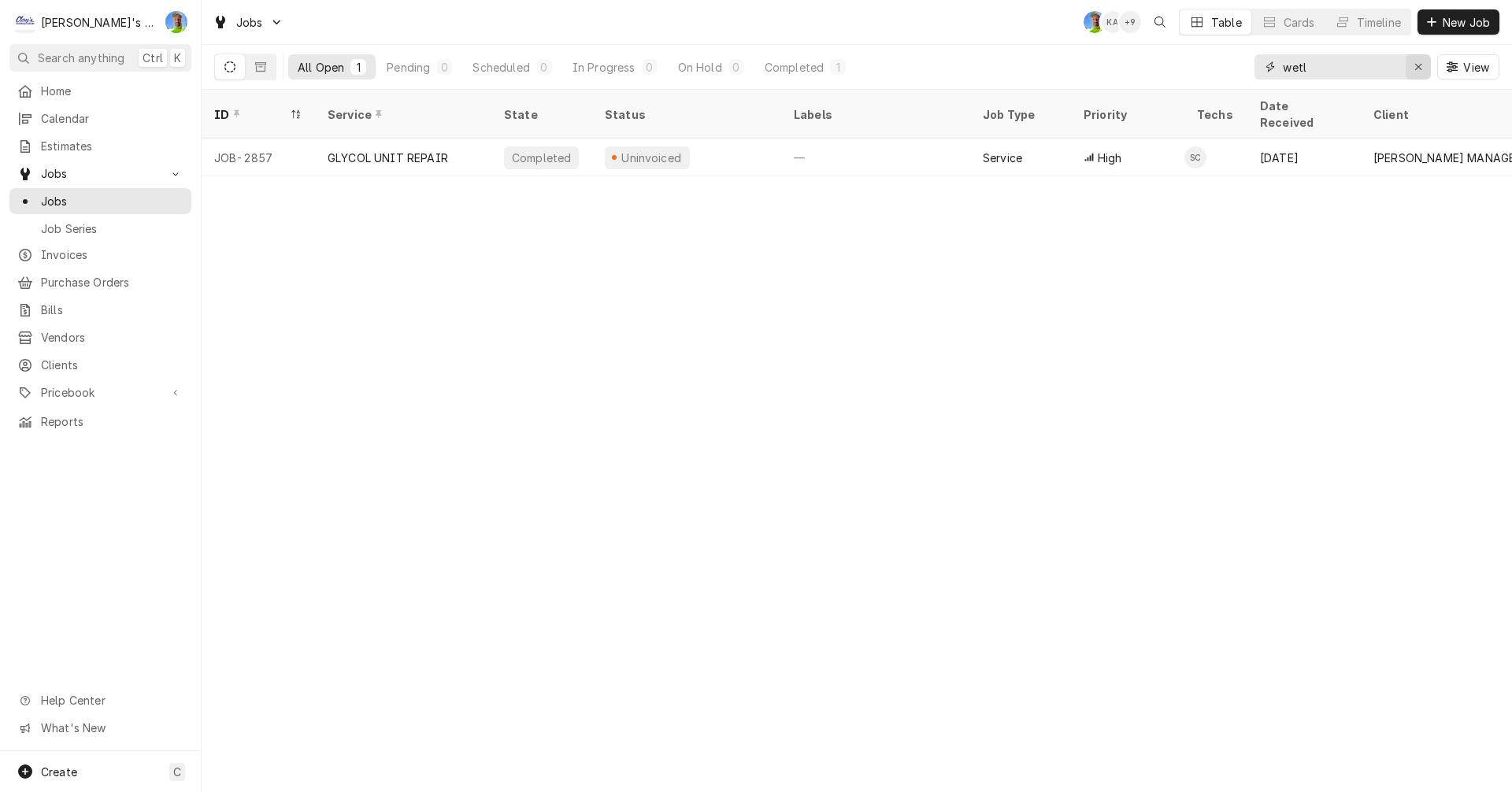
click at [1413, 65] on div "Erase input" at bounding box center [1418, 67] width 16 height 16
